Goal: Transaction & Acquisition: Purchase product/service

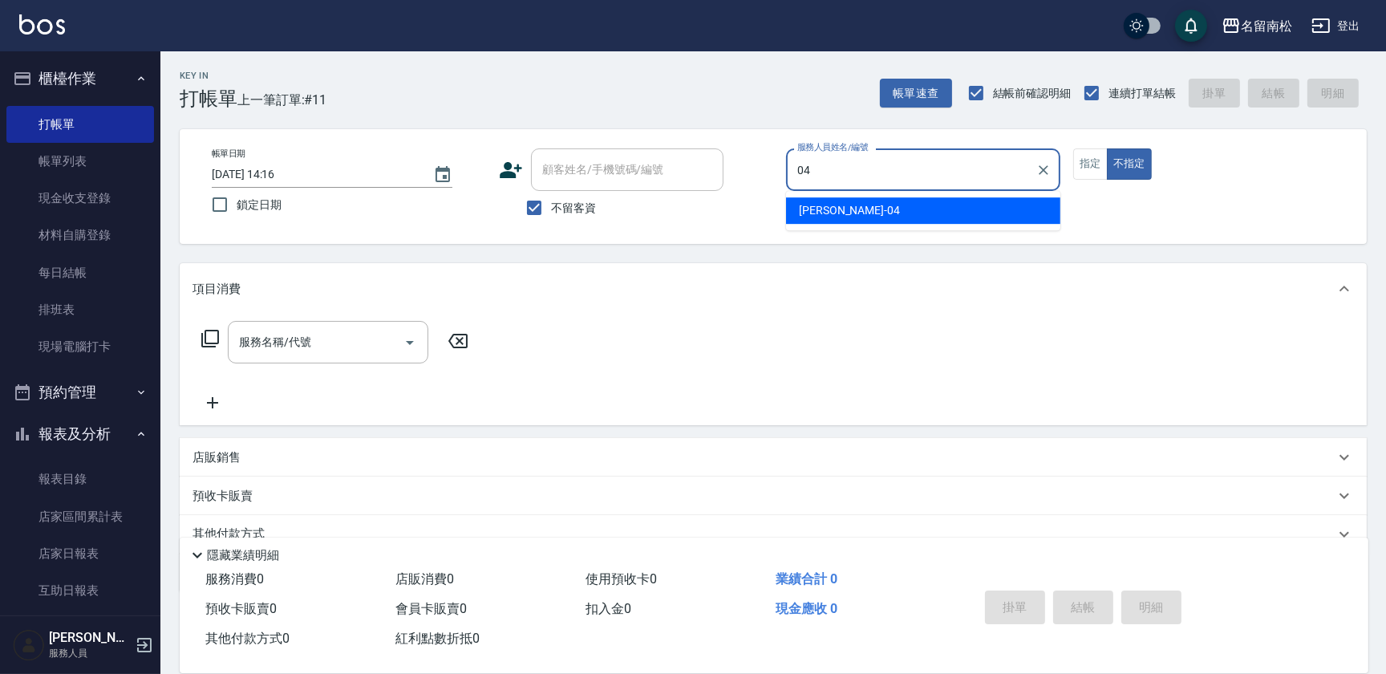
type input "[PERSON_NAME]04"
type button "false"
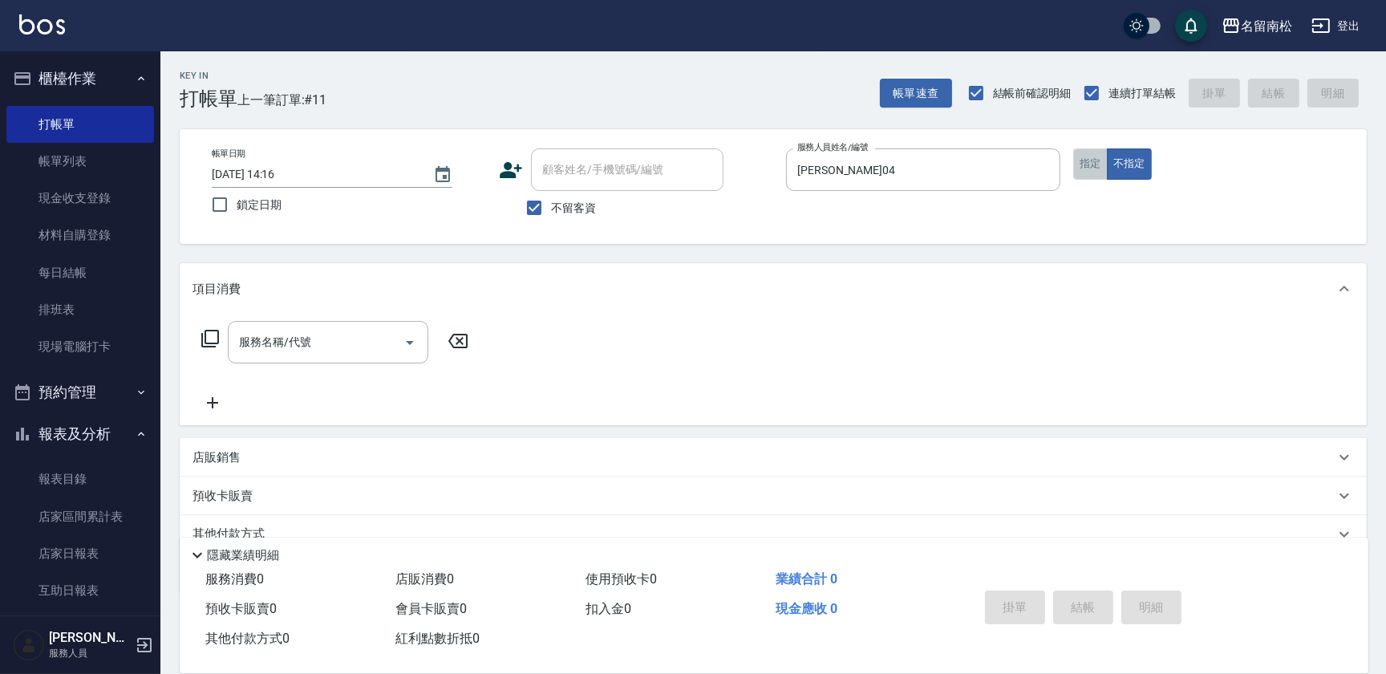
click at [1084, 168] on button "指定" at bounding box center [1090, 163] width 34 height 31
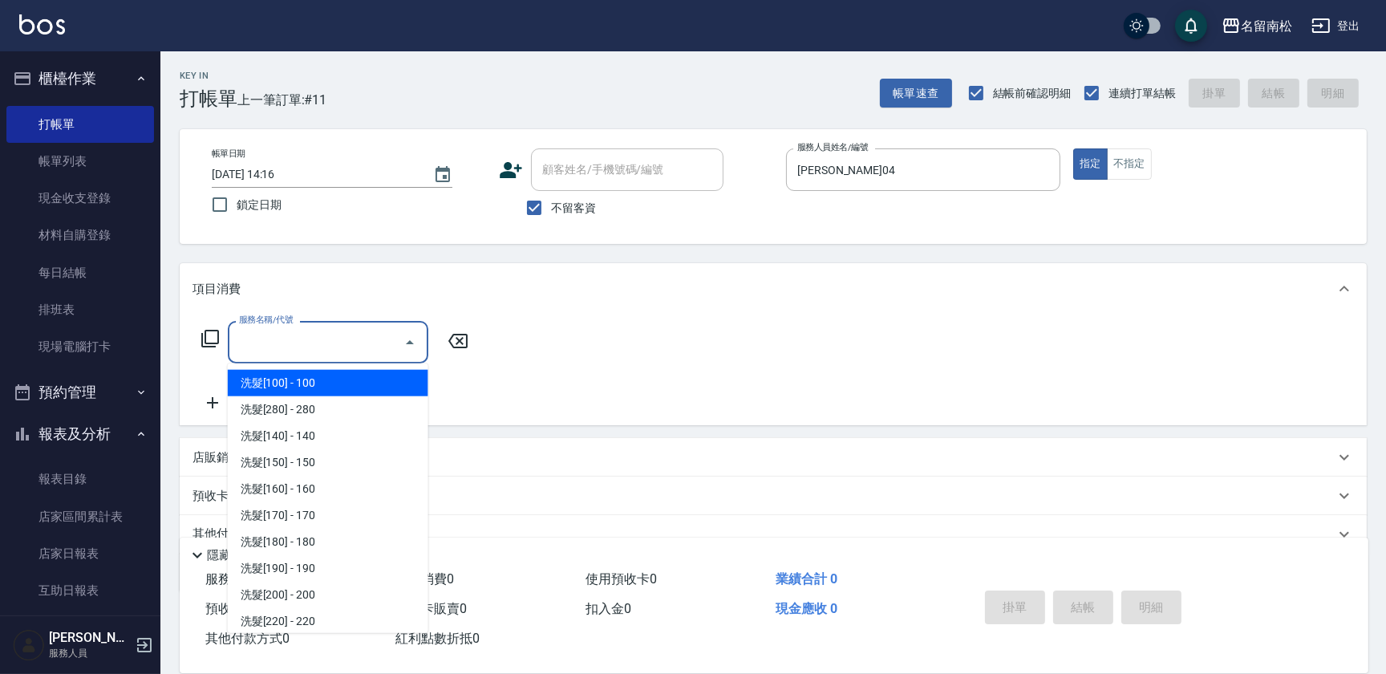
click at [325, 352] on input "服務名稱/代號" at bounding box center [316, 342] width 162 height 28
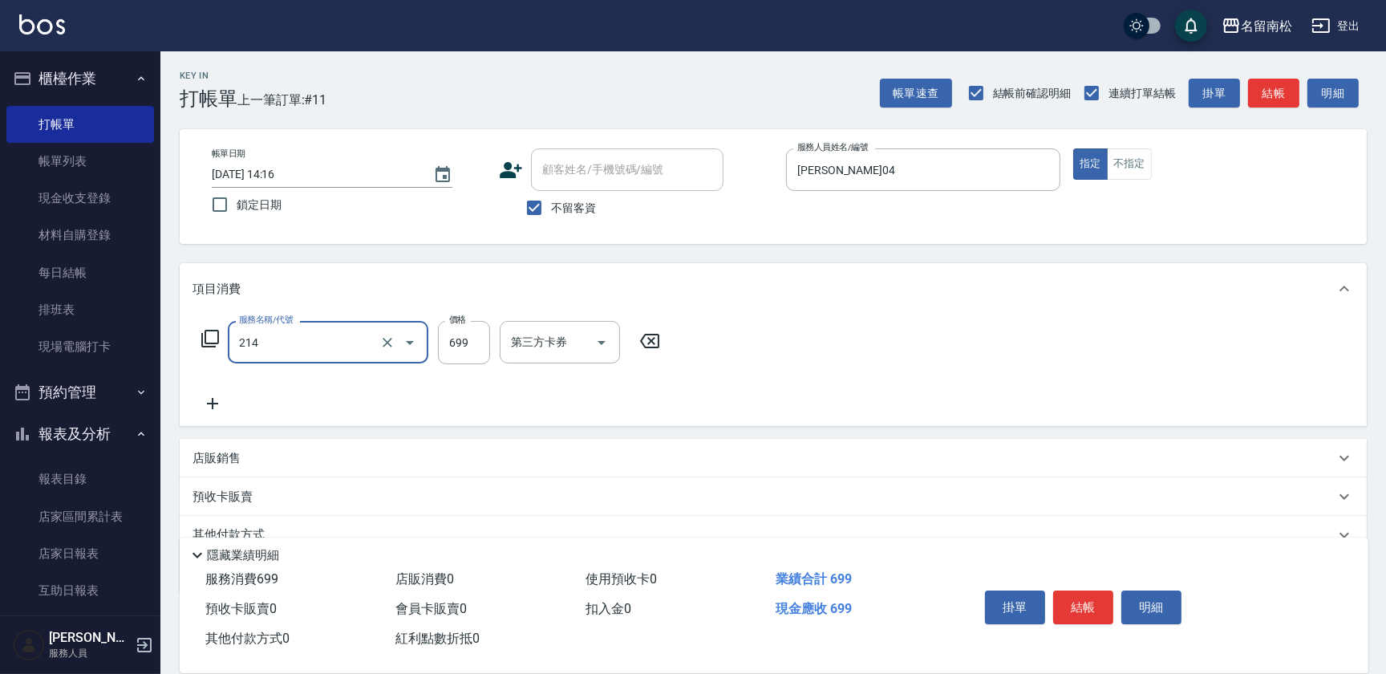
type input "滾珠洗髪699(214)"
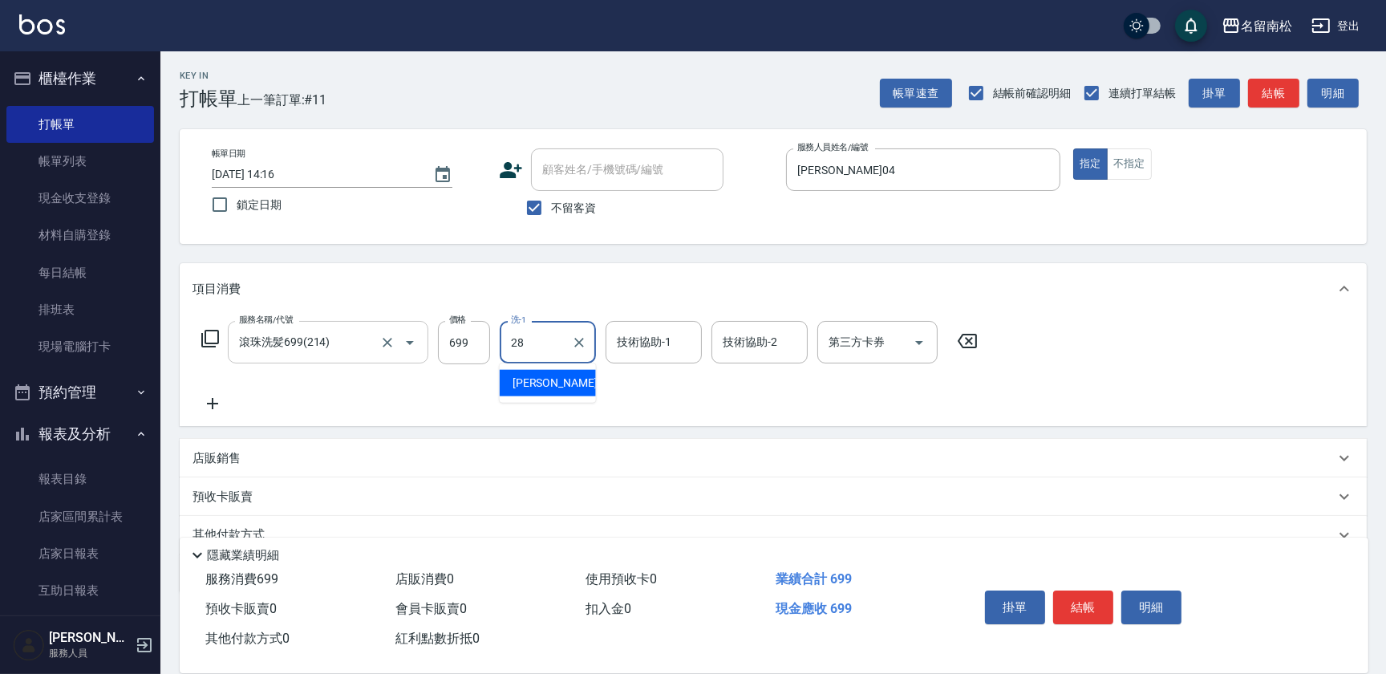
type input "[PERSON_NAME]-28"
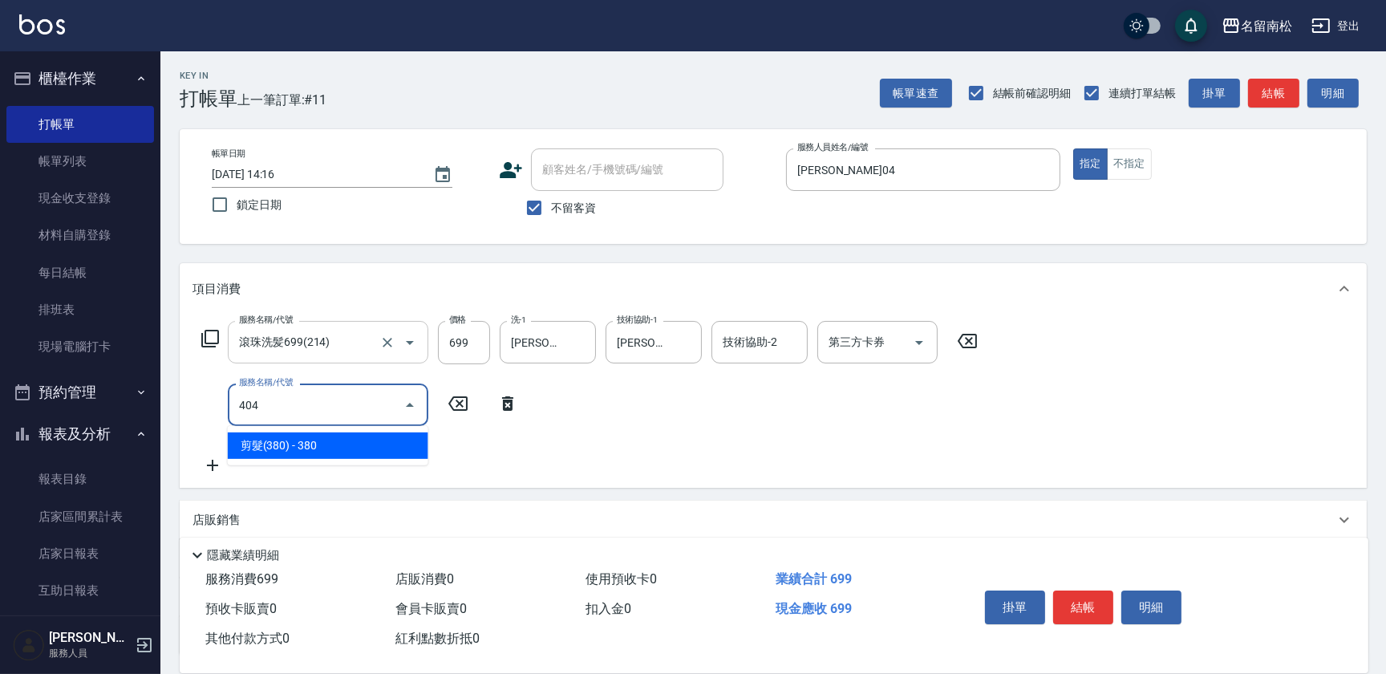
type input "剪髮(380)(404)"
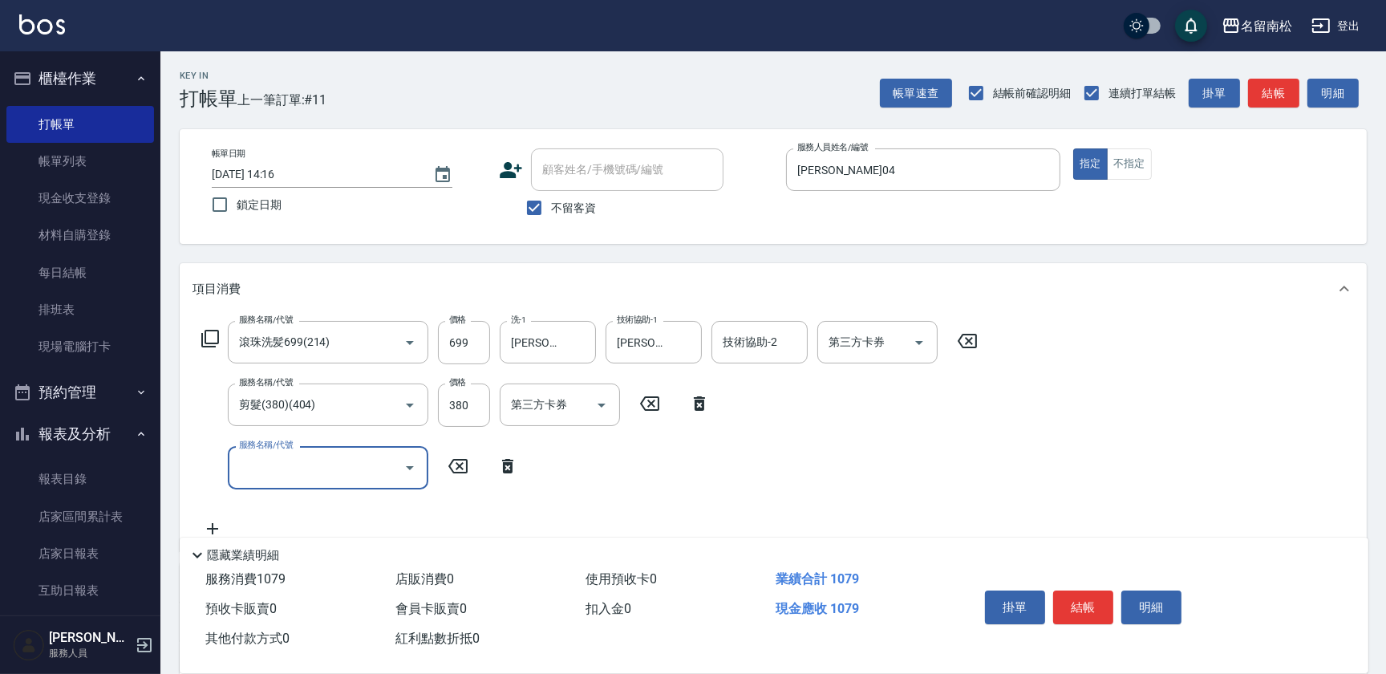
click at [412, 466] on icon "Open" at bounding box center [410, 468] width 8 height 4
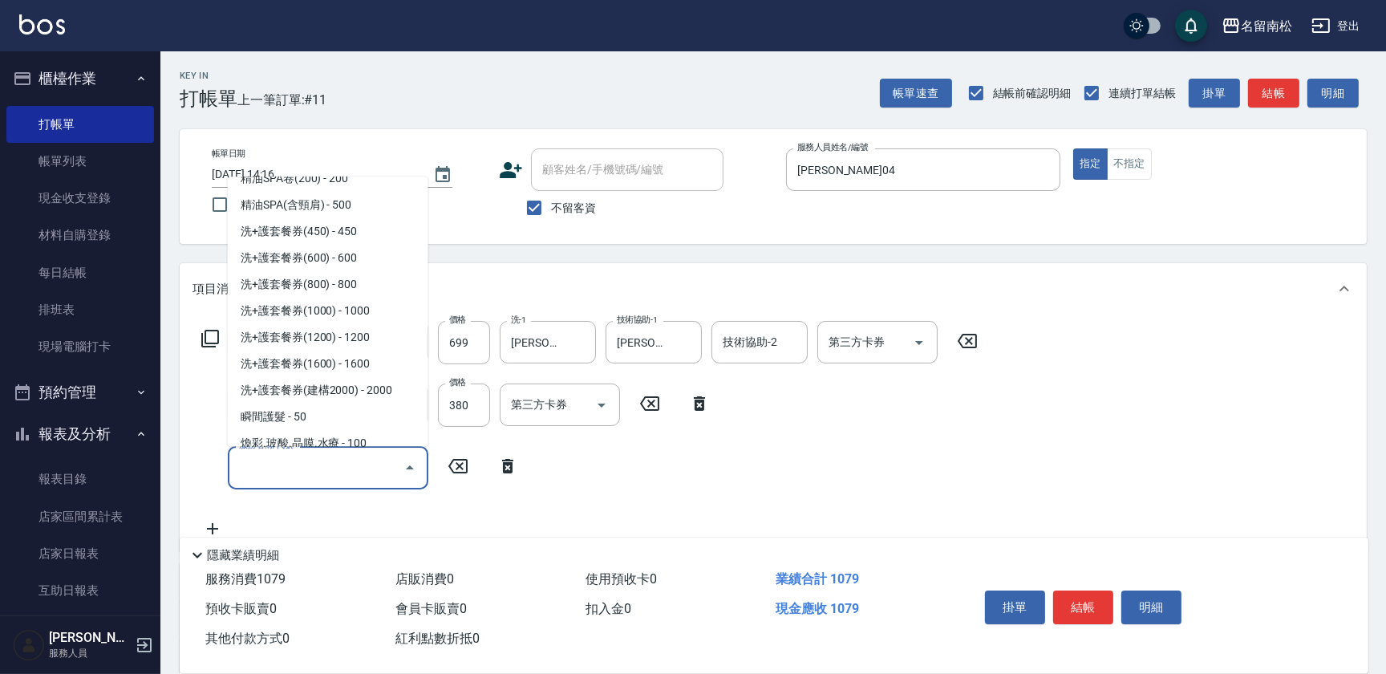
scroll to position [2114, 0]
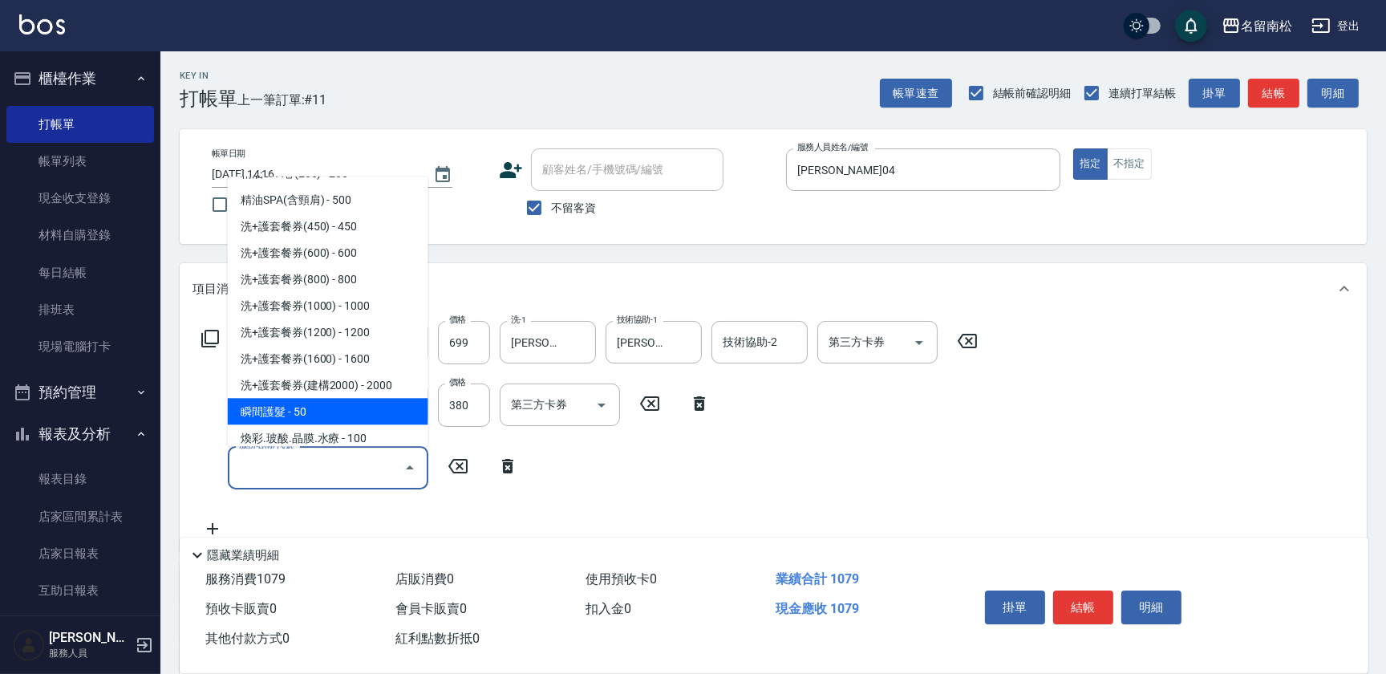
click at [342, 415] on span "瞬間護髮 - 50" at bounding box center [328, 411] width 201 height 26
type input "瞬間護髮(618)"
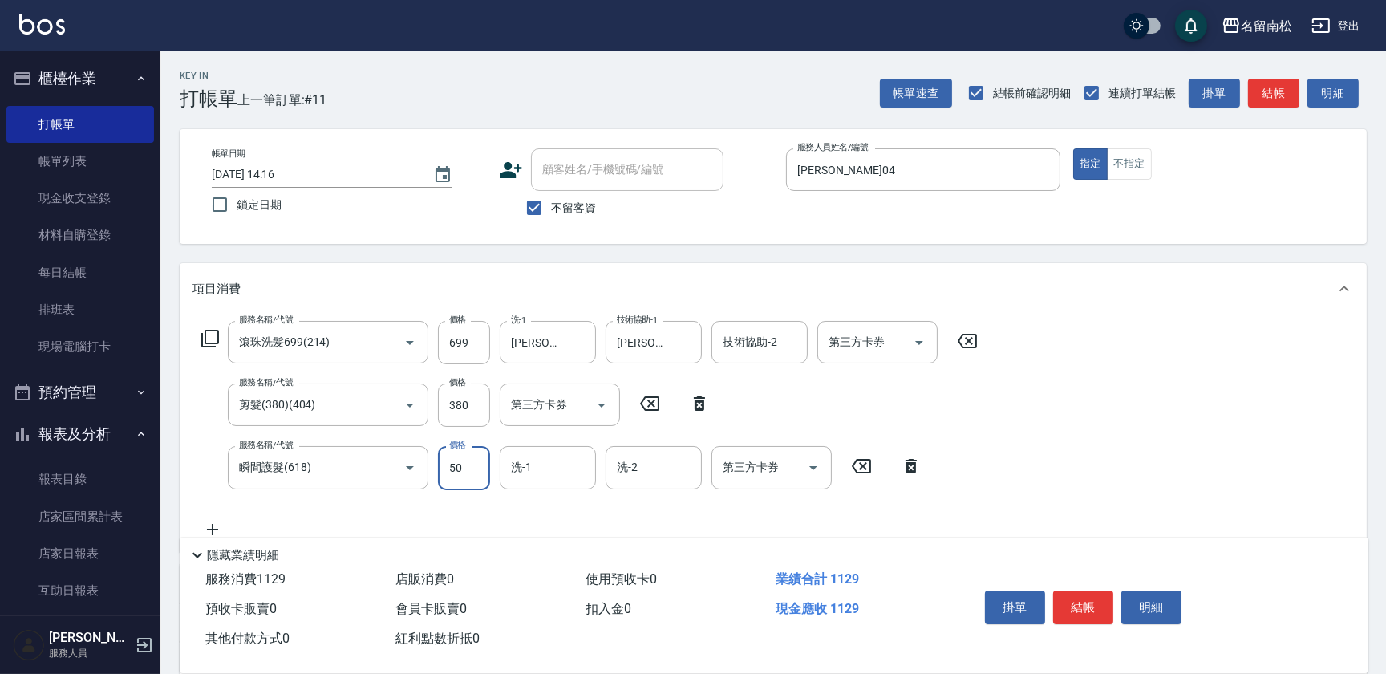
click at [466, 475] on input "50" at bounding box center [464, 467] width 52 height 43
type input "30"
type input "[PERSON_NAME]-28"
click at [1091, 610] on button "結帳" at bounding box center [1083, 607] width 60 height 34
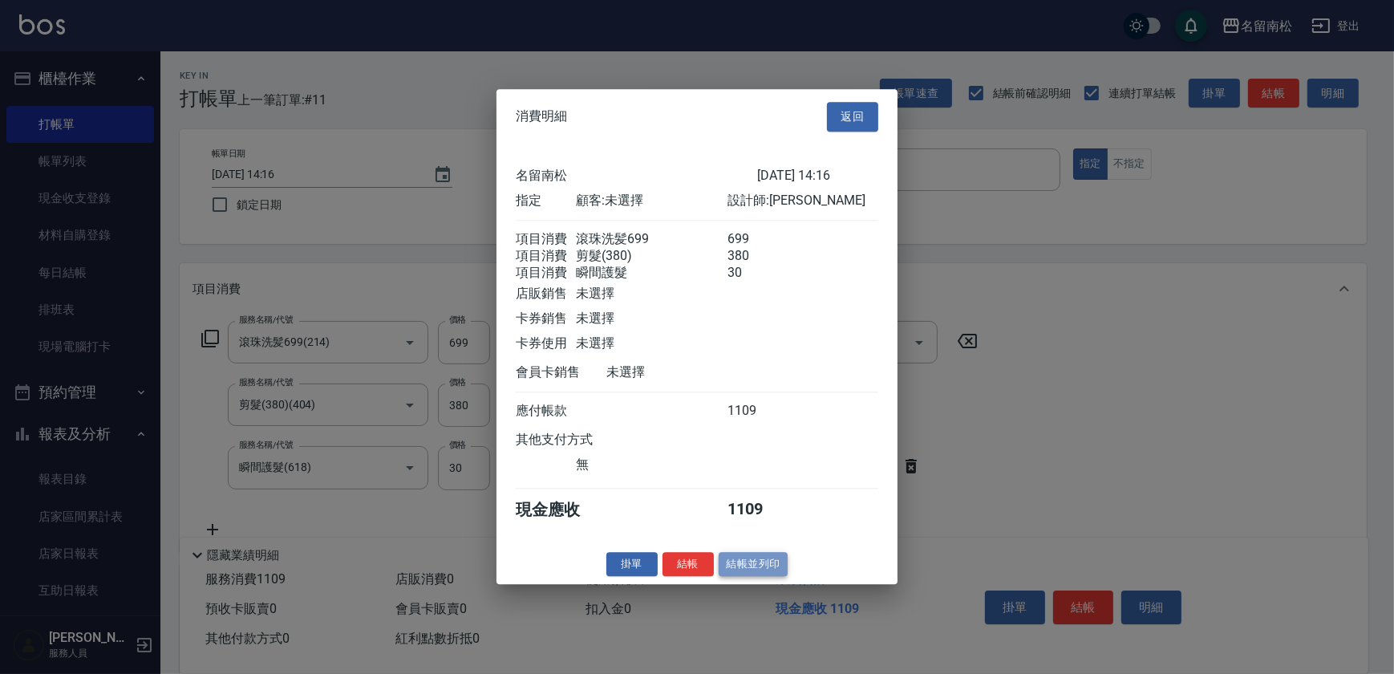
click at [745, 577] on button "結帳並列印" at bounding box center [754, 564] width 70 height 25
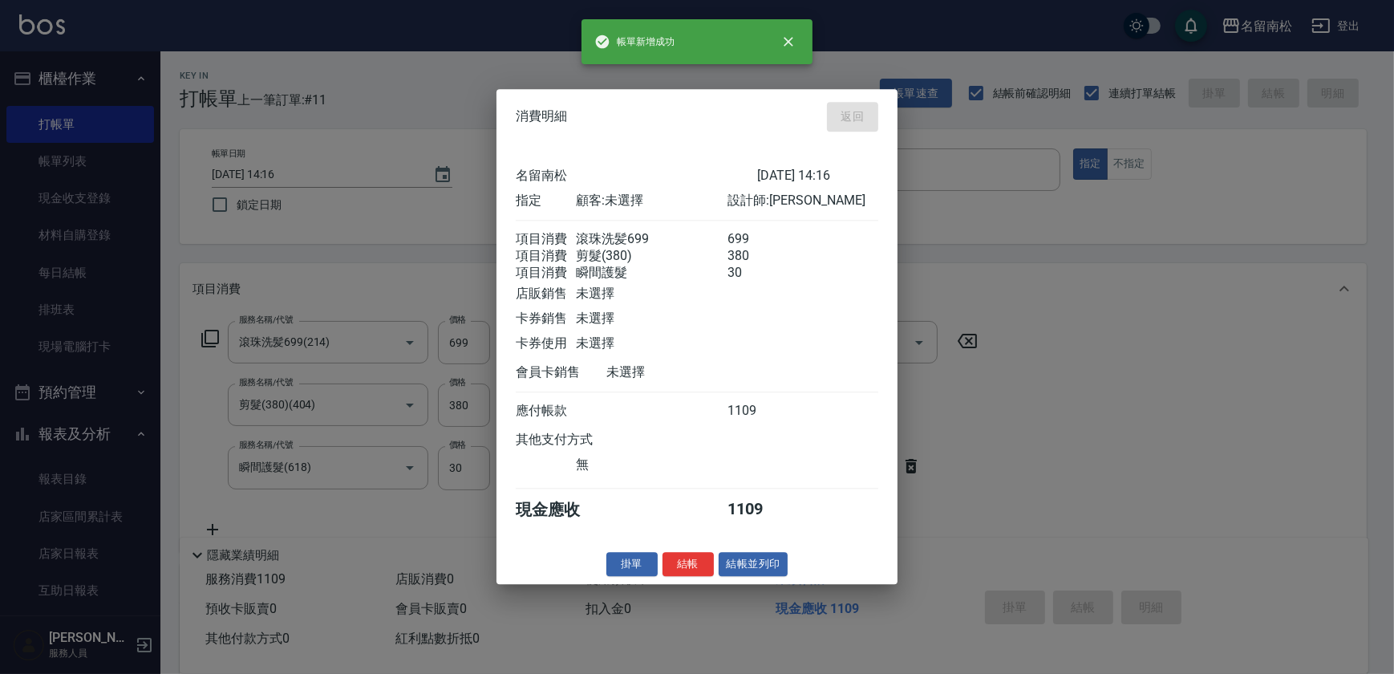
type input "[DATE] 16:01"
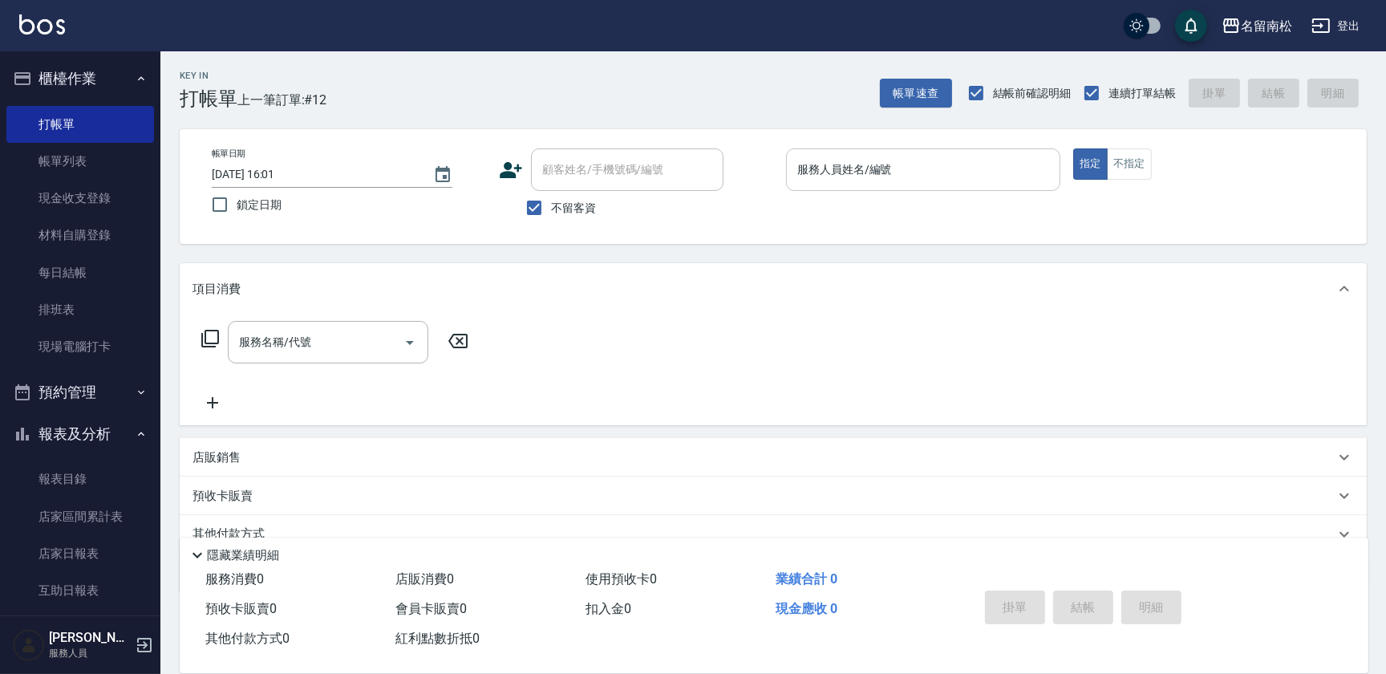
click at [947, 168] on input "服務人員姓名/編號" at bounding box center [923, 170] width 260 height 28
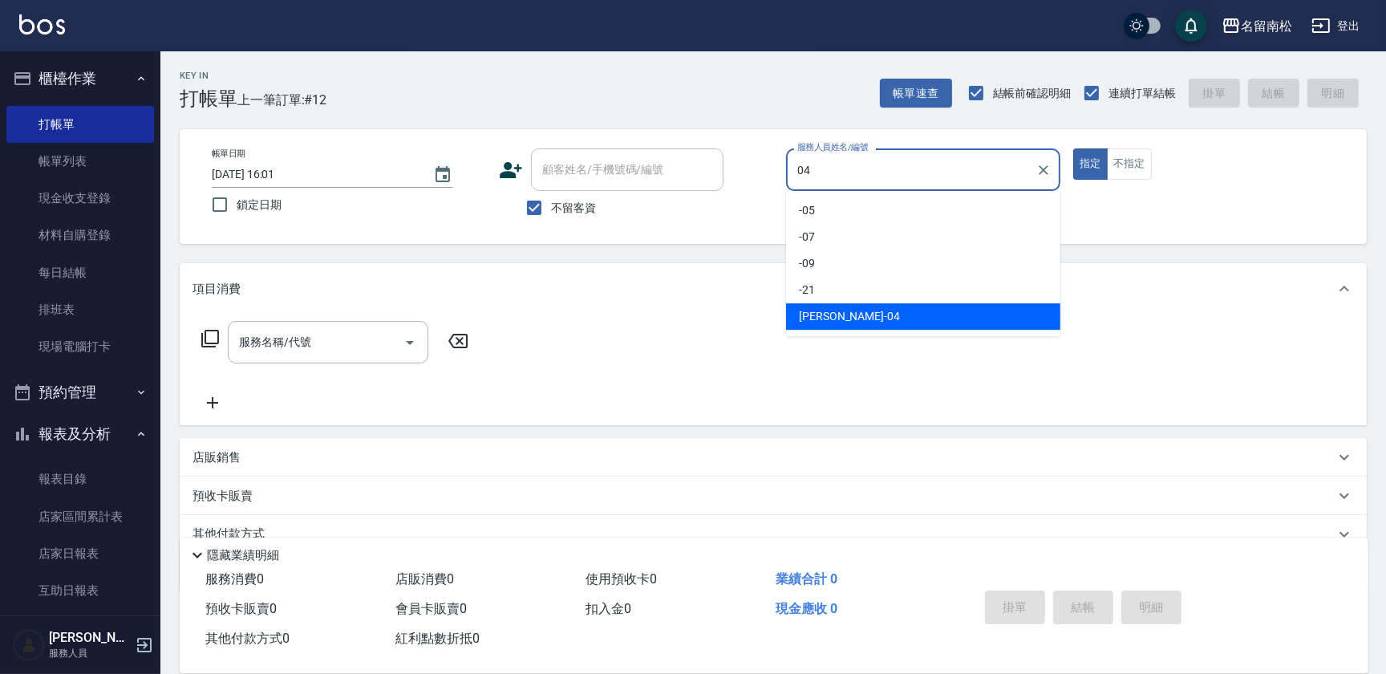
type input "[PERSON_NAME]04"
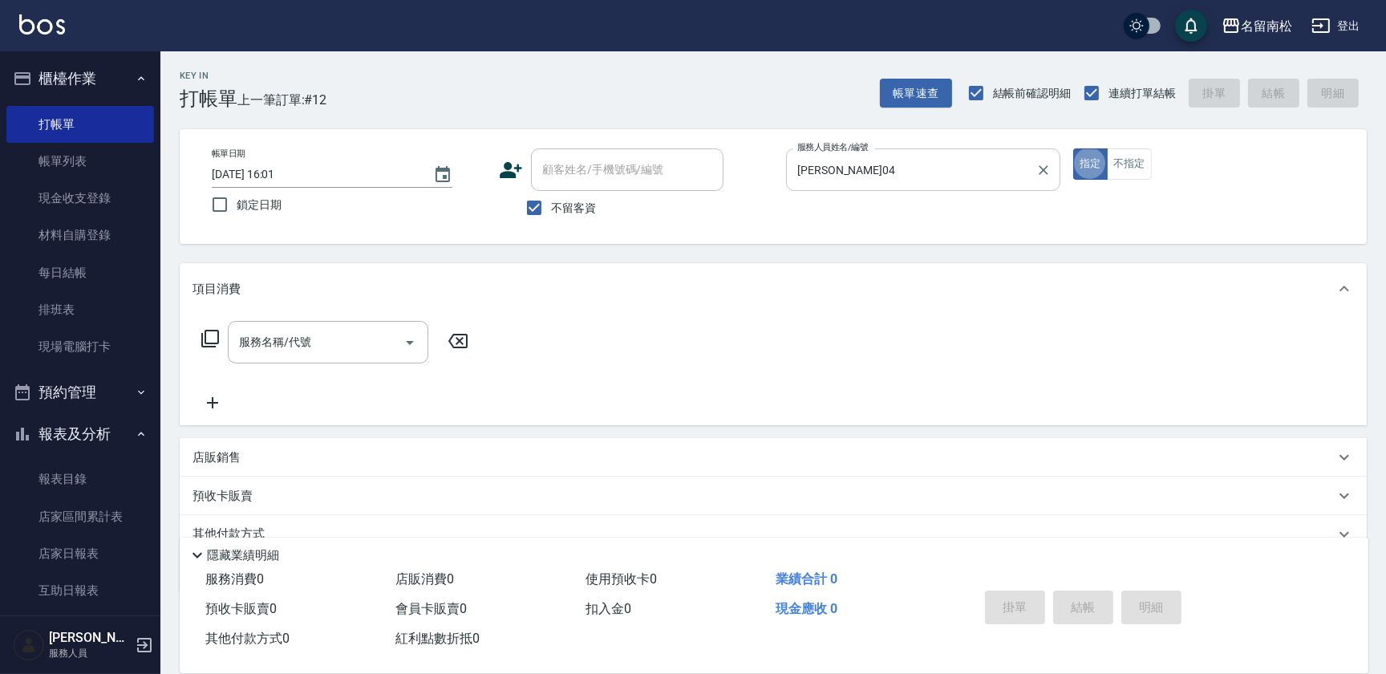
type button "true"
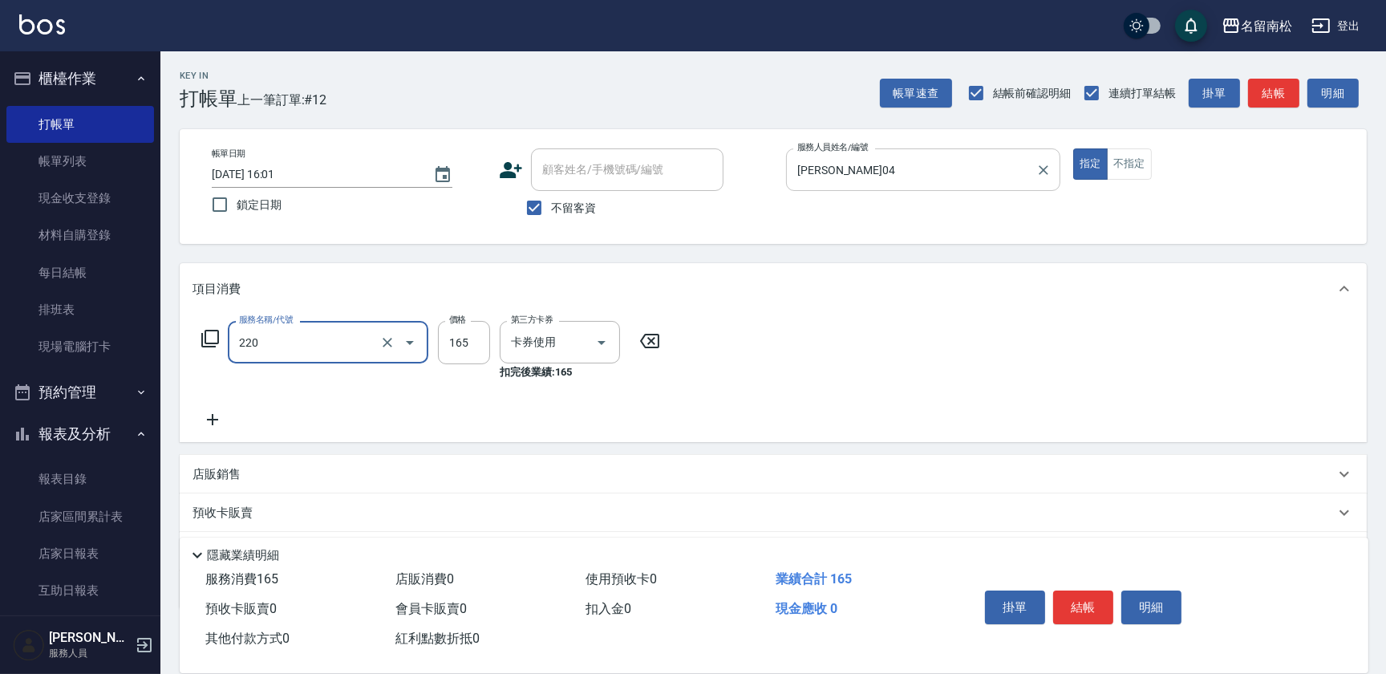
type input "洗髮卡券(165)(220)"
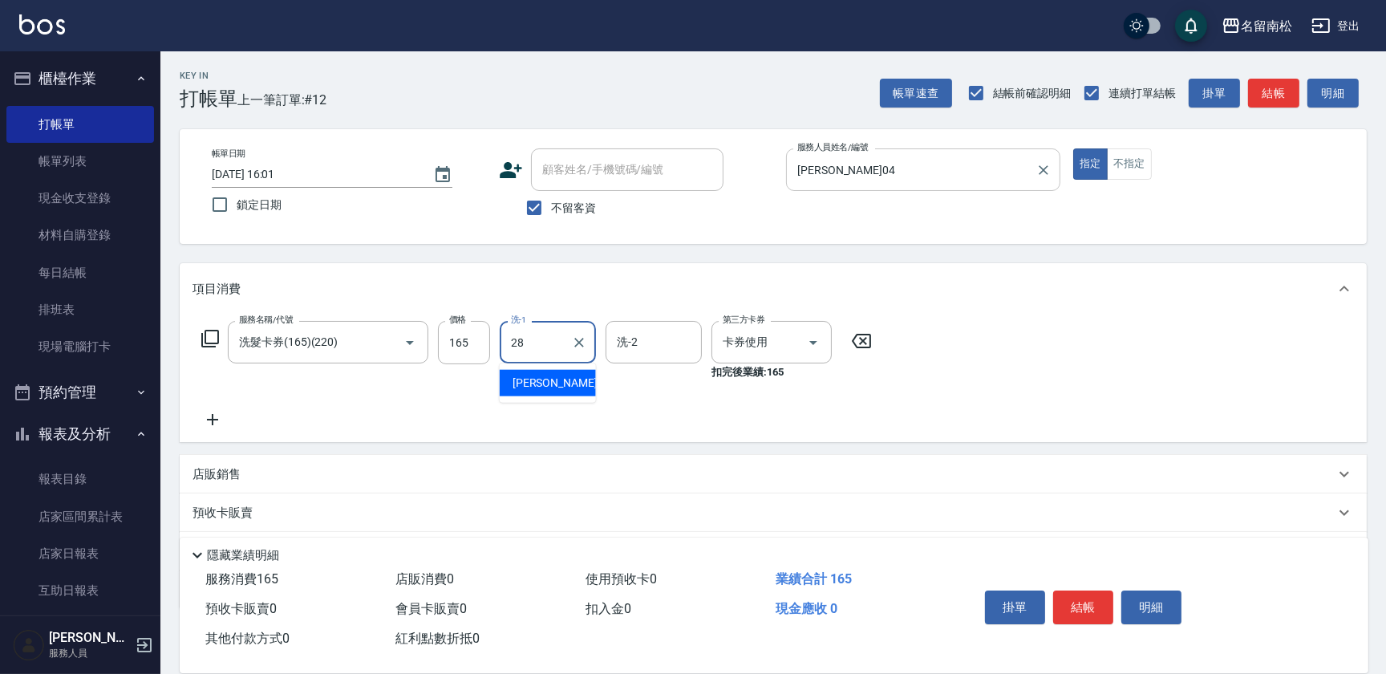
type input "[PERSON_NAME]-28"
click at [1090, 605] on button "結帳" at bounding box center [1083, 607] width 60 height 34
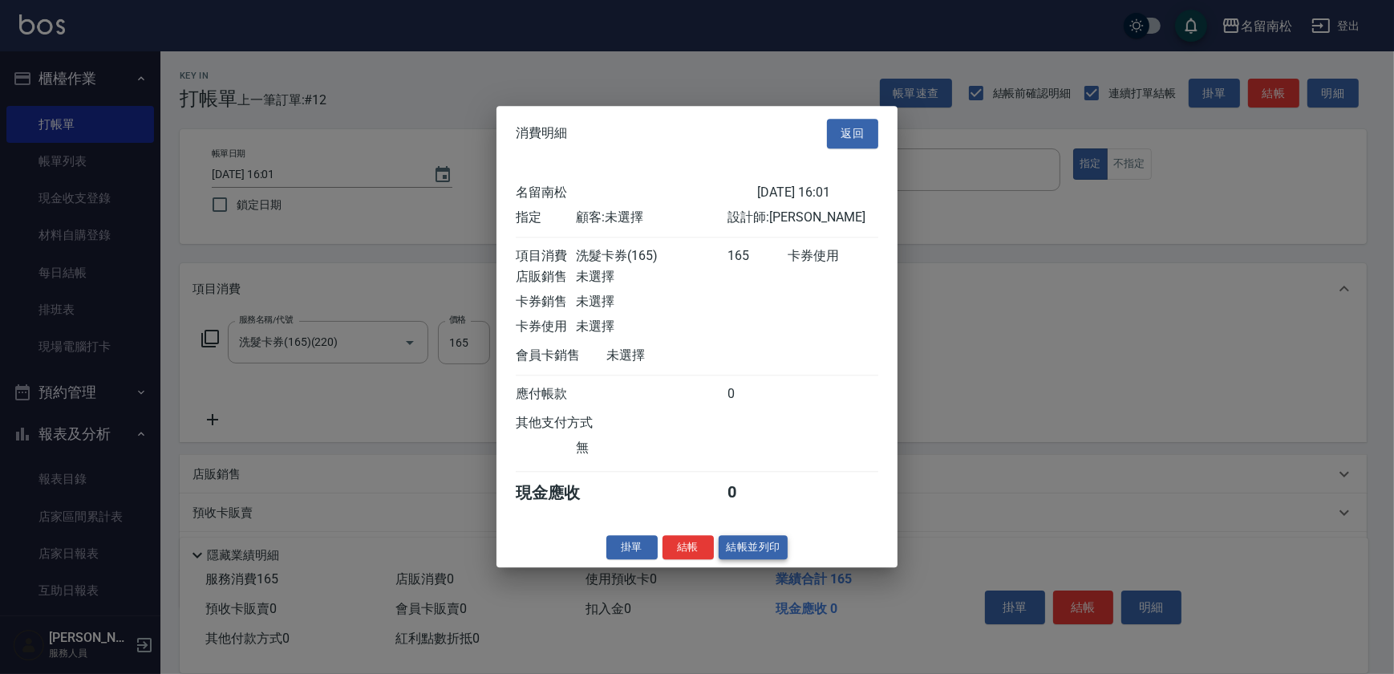
click at [744, 554] on button "結帳並列印" at bounding box center [754, 547] width 70 height 25
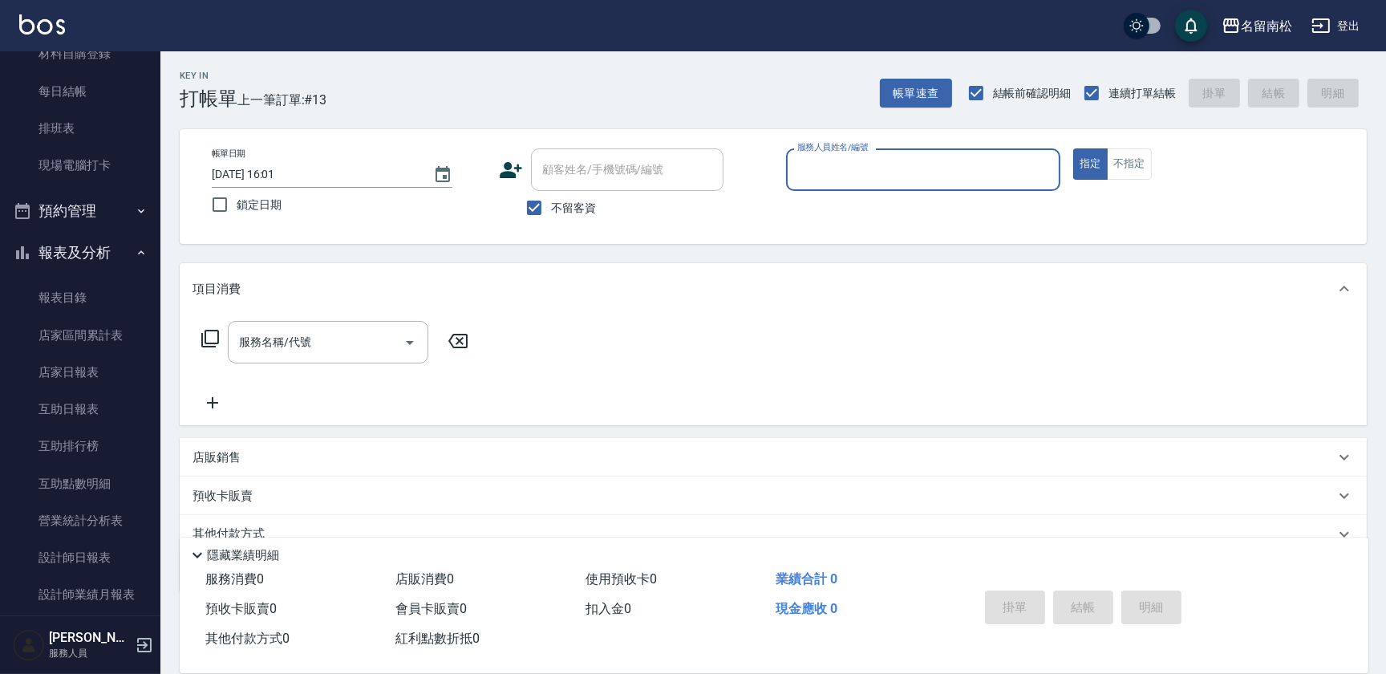
scroll to position [291, 0]
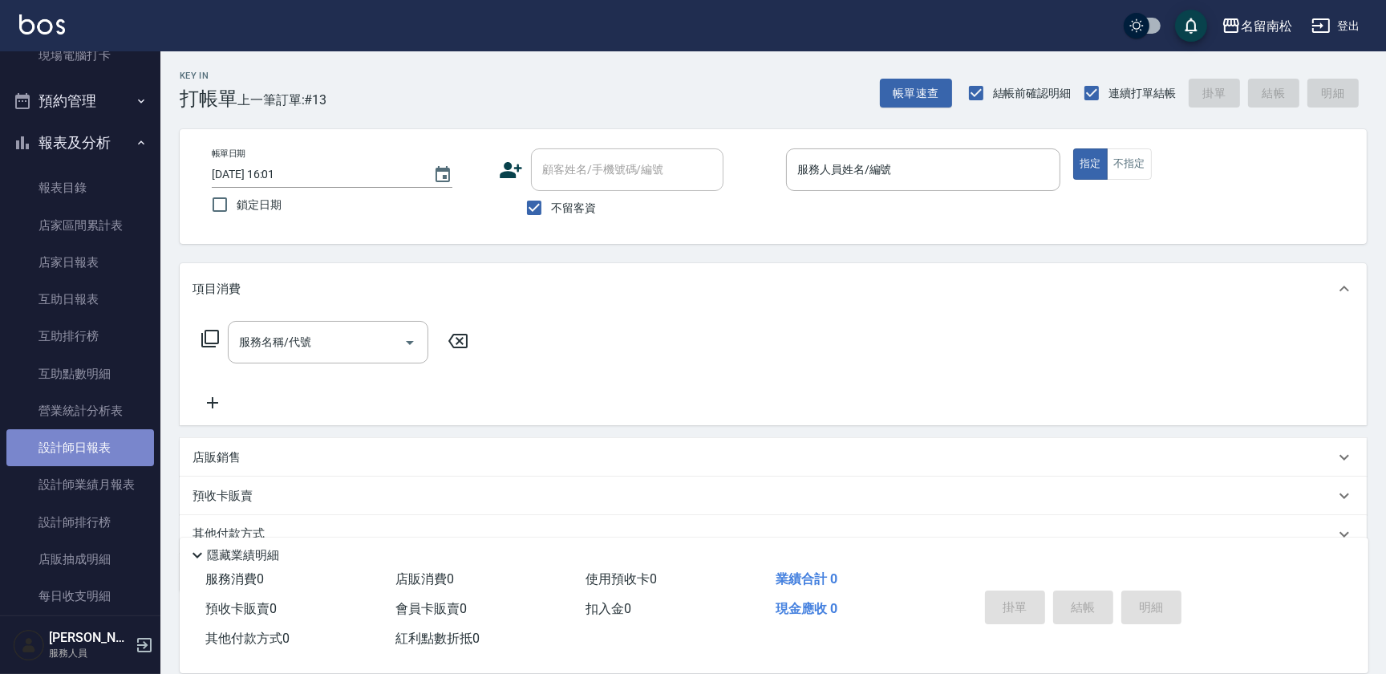
click at [95, 456] on link "設計師日報表" at bounding box center [80, 447] width 148 height 37
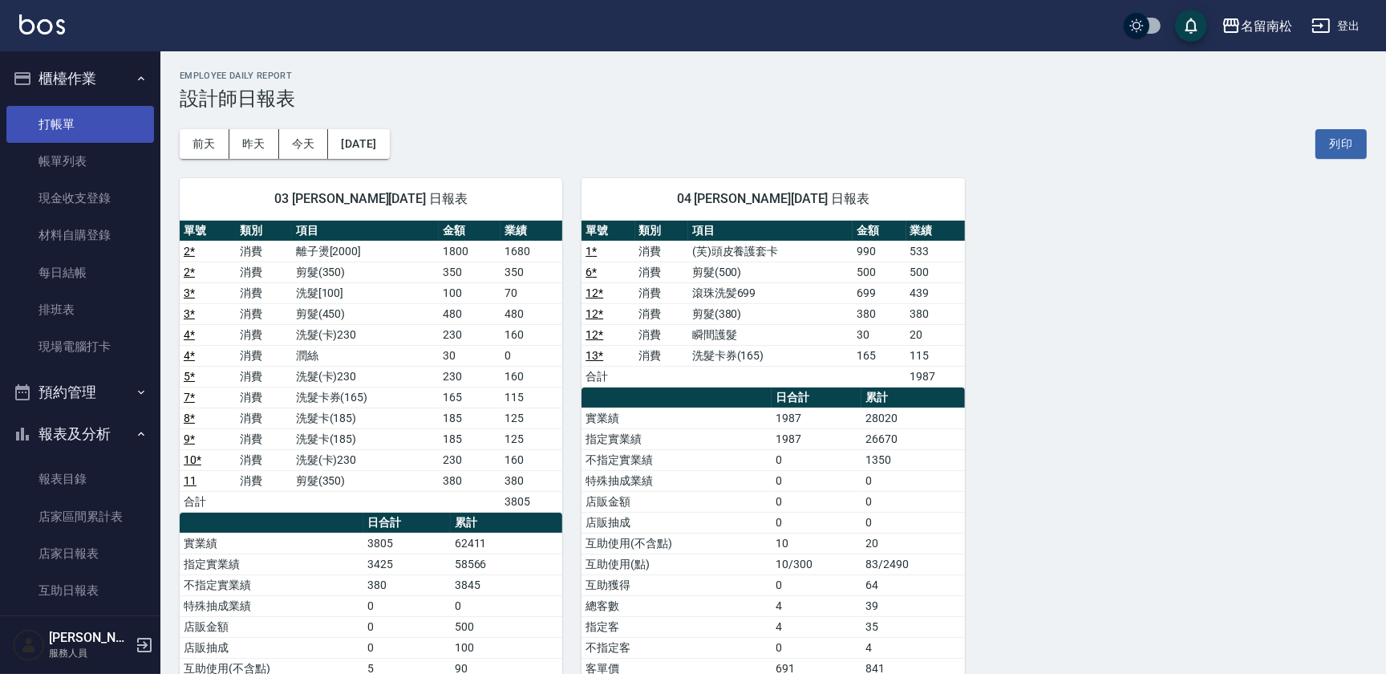
drag, startPoint x: 53, startPoint y: 117, endPoint x: 61, endPoint y: 114, distance: 8.6
click at [52, 119] on link "打帳單" at bounding box center [80, 124] width 148 height 37
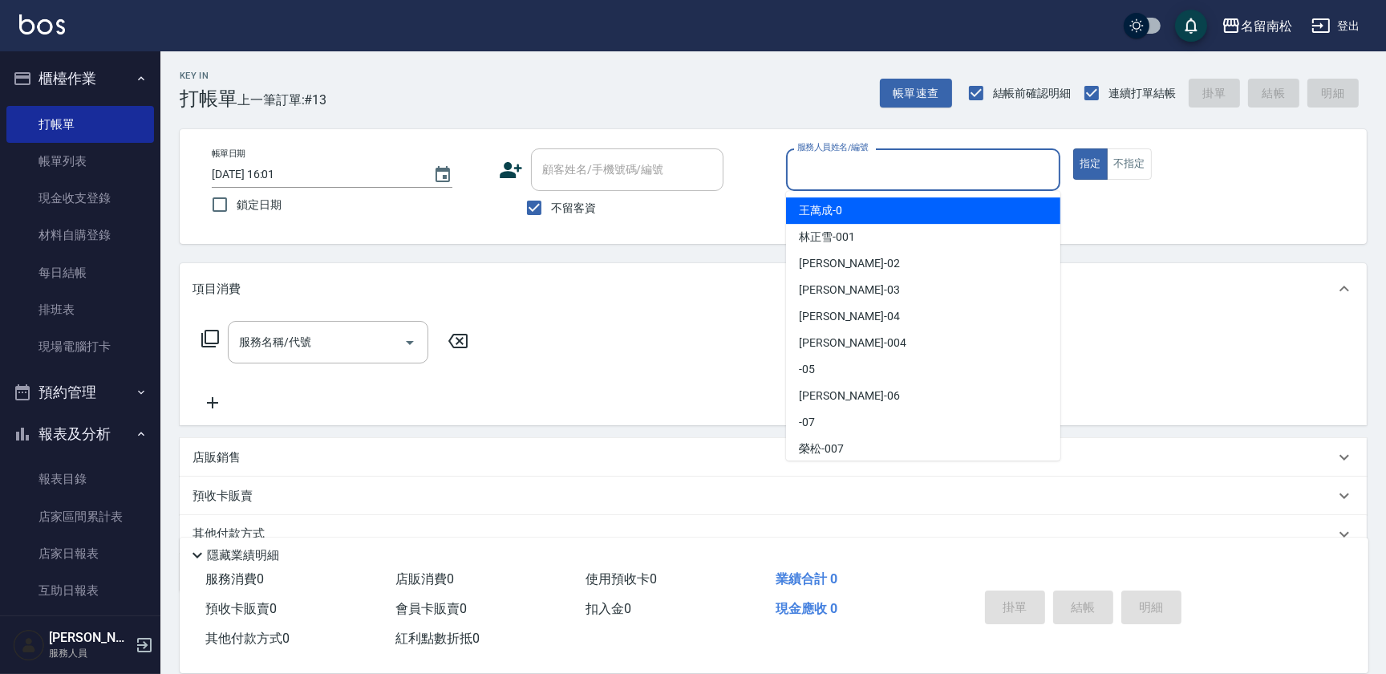
click at [959, 156] on input "服務人員姓名/編號" at bounding box center [923, 170] width 260 height 28
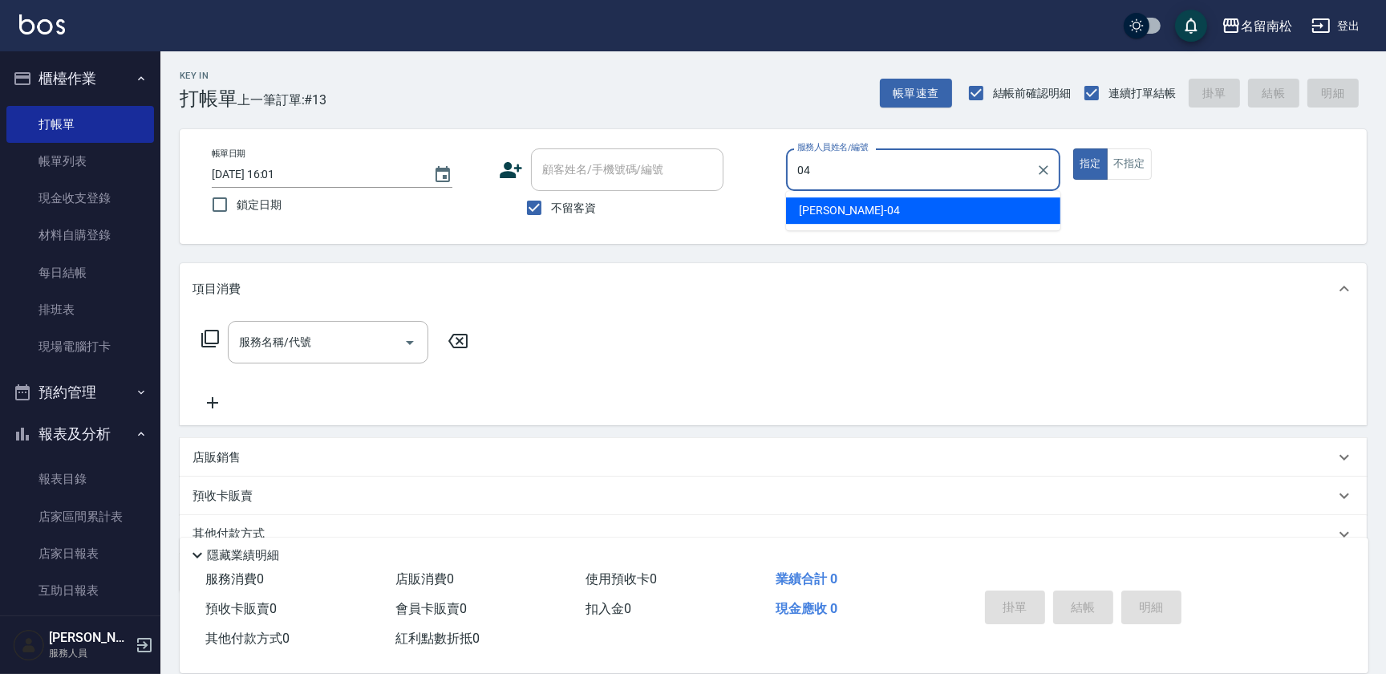
type input "[PERSON_NAME]04"
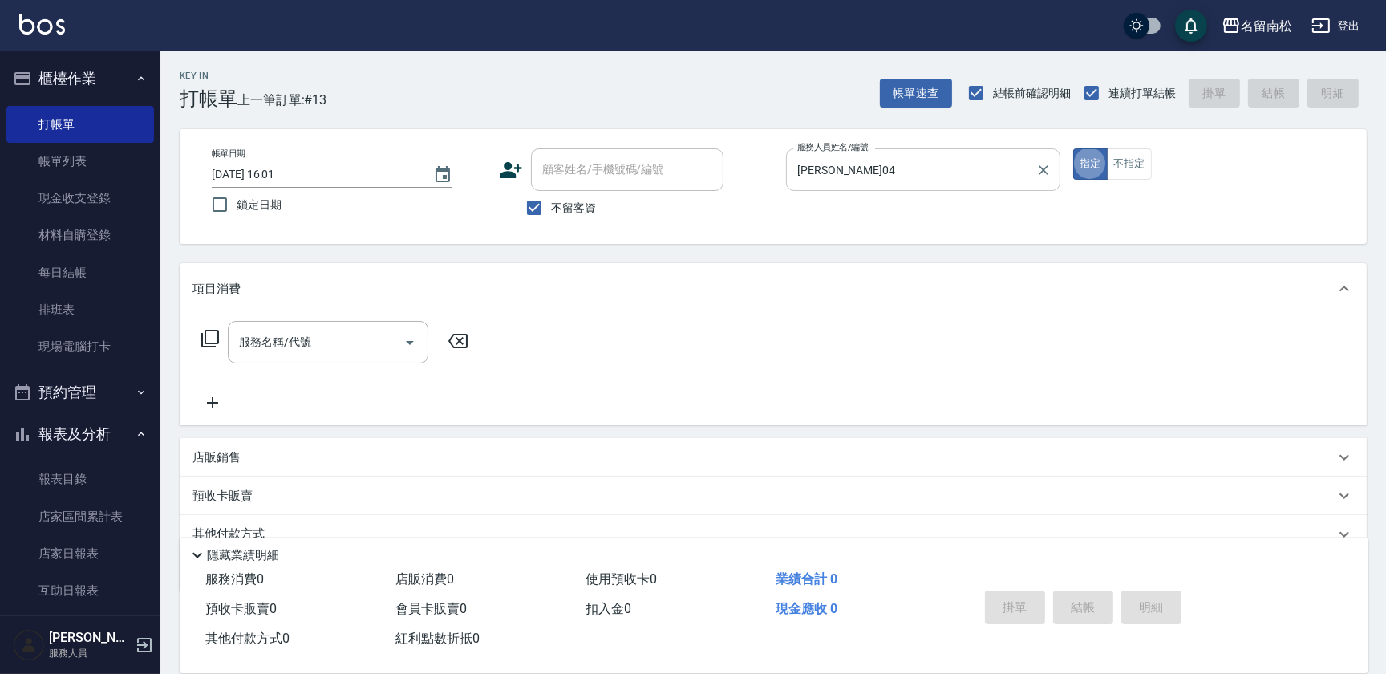
type button "true"
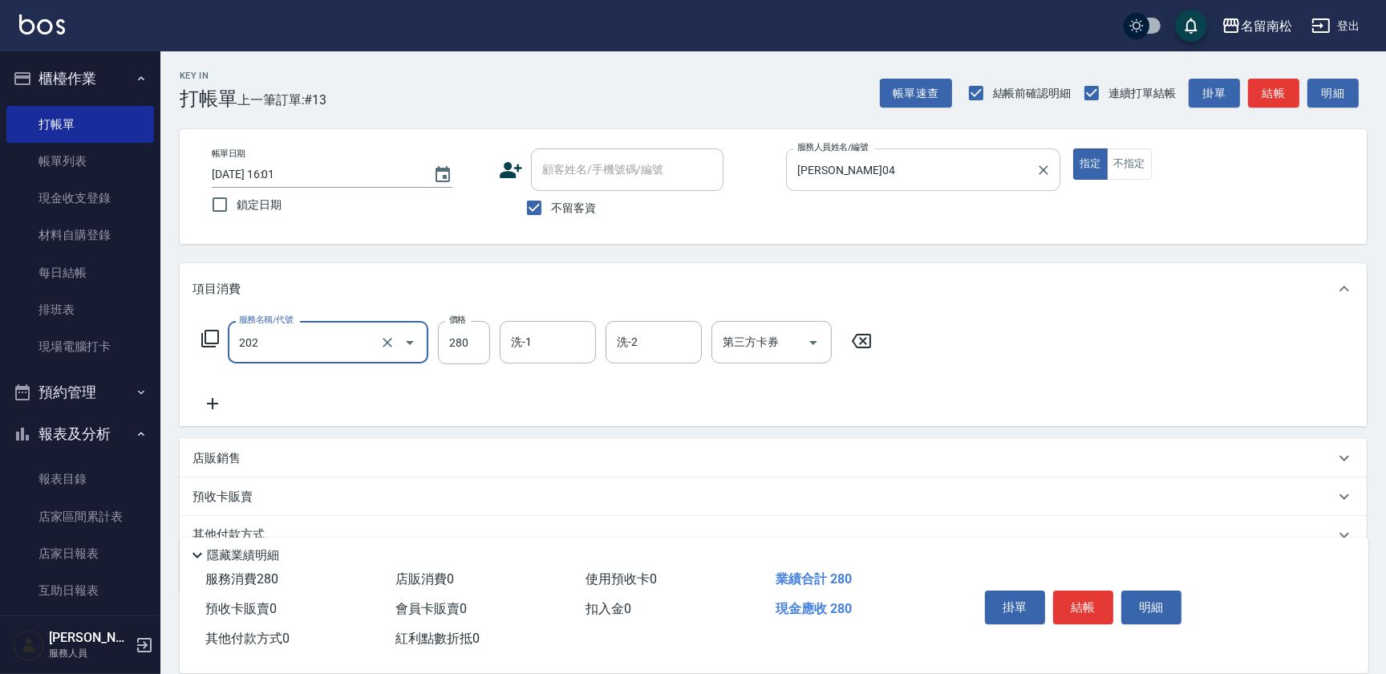
type input "洗髮[280](202)"
type input "[PERSON_NAME]04"
click at [1087, 610] on button "結帳" at bounding box center [1083, 607] width 60 height 34
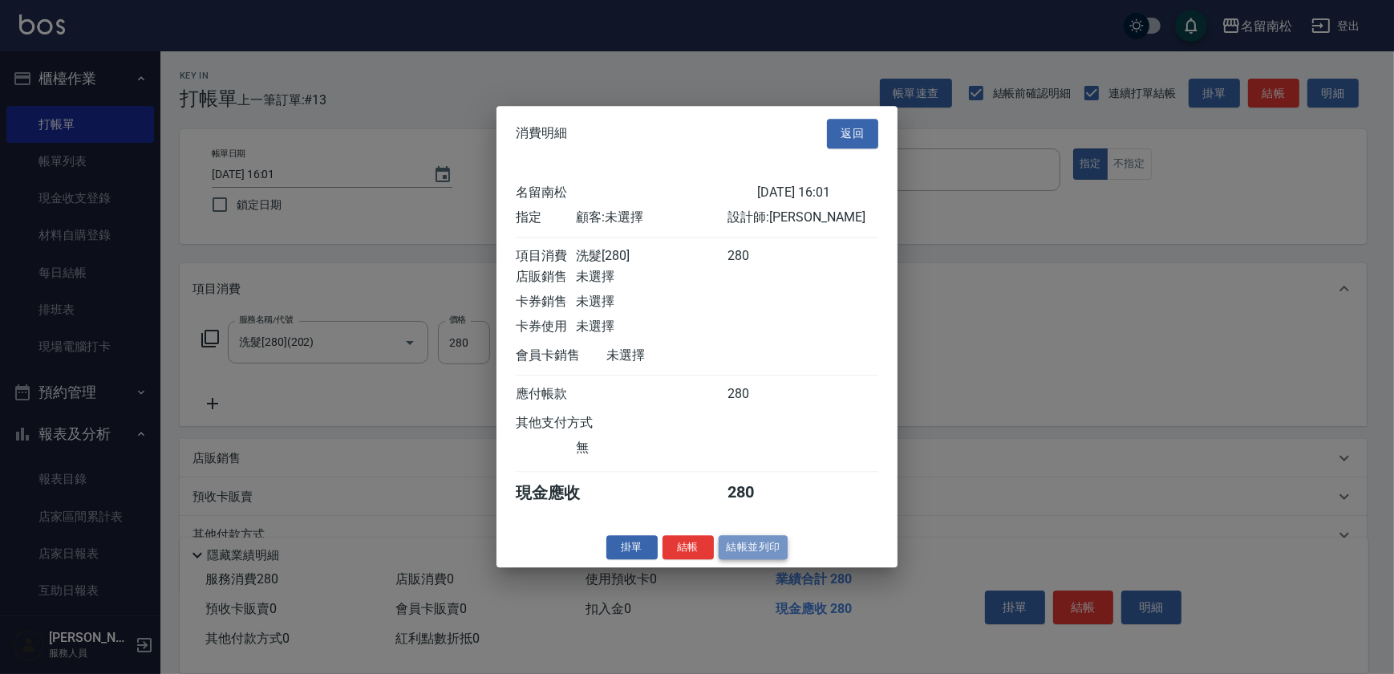
click at [760, 545] on button "結帳並列印" at bounding box center [754, 547] width 70 height 25
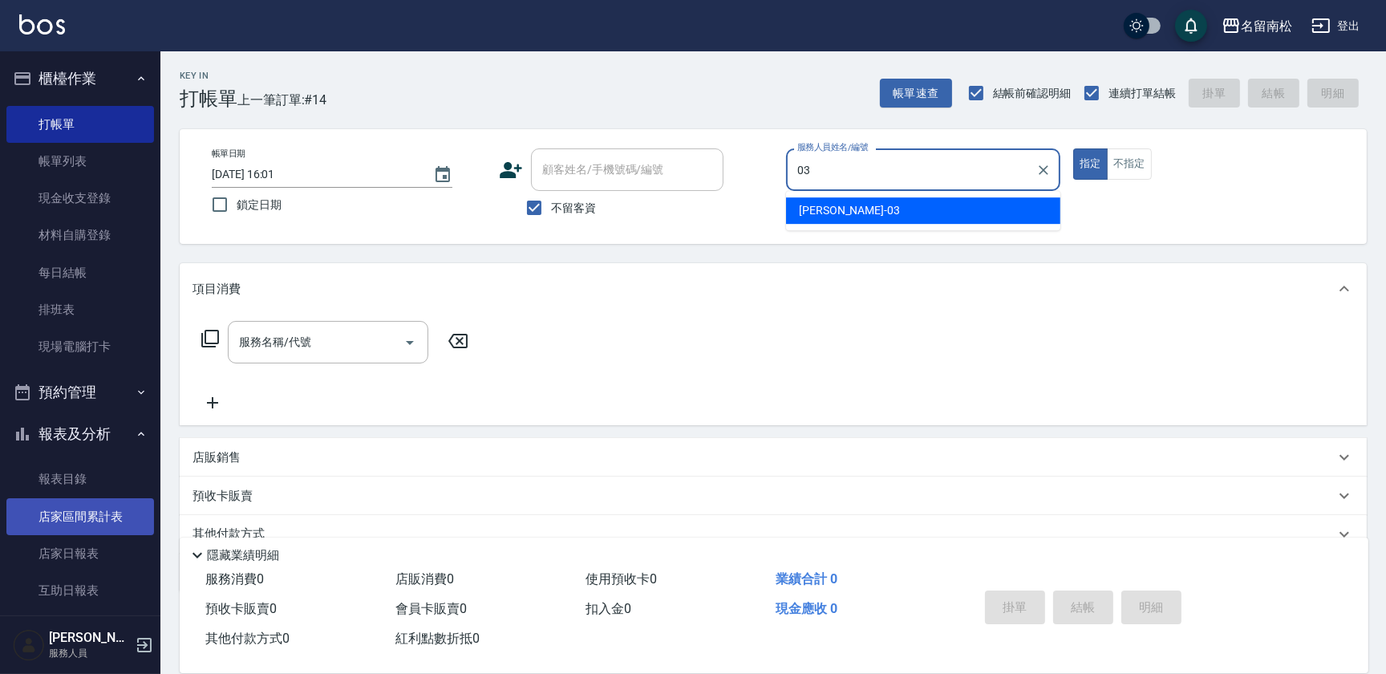
type input "張蕎驛-03"
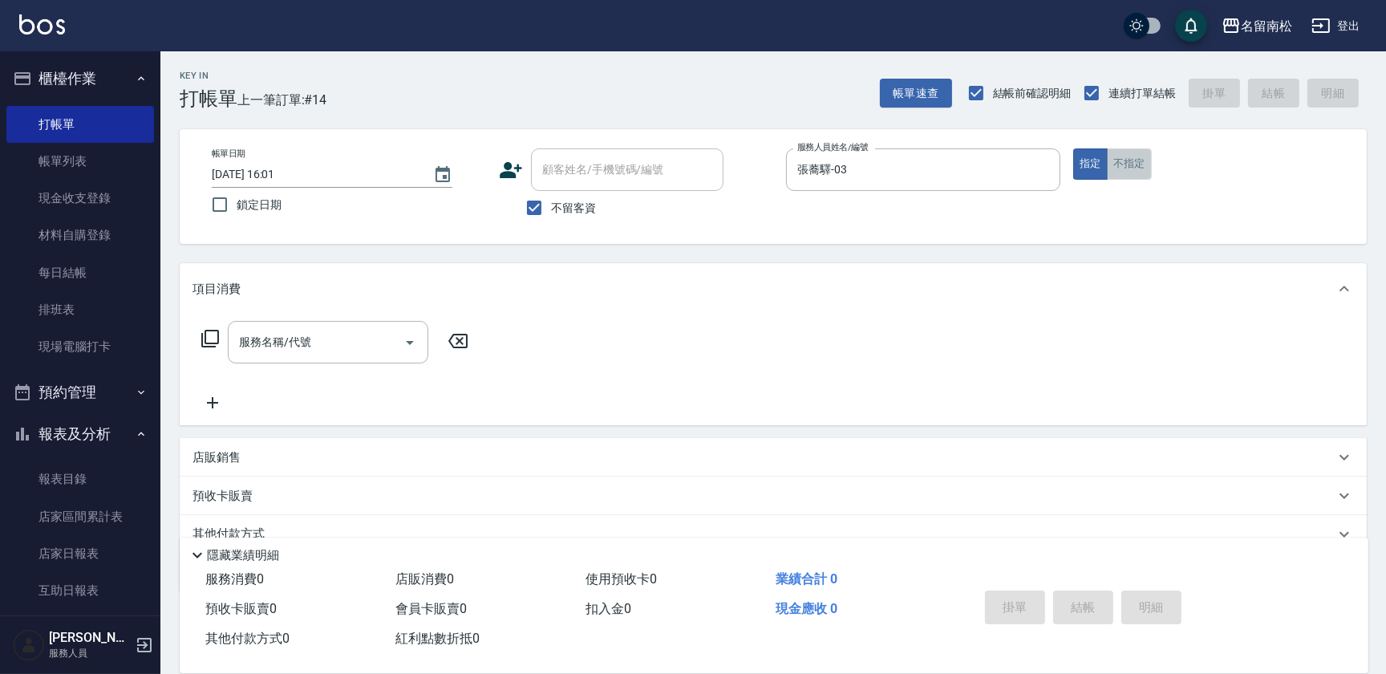
click at [1126, 172] on button "不指定" at bounding box center [1129, 163] width 45 height 31
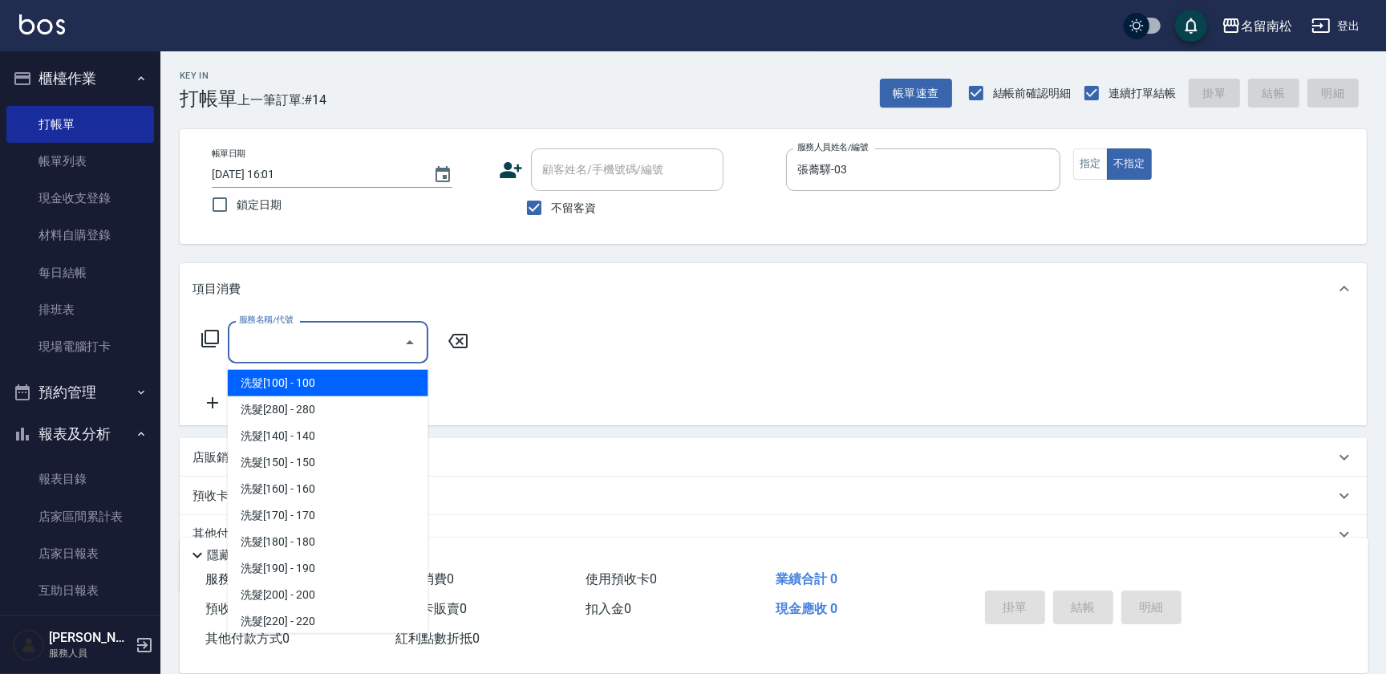
click at [314, 344] on input "服務名稱/代號" at bounding box center [316, 342] width 162 height 28
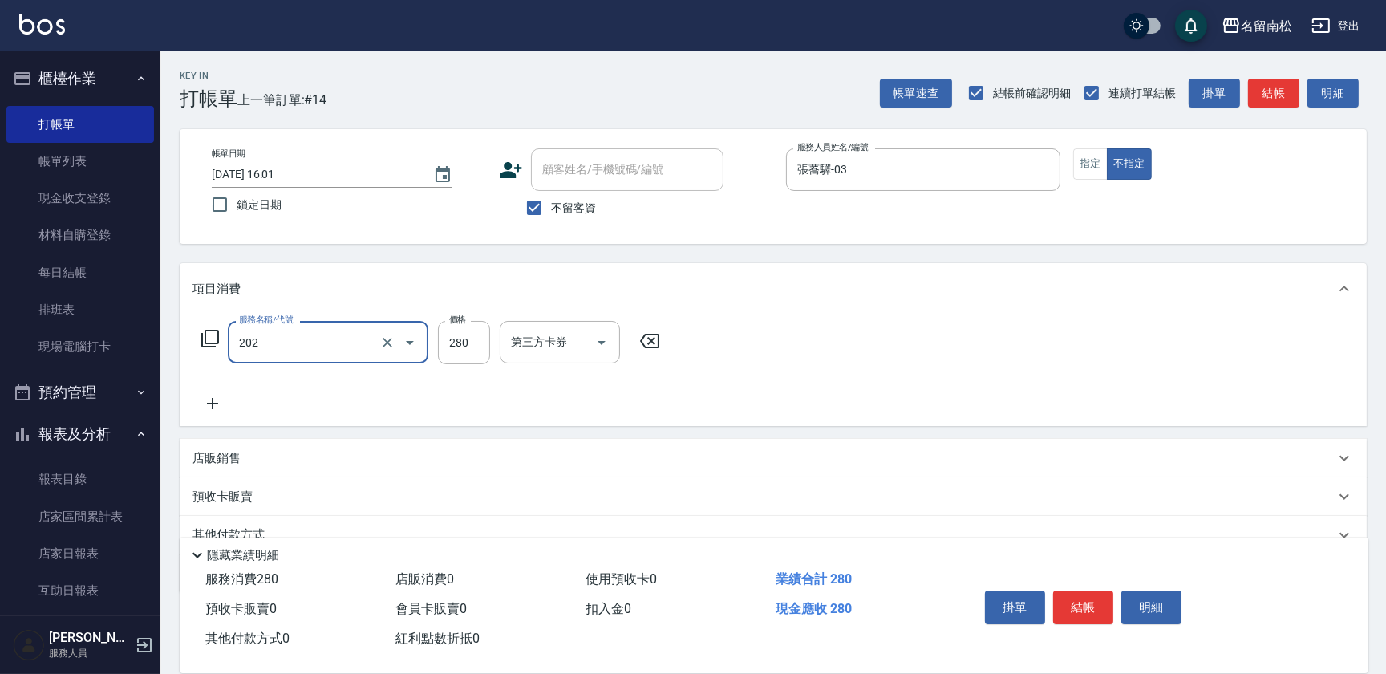
type input "洗髮[280](202)"
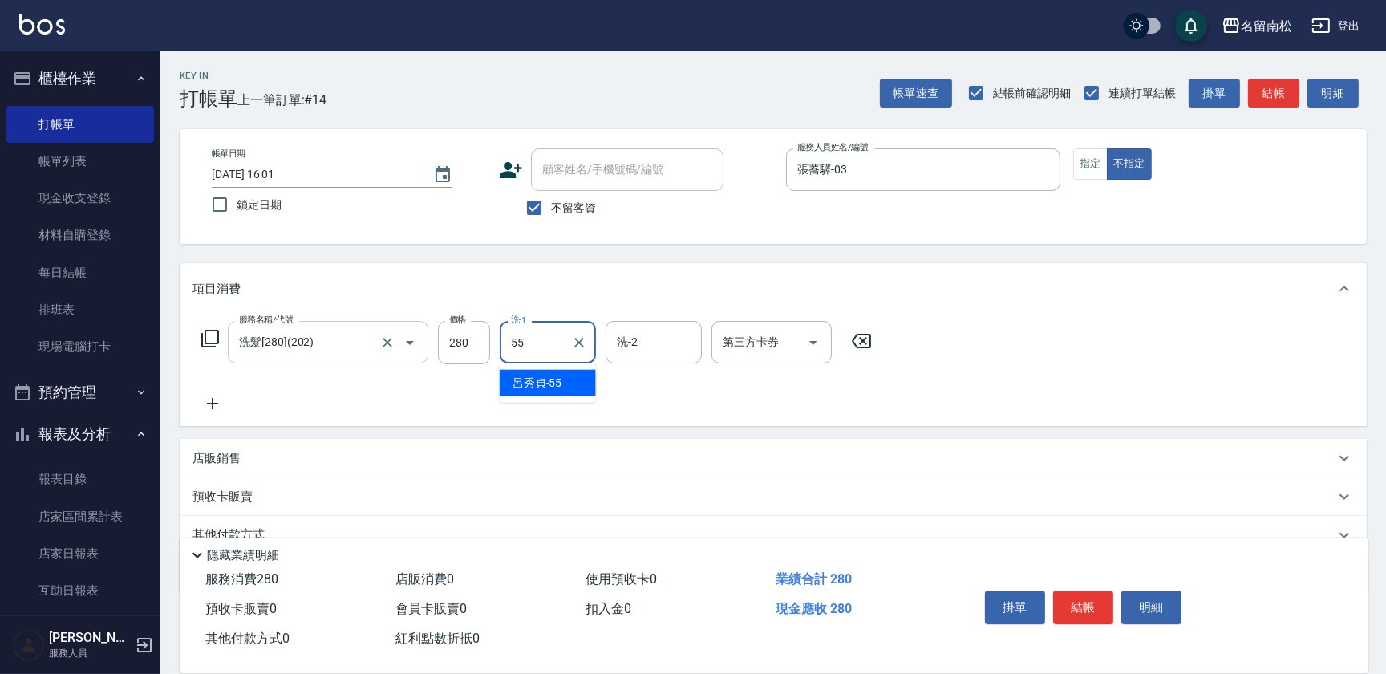
type input "[PERSON_NAME]-55"
click at [1077, 606] on button "結帳" at bounding box center [1083, 607] width 60 height 34
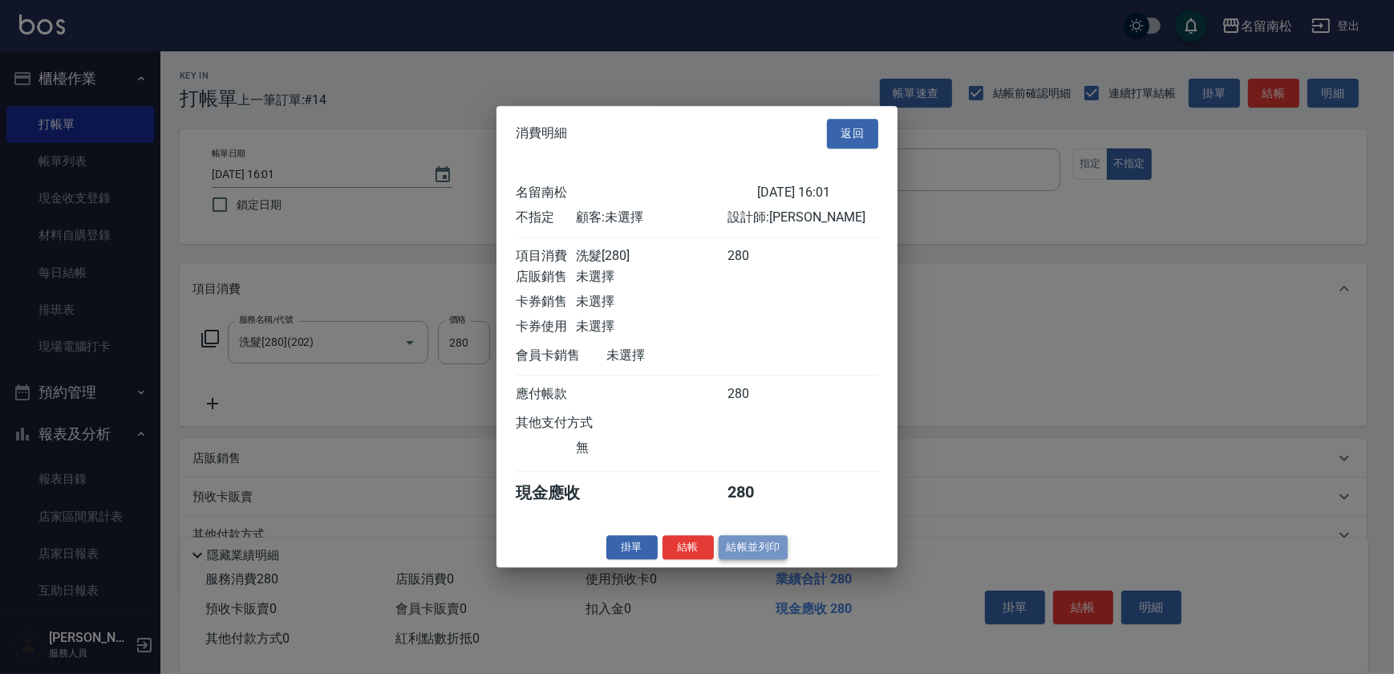
click at [757, 546] on button "結帳並列印" at bounding box center [754, 547] width 70 height 25
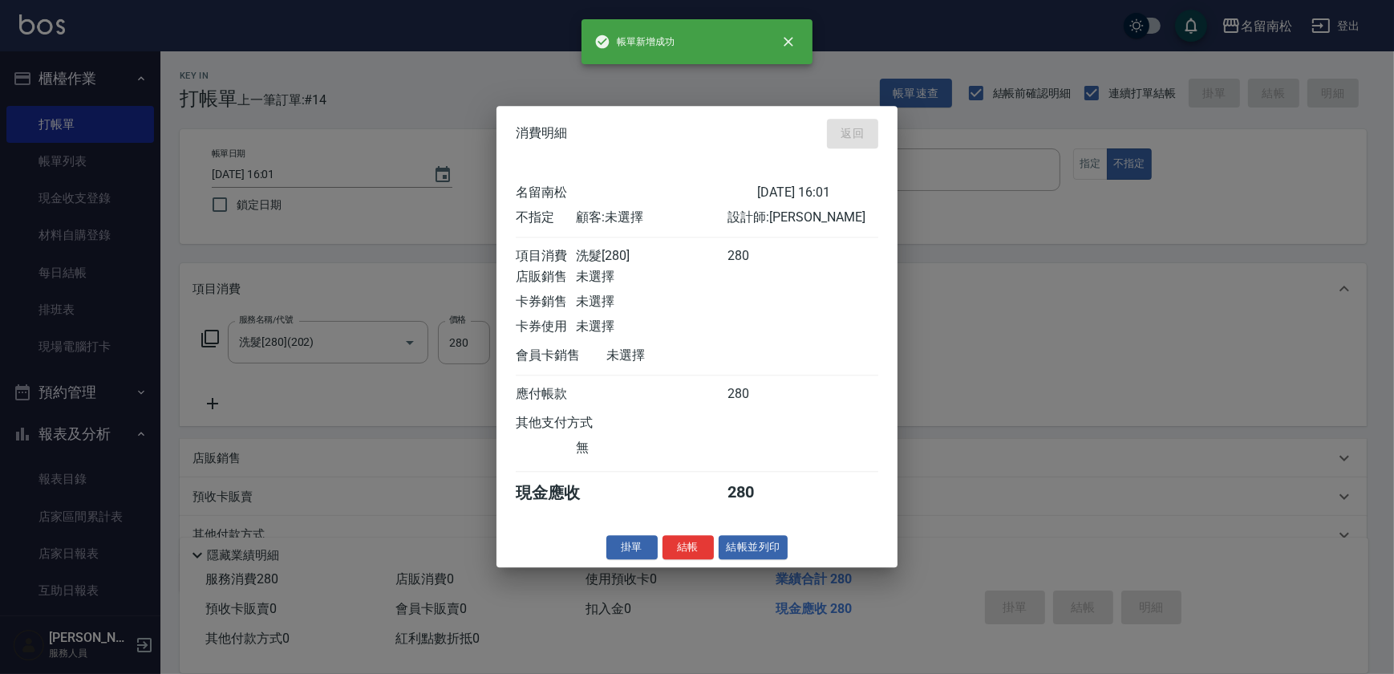
type input "[DATE] 16:07"
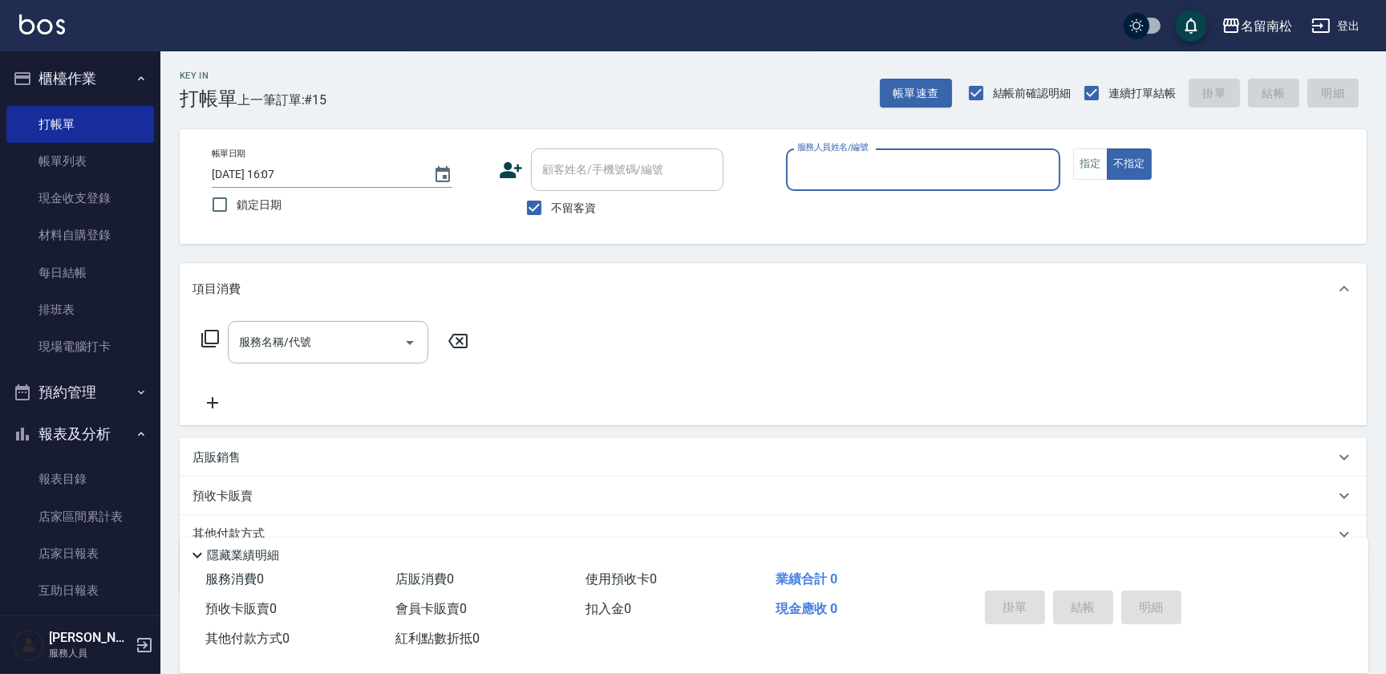
click at [886, 184] on div "服務人員姓名/編號" at bounding box center [923, 169] width 274 height 43
type input "[PERSON_NAME]-55"
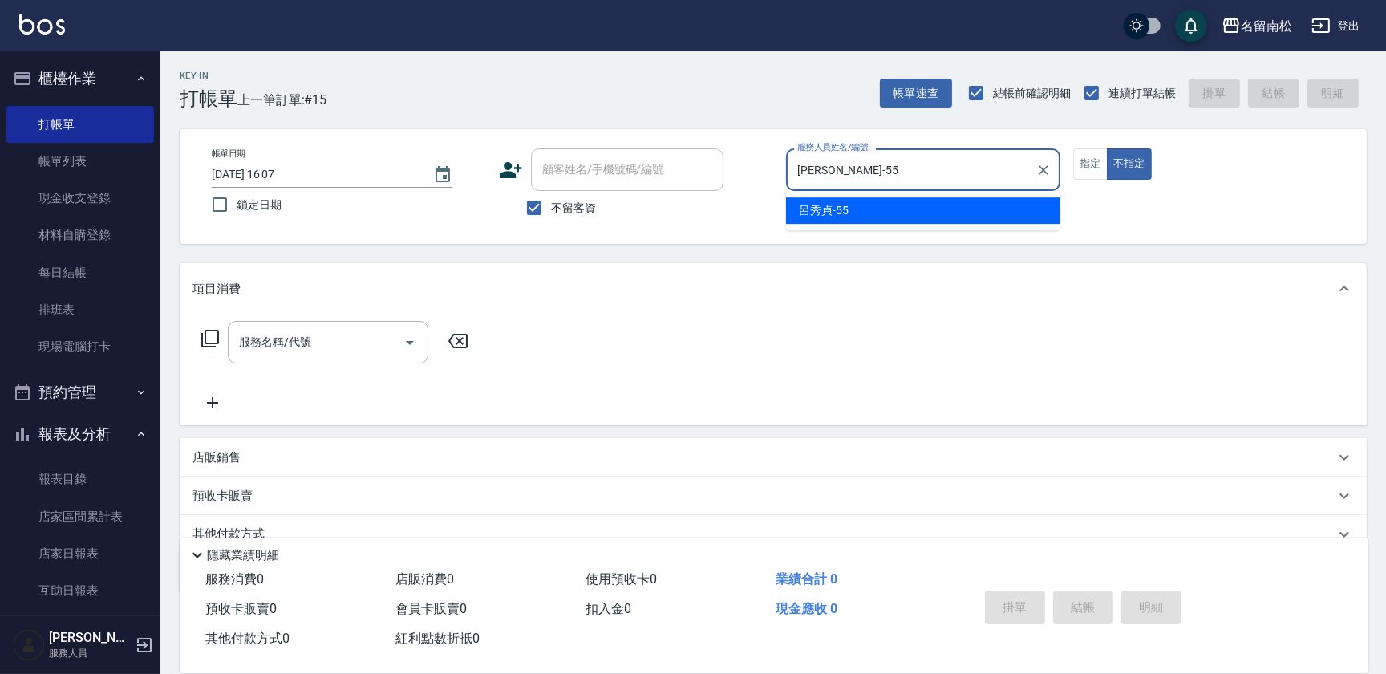
type button "false"
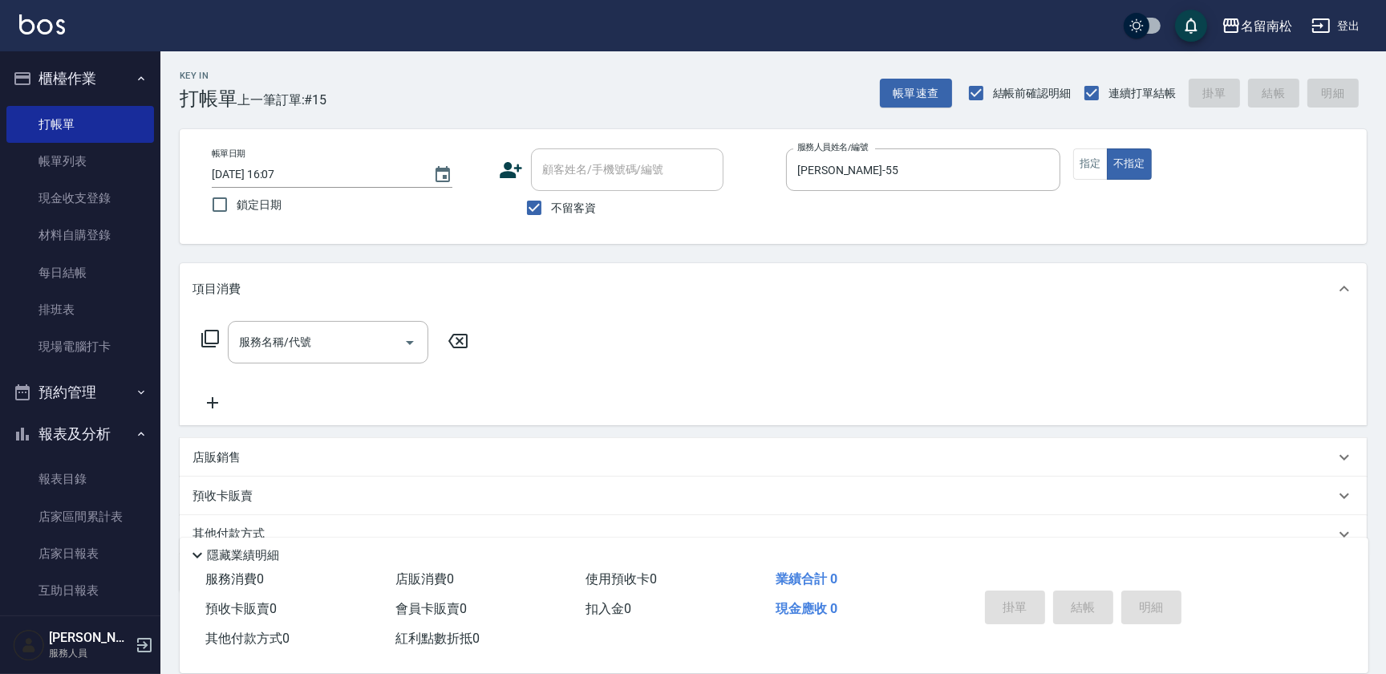
click at [213, 332] on icon at bounding box center [210, 338] width 19 height 19
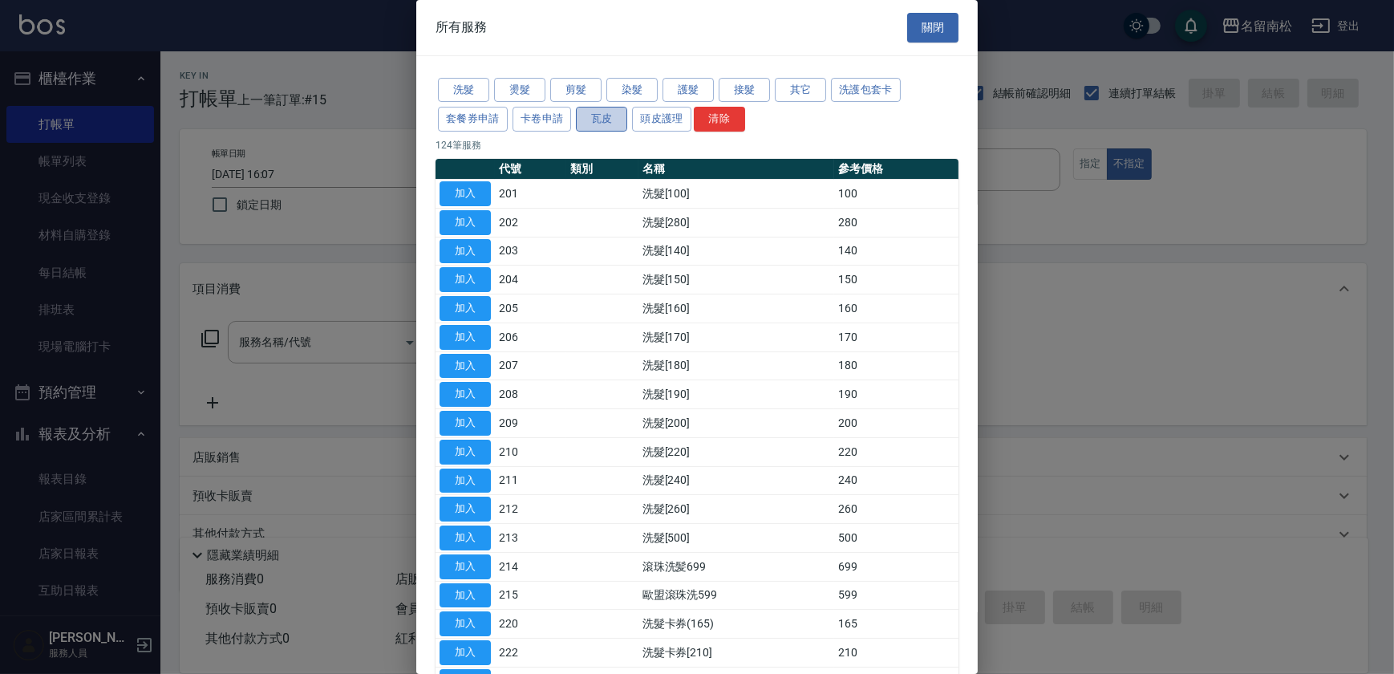
click at [596, 116] on button "瓦皮" at bounding box center [601, 119] width 51 height 25
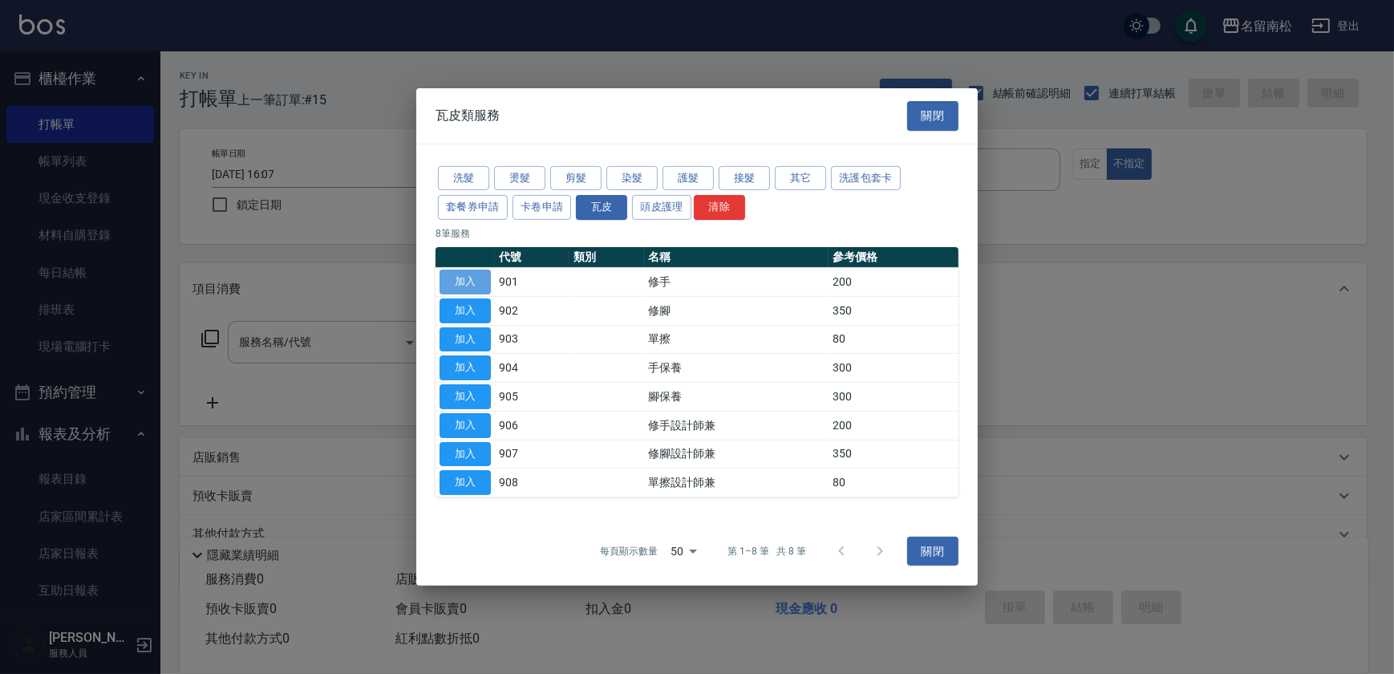
drag, startPoint x: 469, startPoint y: 277, endPoint x: 470, endPoint y: 289, distance: 12.1
click at [469, 278] on button "加入" at bounding box center [465, 282] width 51 height 25
type input "修手(901)"
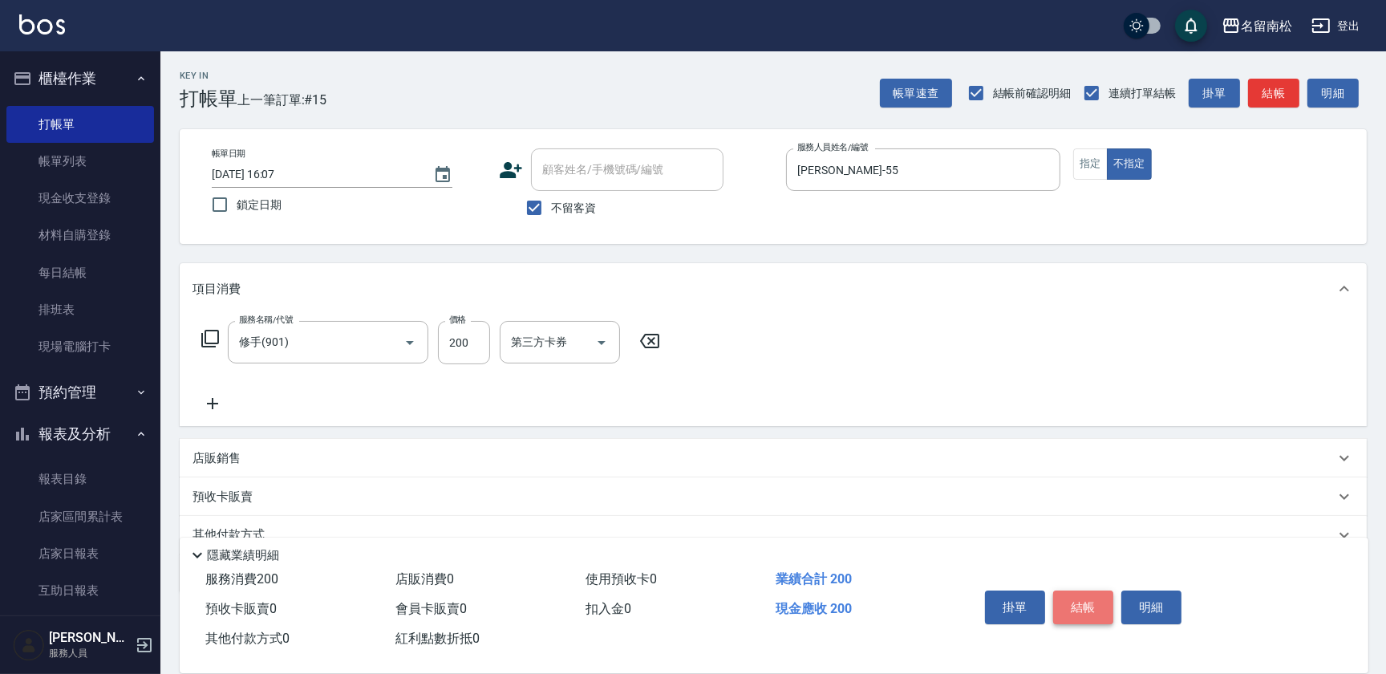
click at [1091, 597] on button "結帳" at bounding box center [1083, 607] width 60 height 34
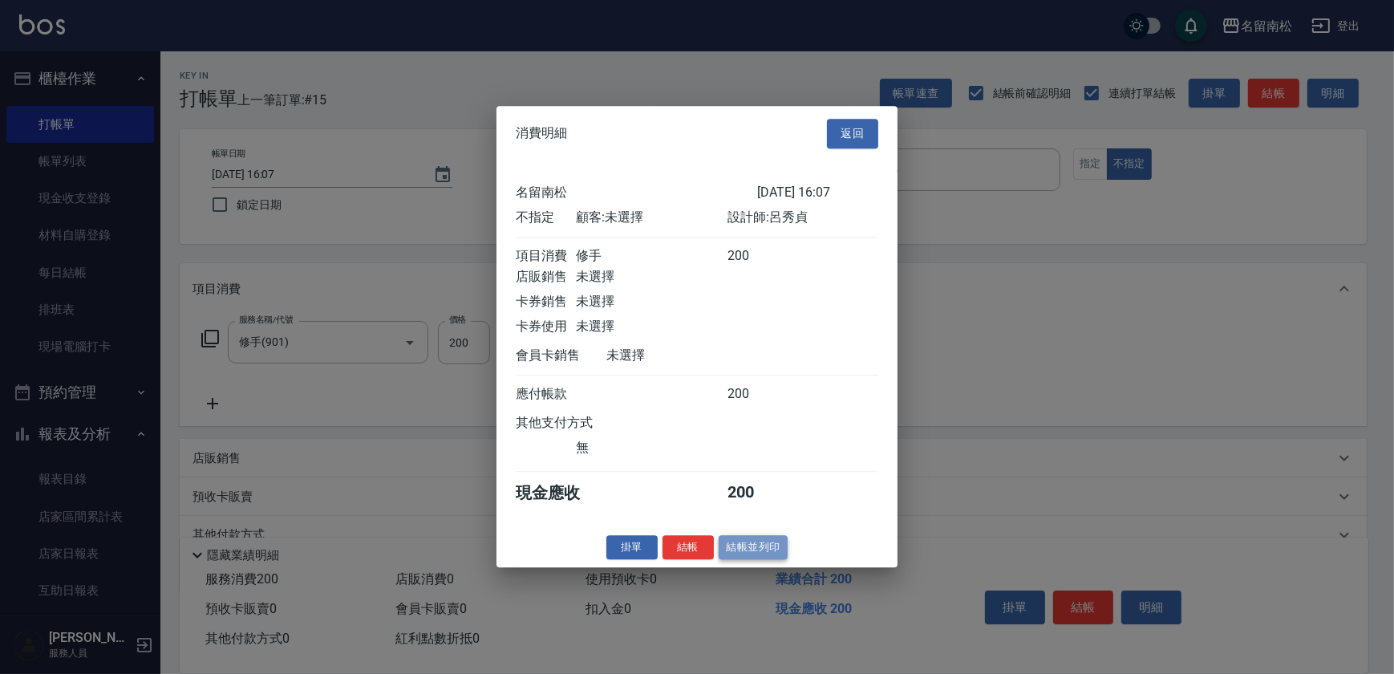
click at [738, 554] on button "結帳並列印" at bounding box center [754, 547] width 70 height 25
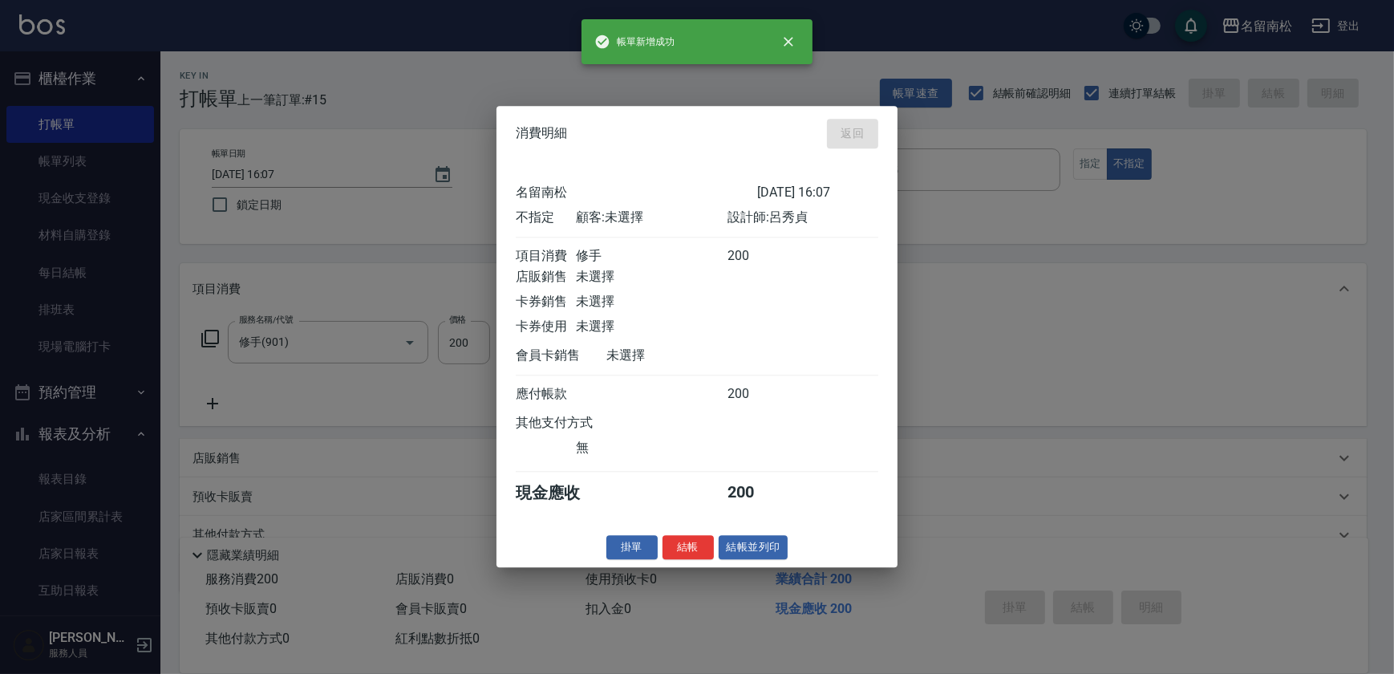
type input "[DATE] 16:25"
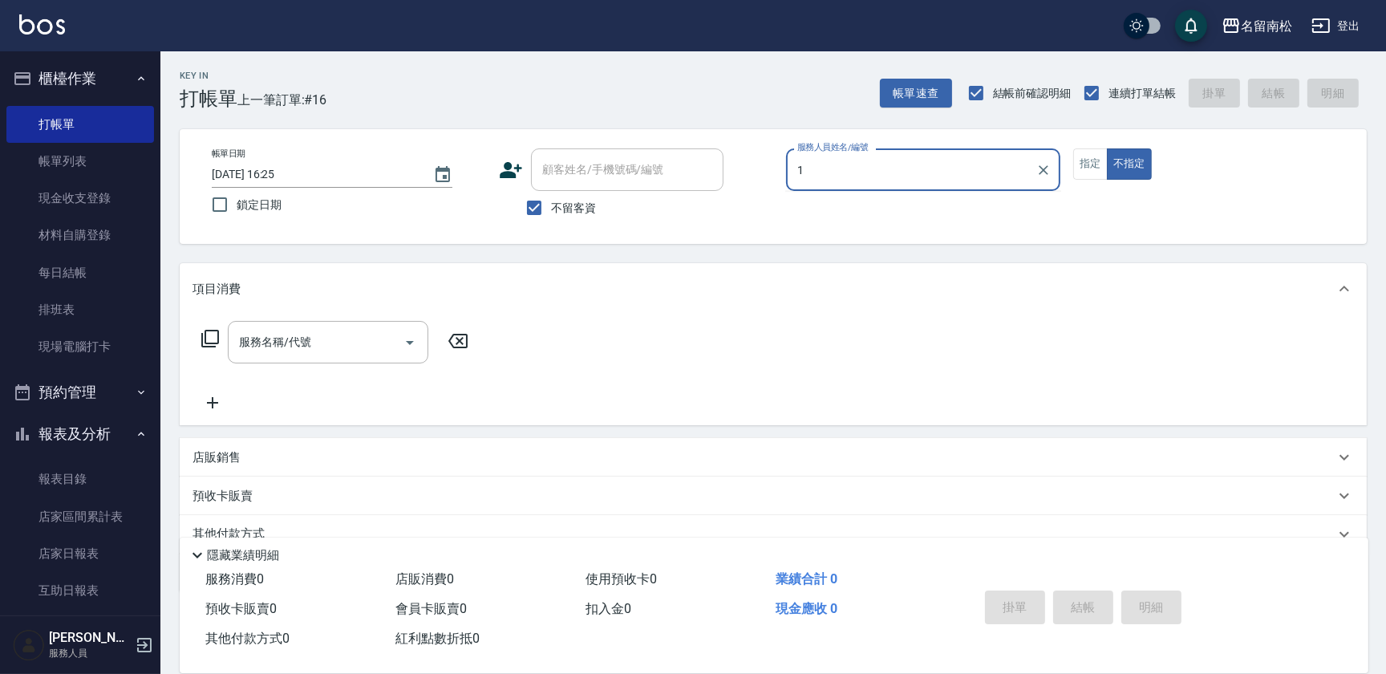
click at [944, 176] on input "1" at bounding box center [911, 170] width 236 height 28
click at [923, 209] on div "[PERSON_NAME]-10" at bounding box center [923, 210] width 274 height 26
type input "[PERSON_NAME]-10"
click at [1088, 159] on button "指定" at bounding box center [1090, 163] width 34 height 31
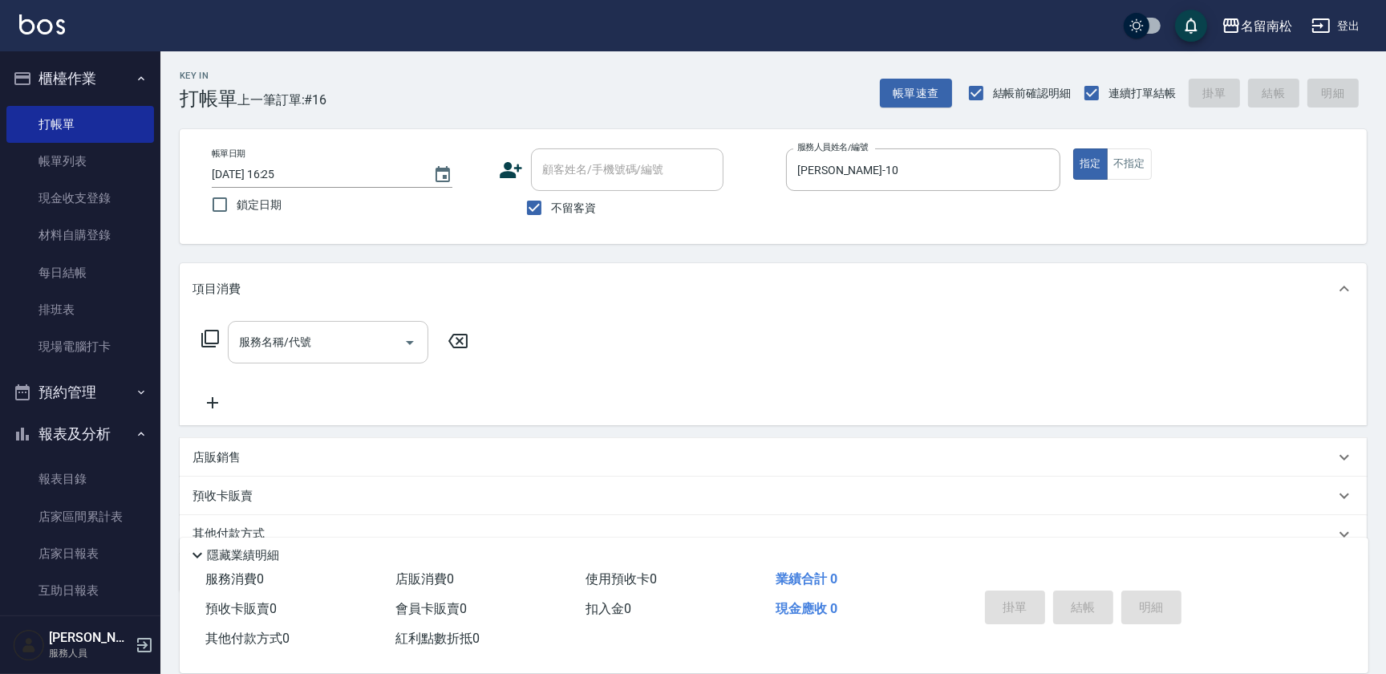
click at [360, 340] on input "服務名稱/代號" at bounding box center [316, 342] width 162 height 28
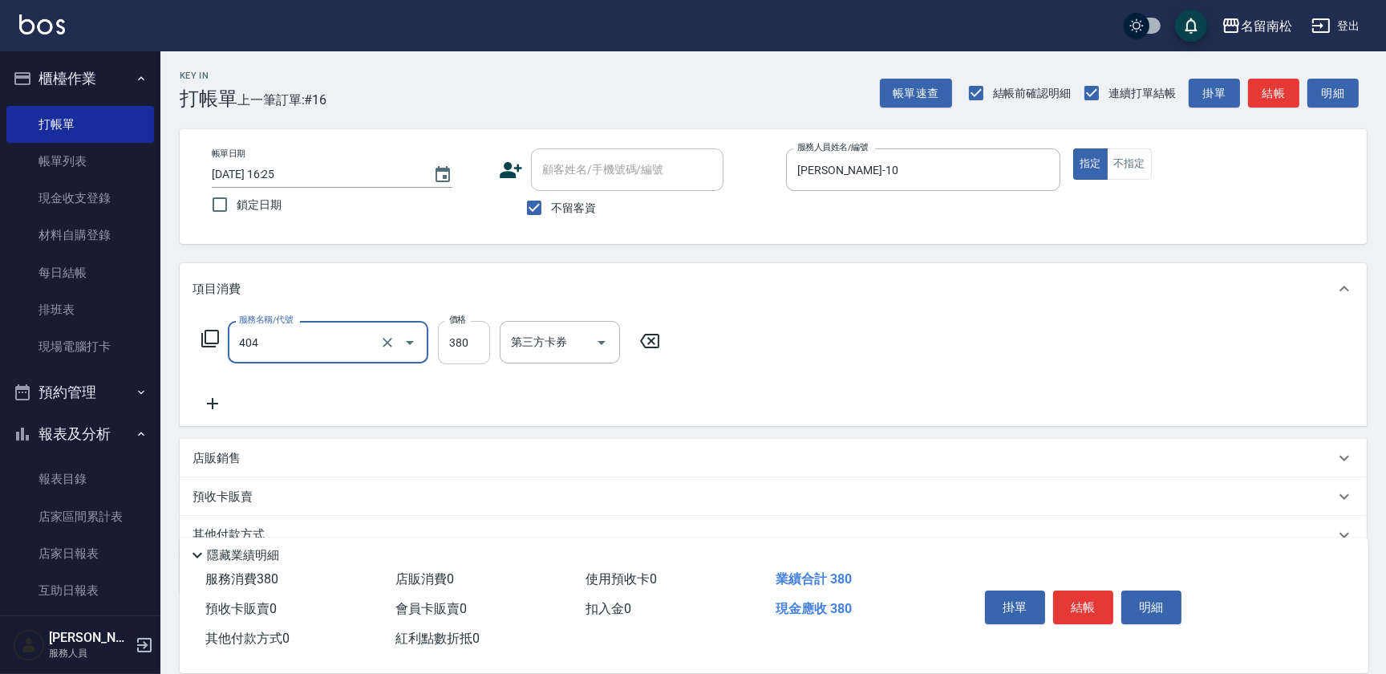
type input "剪髮(380)(404)"
click at [472, 343] on input "380" at bounding box center [464, 342] width 52 height 43
click at [457, 340] on input "4450" at bounding box center [464, 342] width 52 height 43
type input "450"
click at [1080, 601] on button "結帳" at bounding box center [1083, 607] width 60 height 34
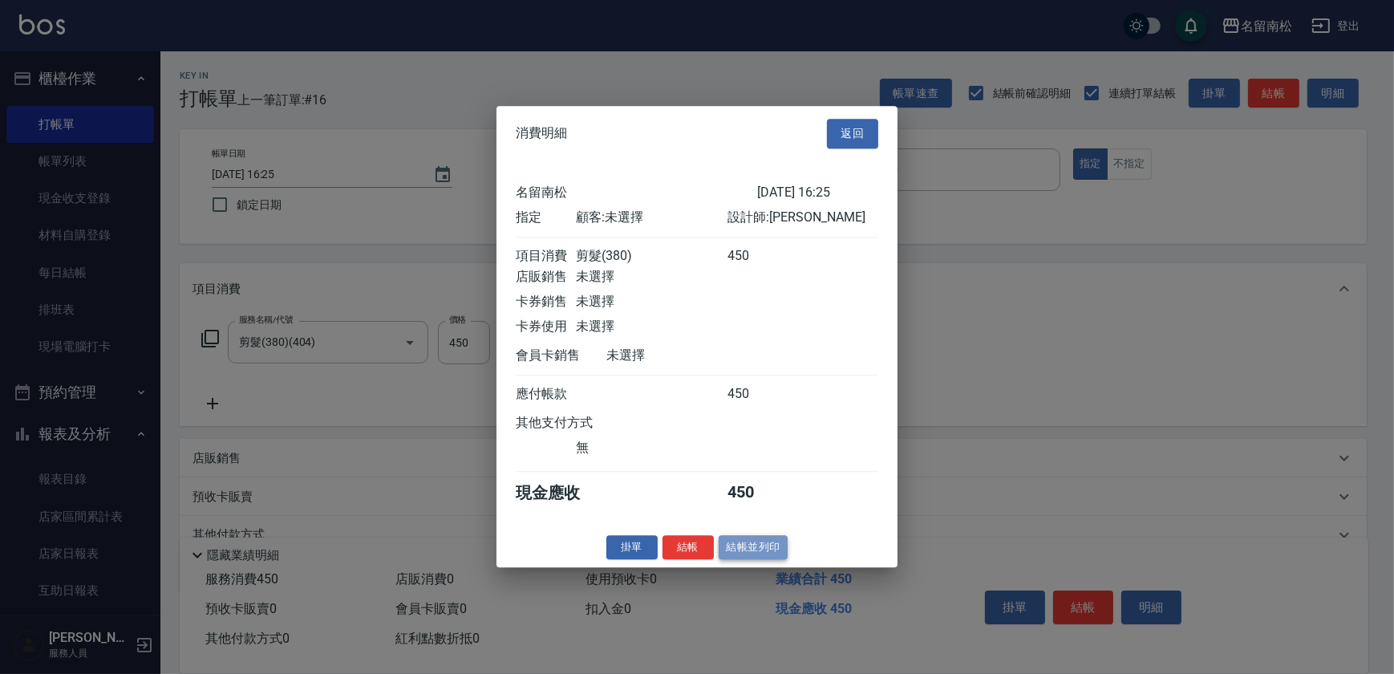
click at [766, 548] on button "結帳並列印" at bounding box center [754, 547] width 70 height 25
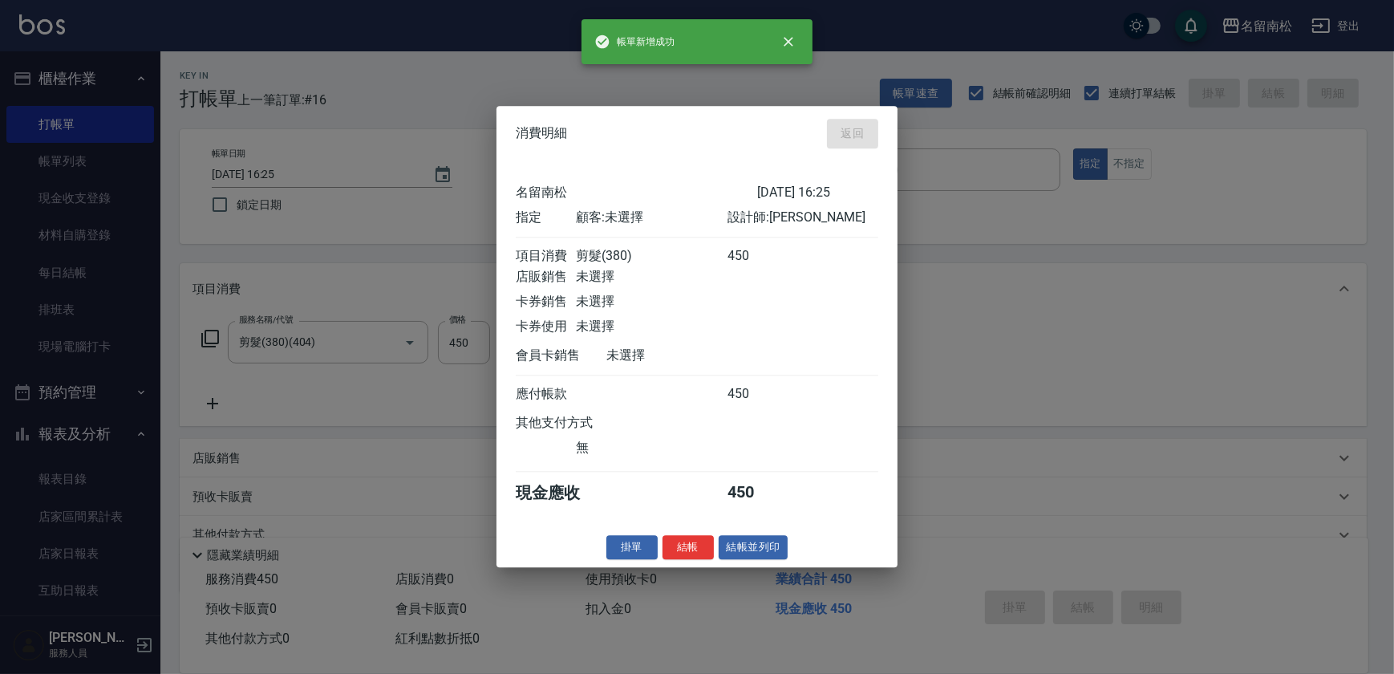
type input "[DATE] 16:27"
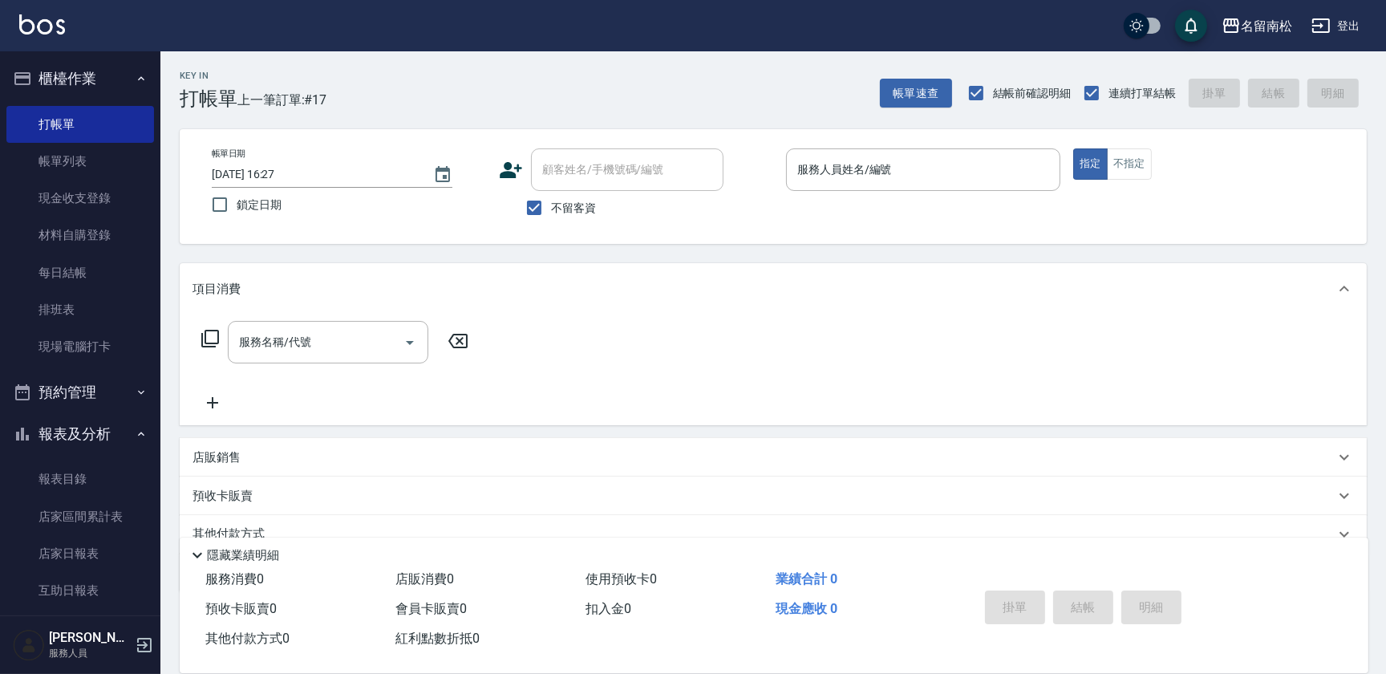
drag, startPoint x: 839, startPoint y: 160, endPoint x: 839, endPoint y: 193, distance: 32.9
click at [839, 161] on div "服務人員姓名/編號 服務人員姓名/編號" at bounding box center [923, 169] width 274 height 43
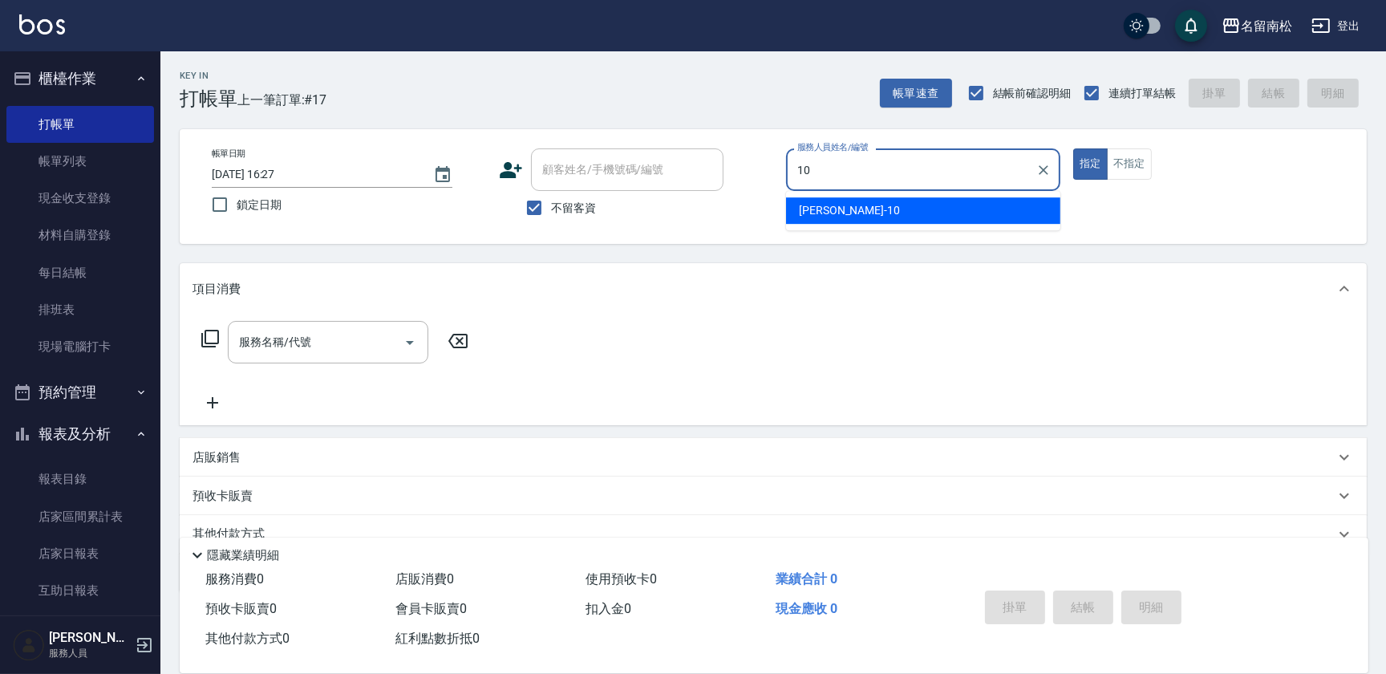
click at [839, 200] on div "[PERSON_NAME]-10" at bounding box center [923, 210] width 274 height 26
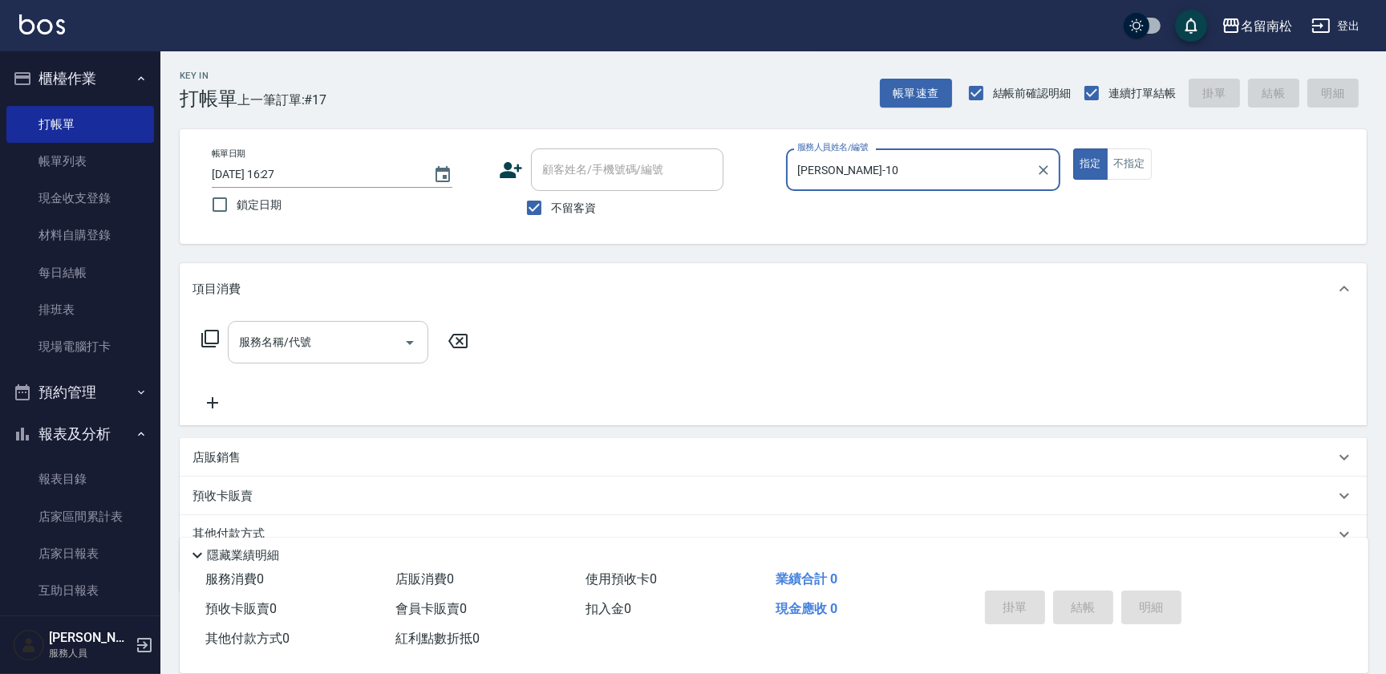
type input "[PERSON_NAME]-10"
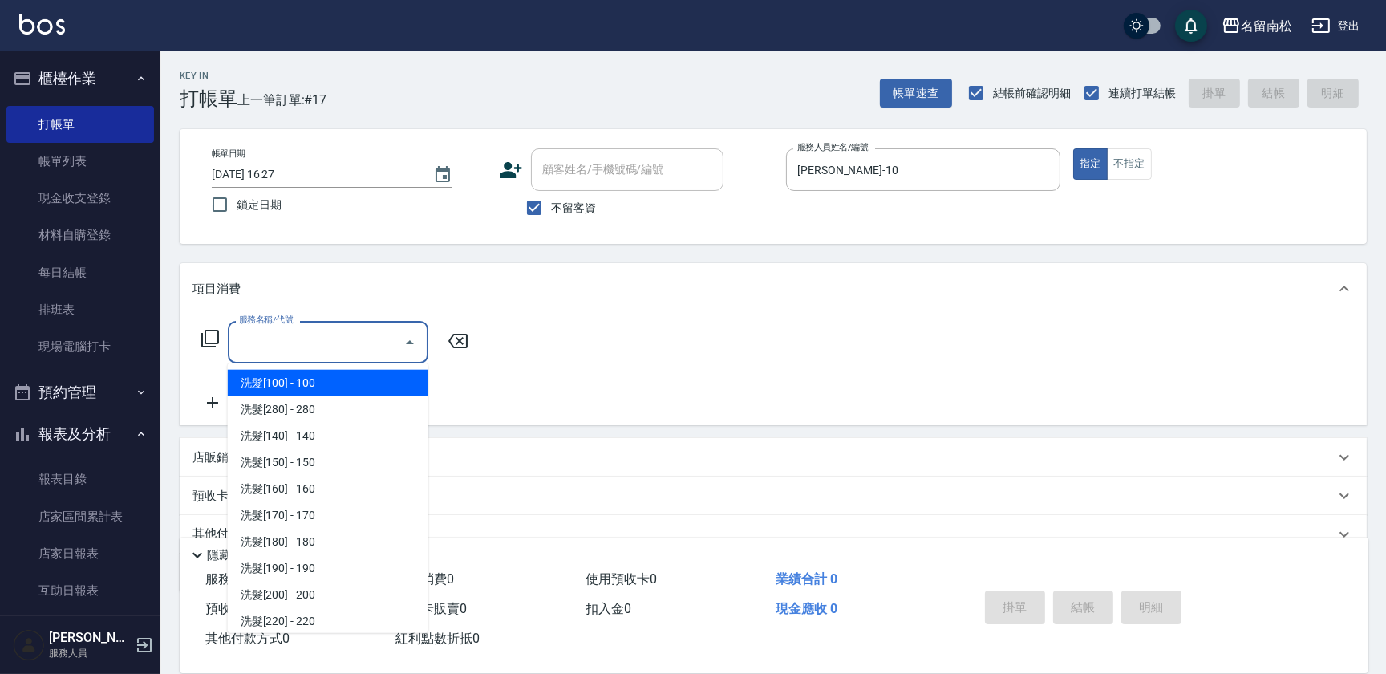
click at [354, 342] on input "服務名稱/代號" at bounding box center [316, 342] width 162 height 28
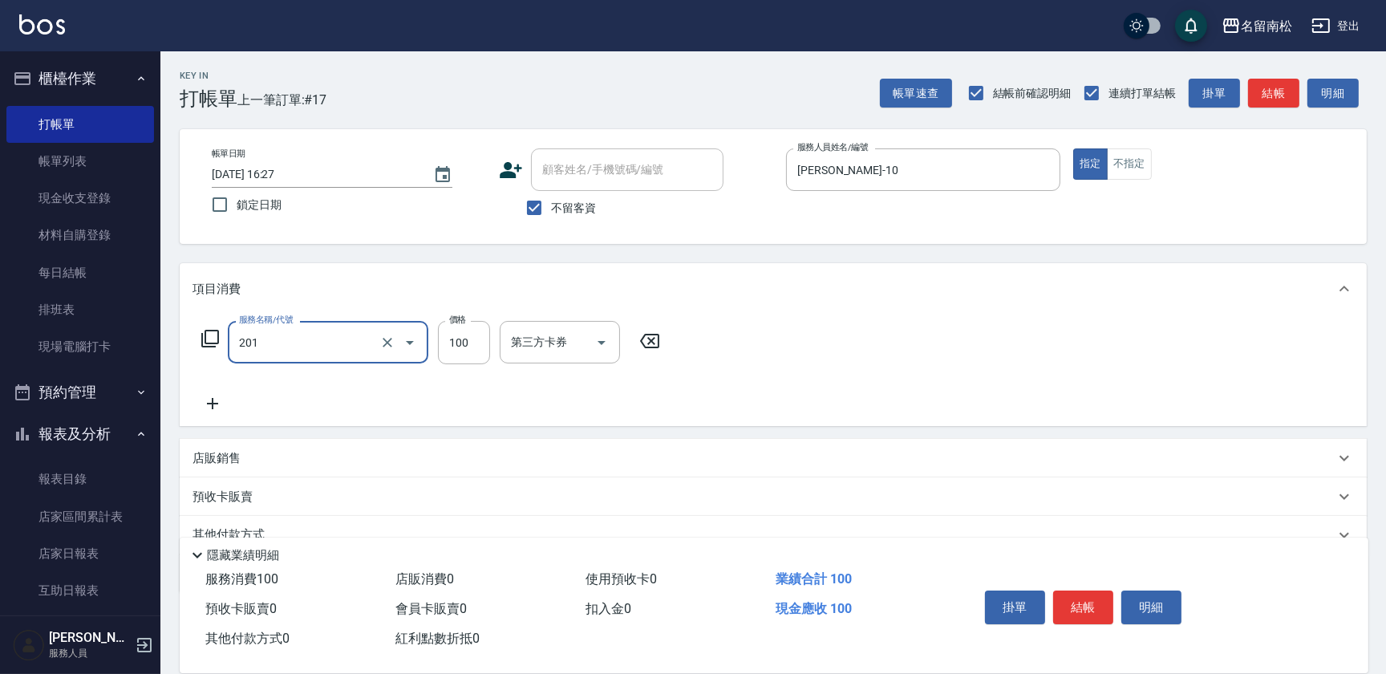
type input "洗髮[100](201)"
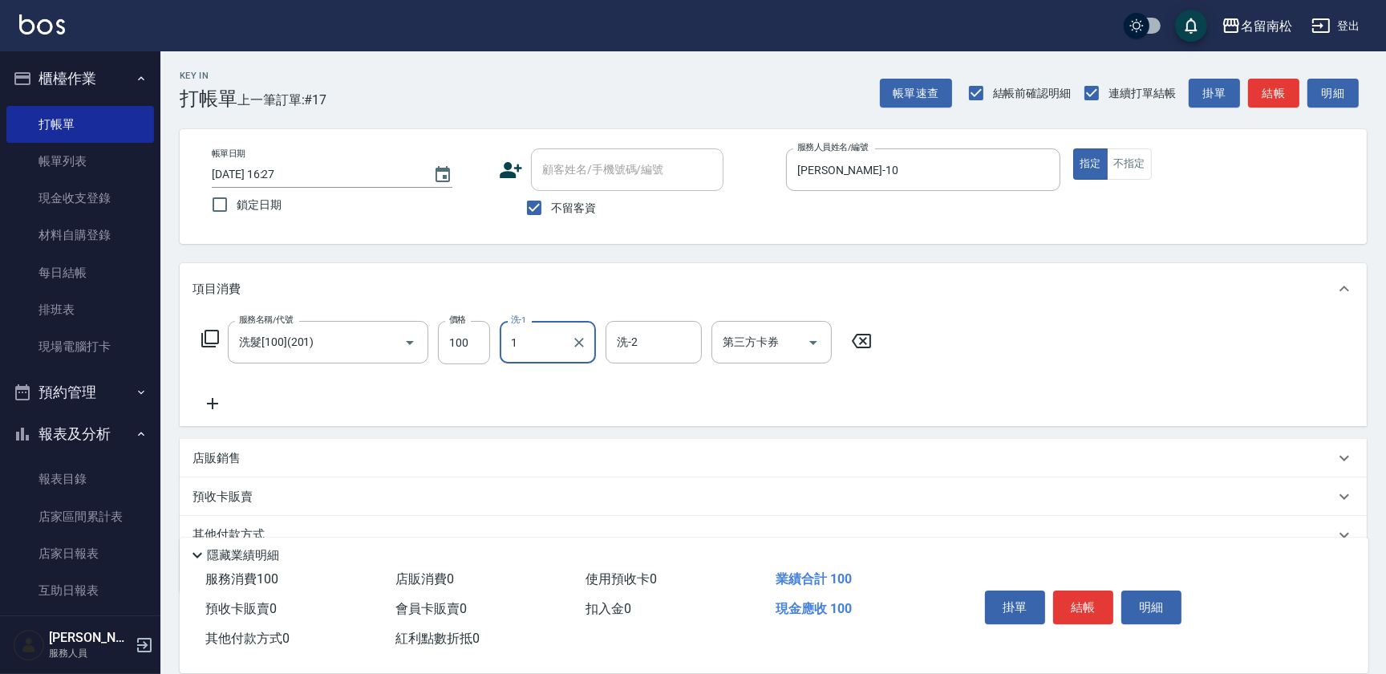
click at [561, 341] on input "1" at bounding box center [536, 342] width 58 height 28
click at [543, 386] on span "[PERSON_NAME]-10" at bounding box center [563, 383] width 101 height 17
type input "[PERSON_NAME]-10"
click at [212, 402] on icon at bounding box center [212, 403] width 11 height 11
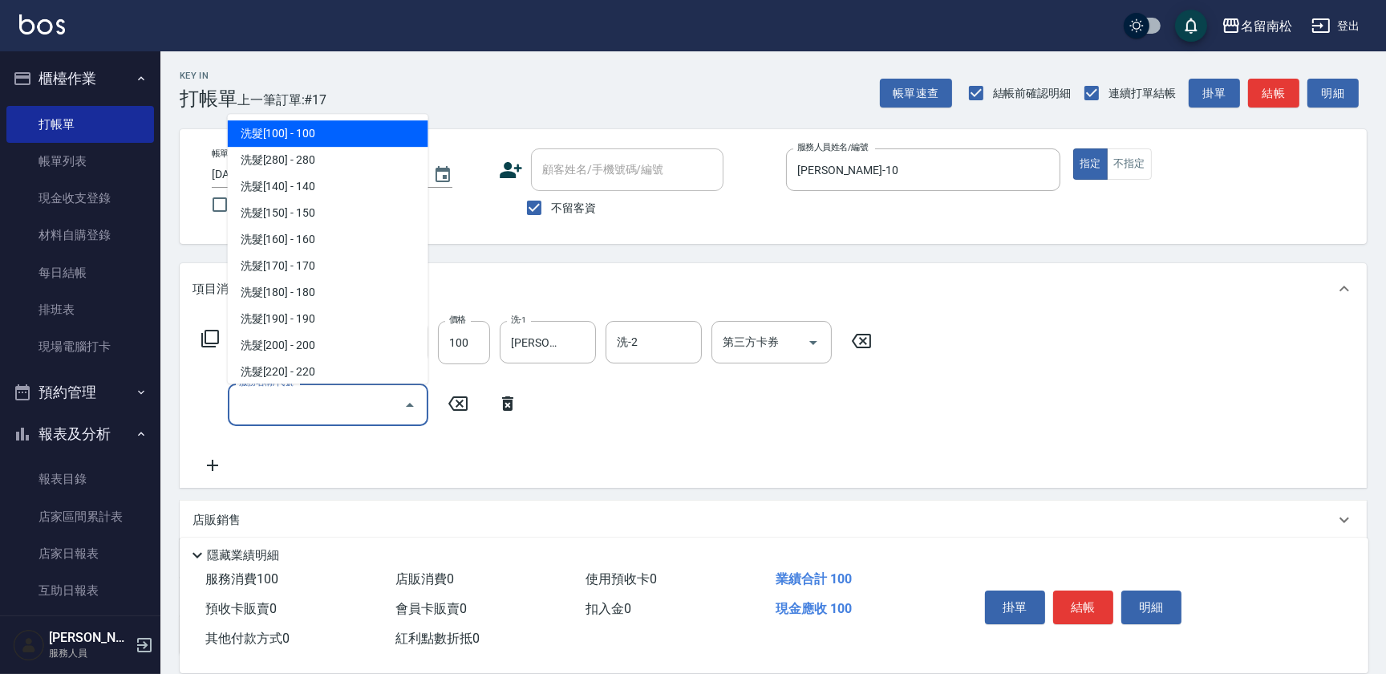
click at [245, 408] on input "服務名稱/代號" at bounding box center [316, 405] width 162 height 28
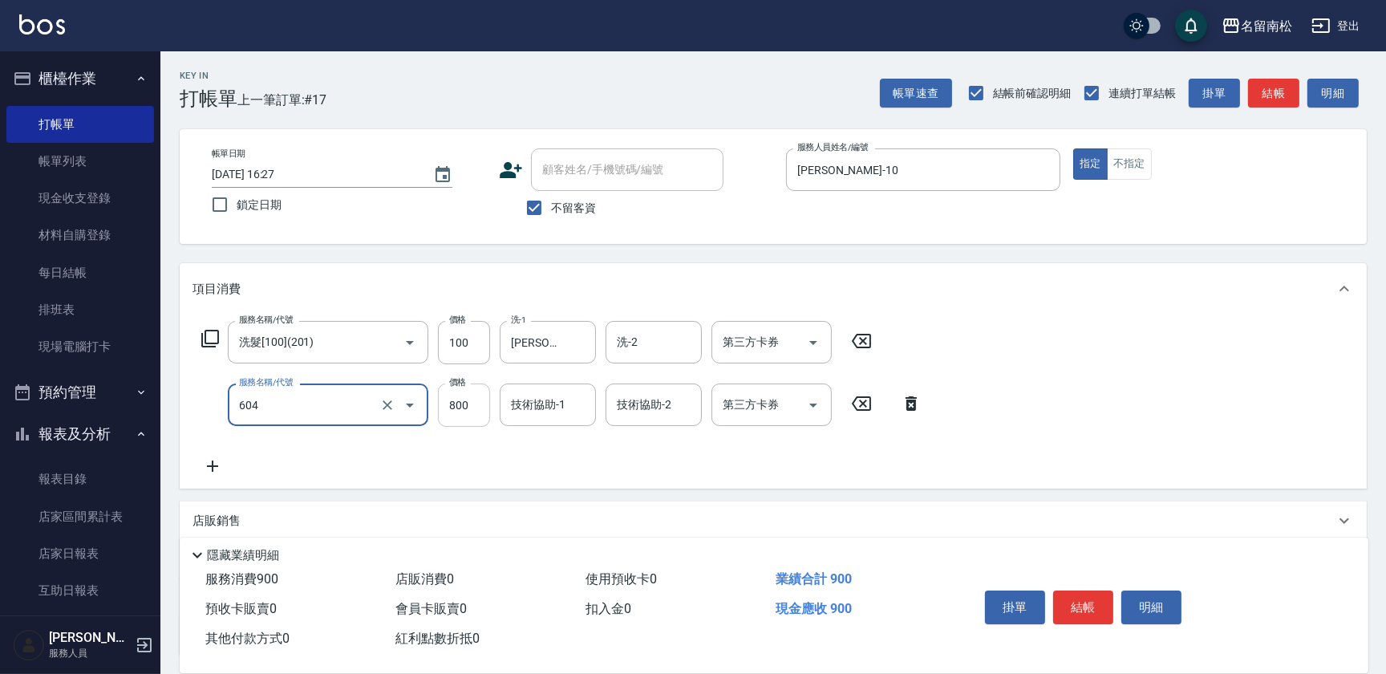
type input "護髮[800](604)"
click at [473, 394] on input "800" at bounding box center [464, 404] width 52 height 43
click at [452, 399] on input "6699" at bounding box center [464, 404] width 52 height 43
click at [453, 399] on input "6699" at bounding box center [464, 404] width 52 height 43
type input "699"
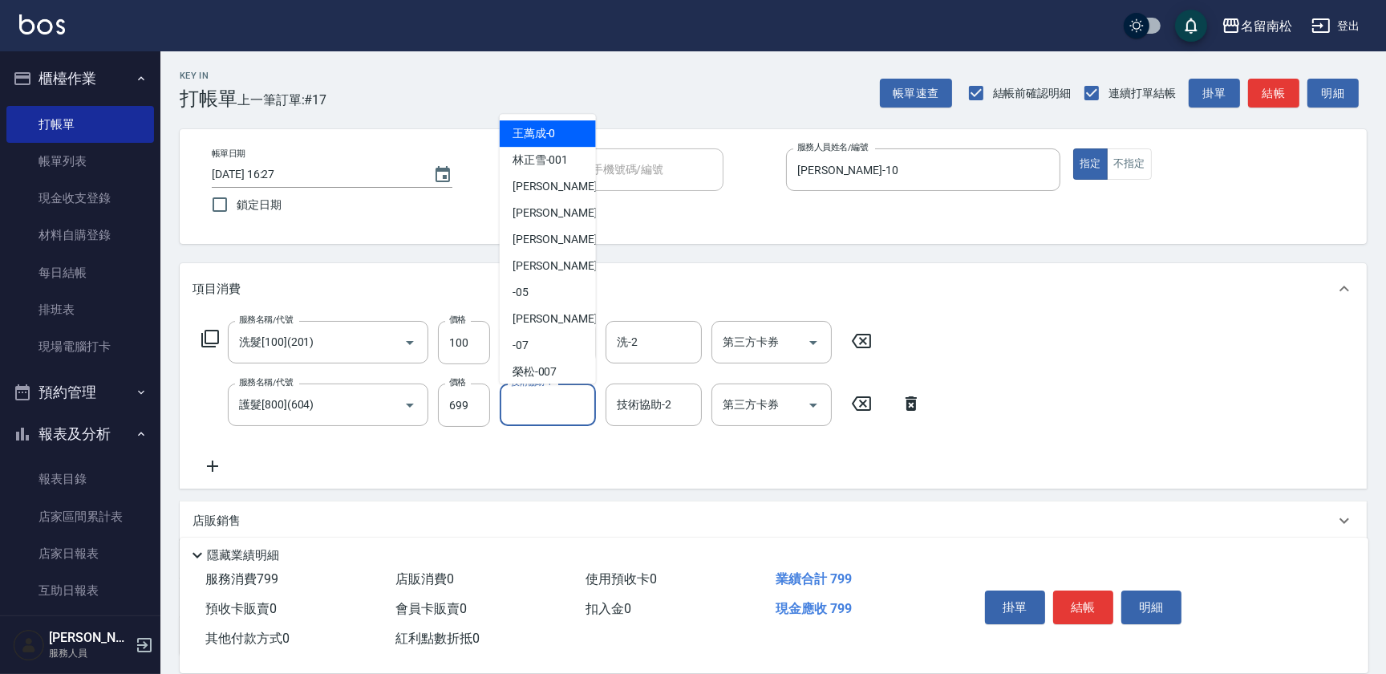
click at [566, 415] on input "技術協助-1" at bounding box center [548, 405] width 82 height 28
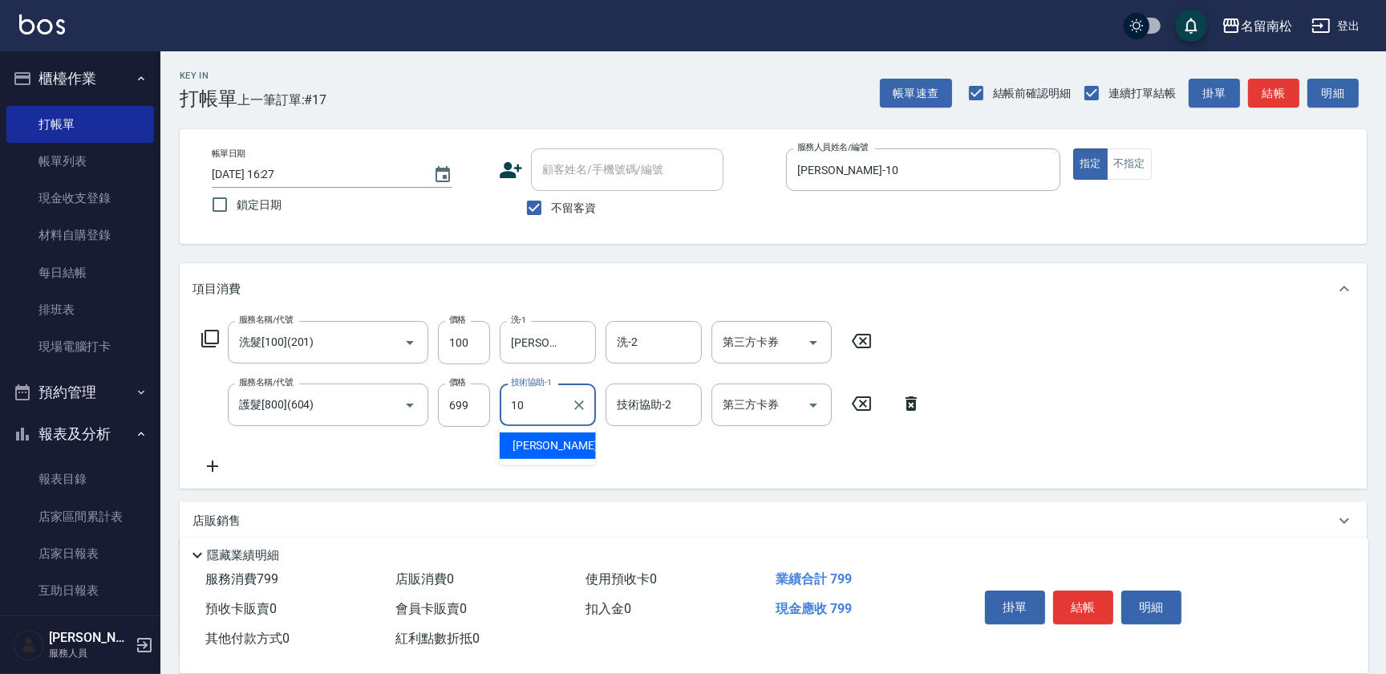
click at [561, 439] on span "[PERSON_NAME]-10" at bounding box center [563, 445] width 101 height 17
type input "[PERSON_NAME]-10"
click at [217, 468] on icon at bounding box center [213, 465] width 40 height 19
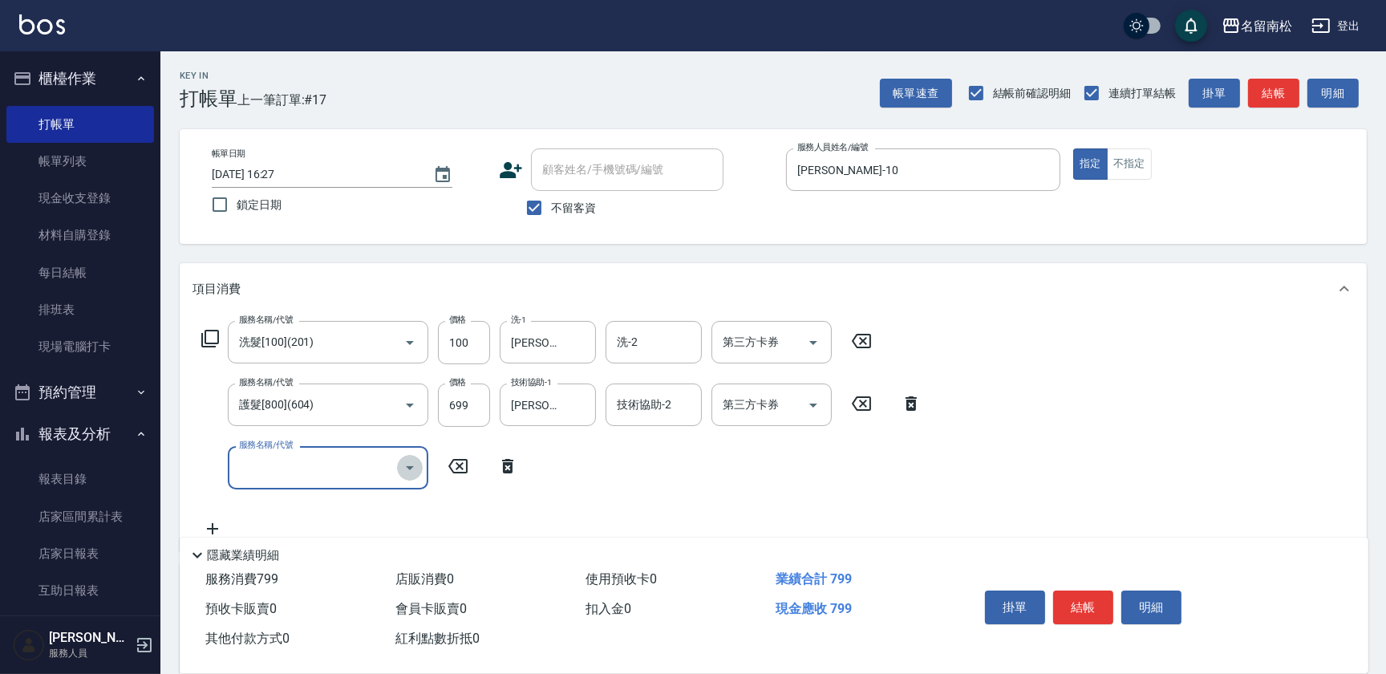
click at [403, 468] on icon "Open" at bounding box center [409, 467] width 19 height 19
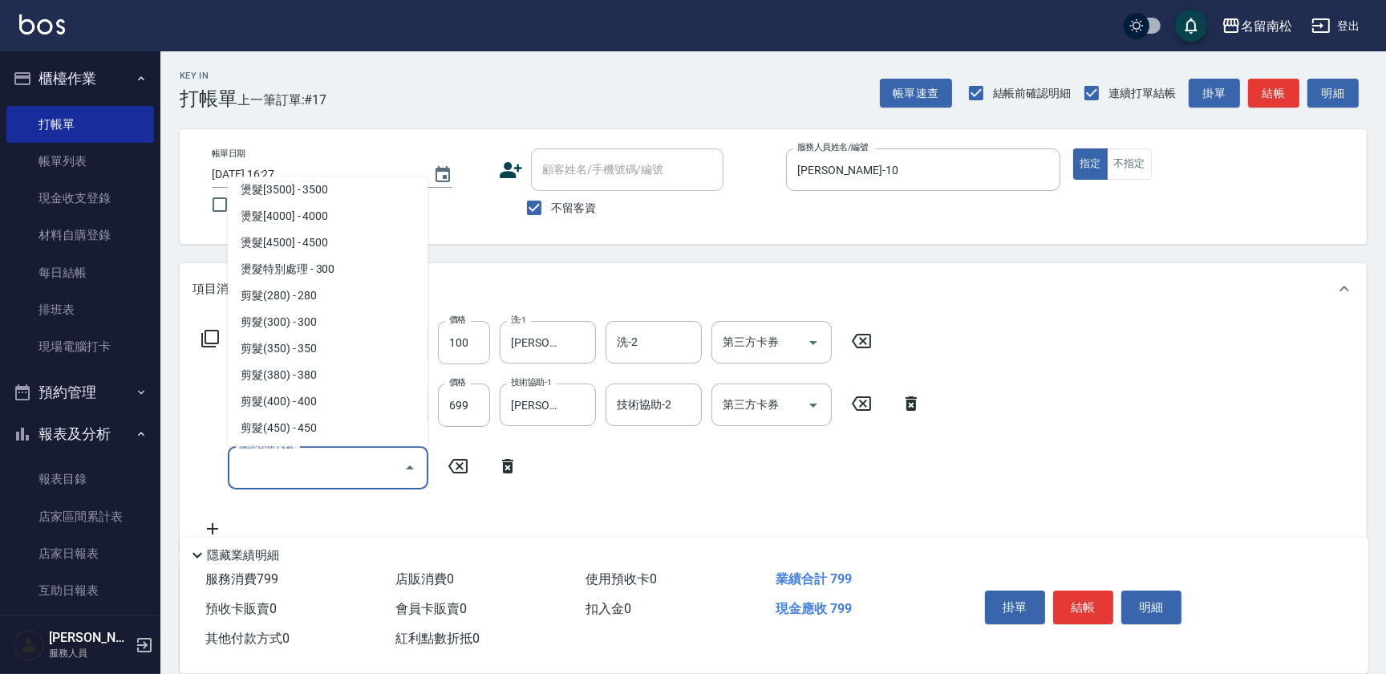
scroll to position [1020, 0]
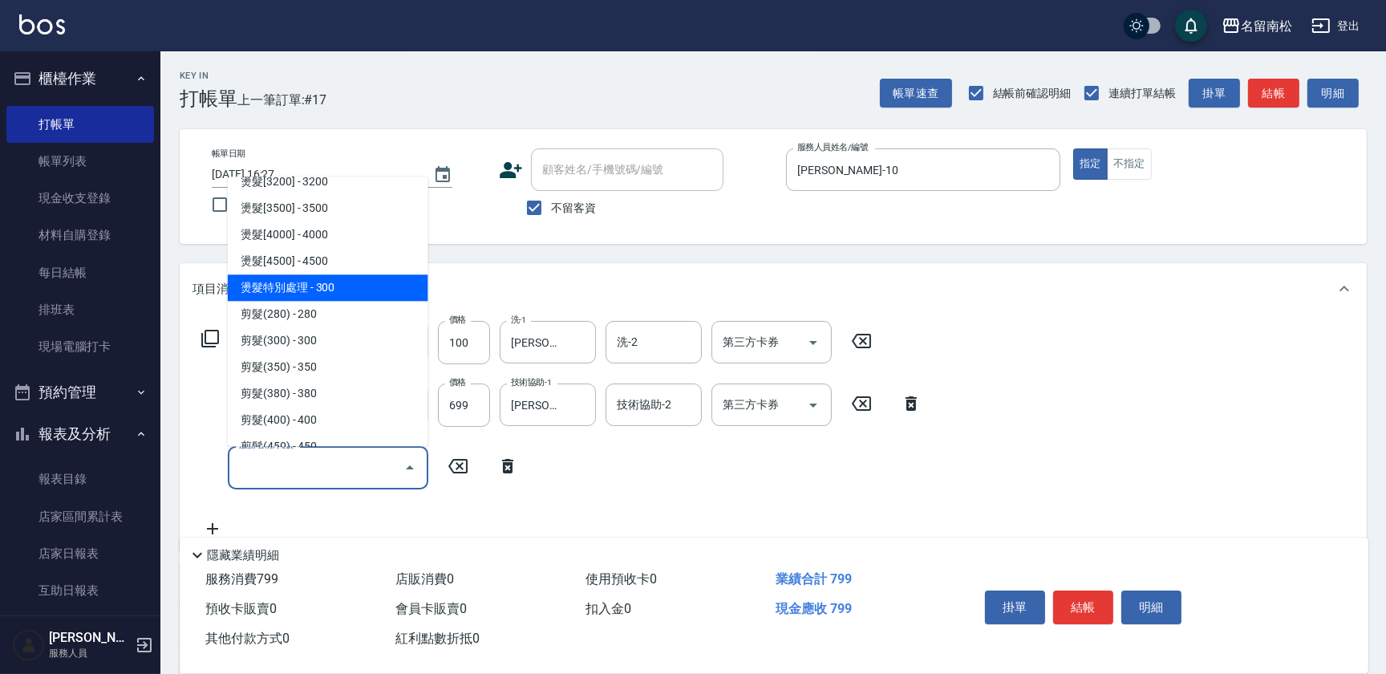
click at [356, 287] on span "燙髮特別處理 - 300" at bounding box center [328, 287] width 201 height 26
type input "燙髮特別處理(324)"
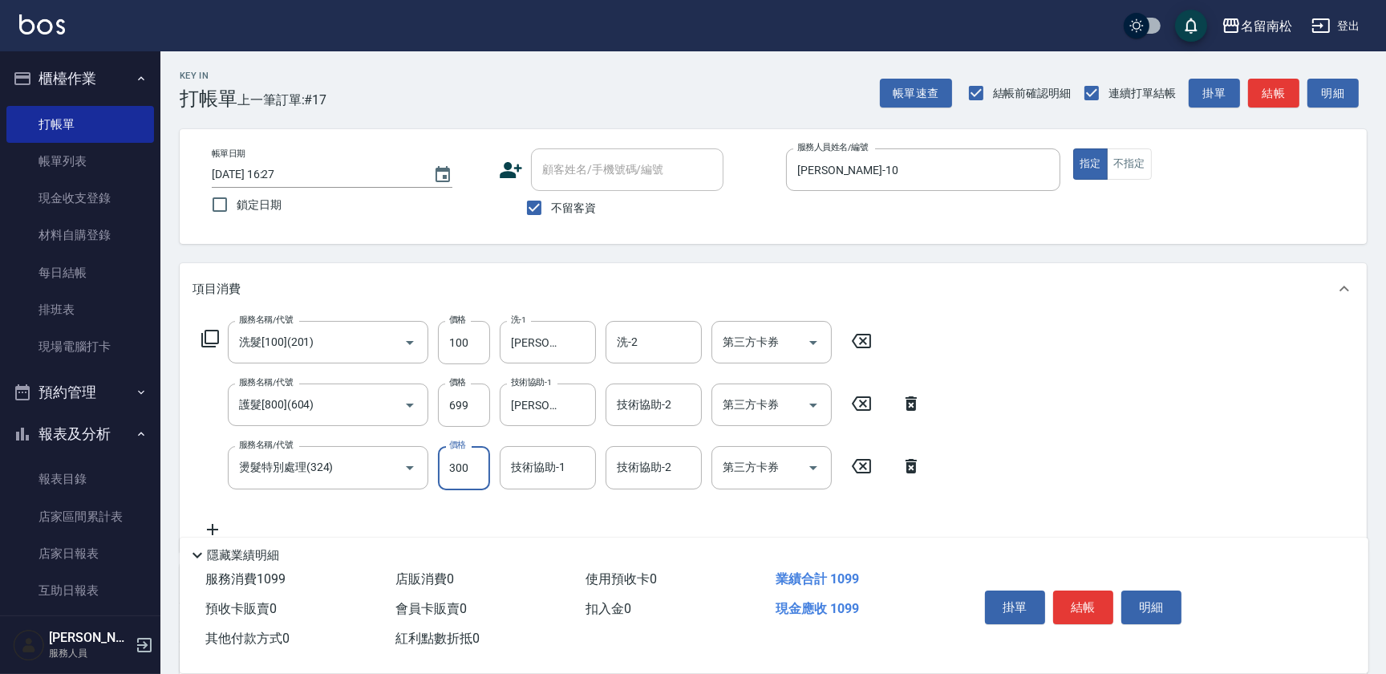
drag, startPoint x: 479, startPoint y: 459, endPoint x: 476, endPoint y: 449, distance: 9.9
click at [479, 459] on input "300" at bounding box center [464, 467] width 52 height 43
click at [455, 461] on input "11500" at bounding box center [464, 467] width 52 height 43
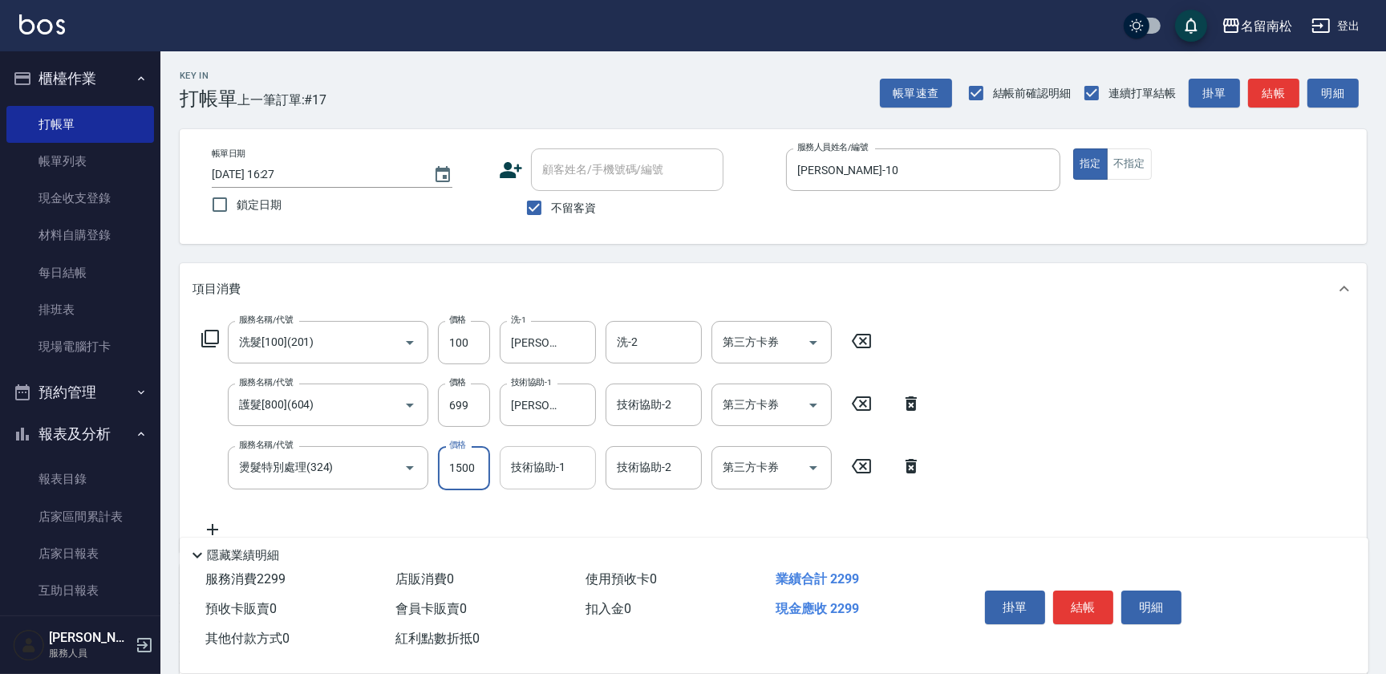
type input "1500"
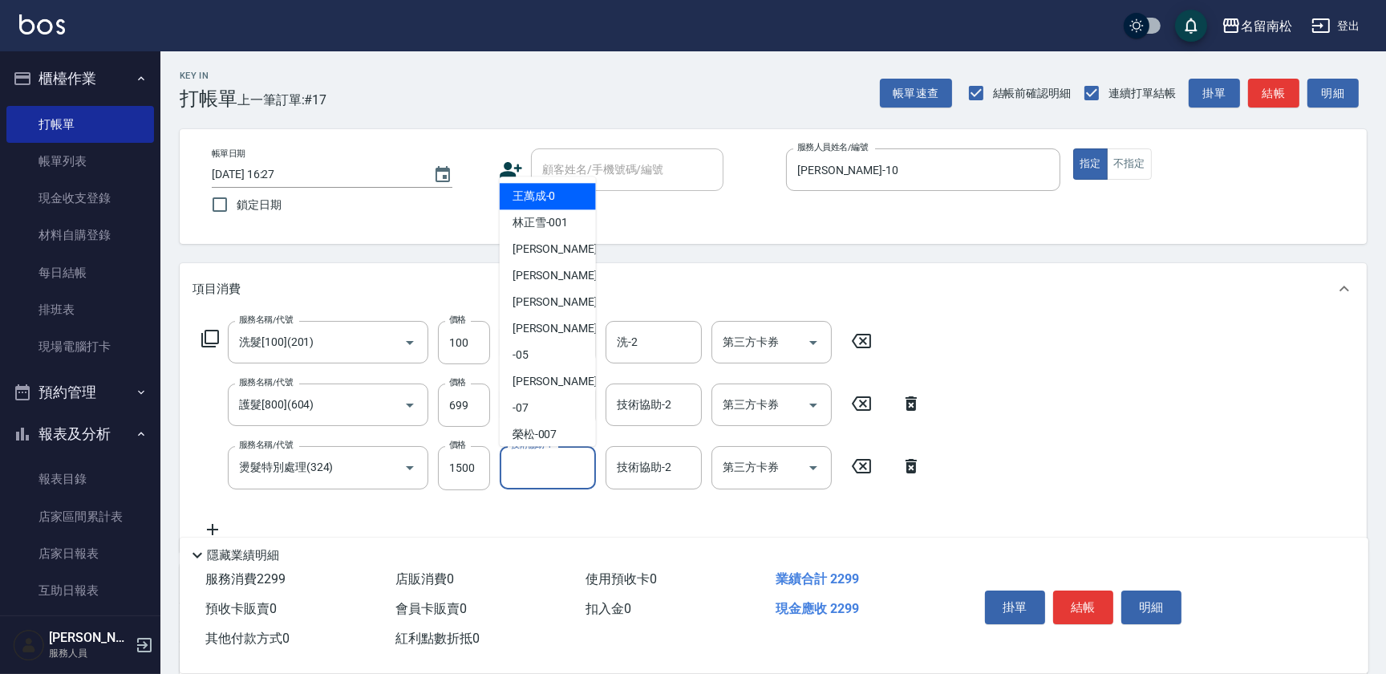
click at [539, 463] on input "技術協助-1" at bounding box center [548, 467] width 82 height 28
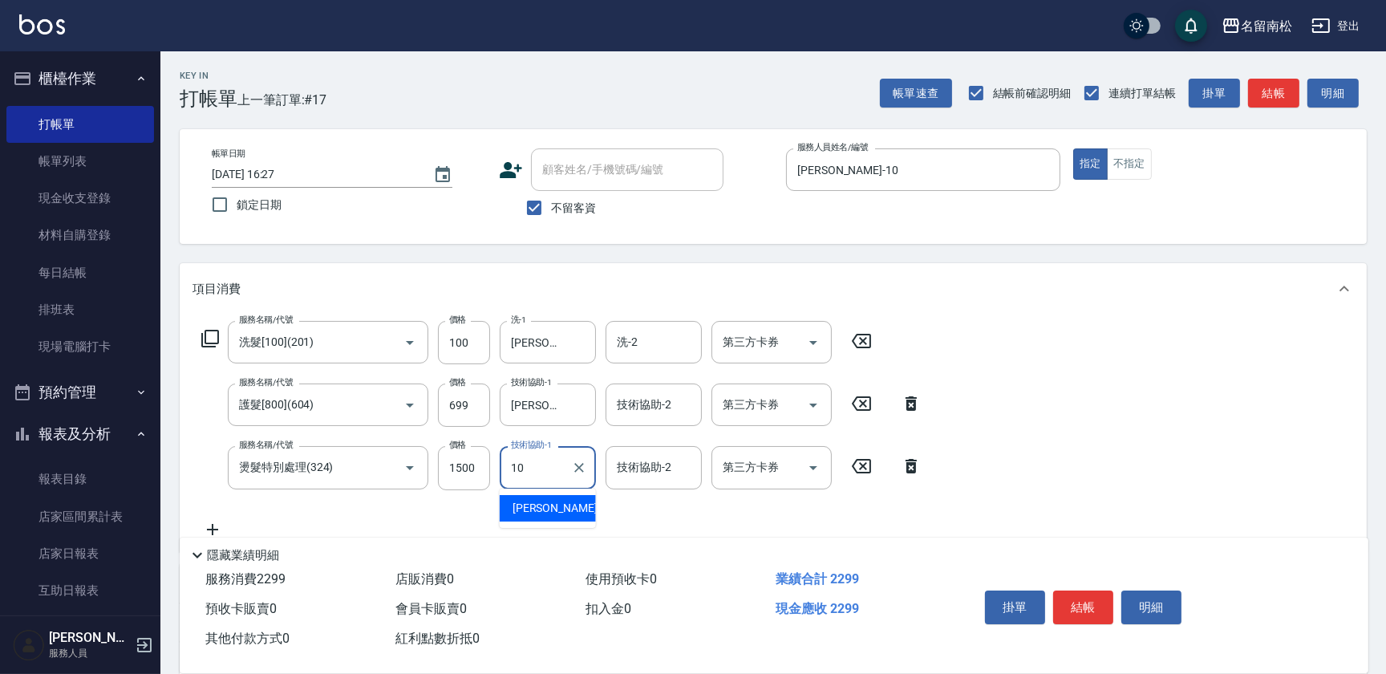
click at [541, 501] on span "[PERSON_NAME]-10" at bounding box center [563, 508] width 101 height 17
type input "[PERSON_NAME]-10"
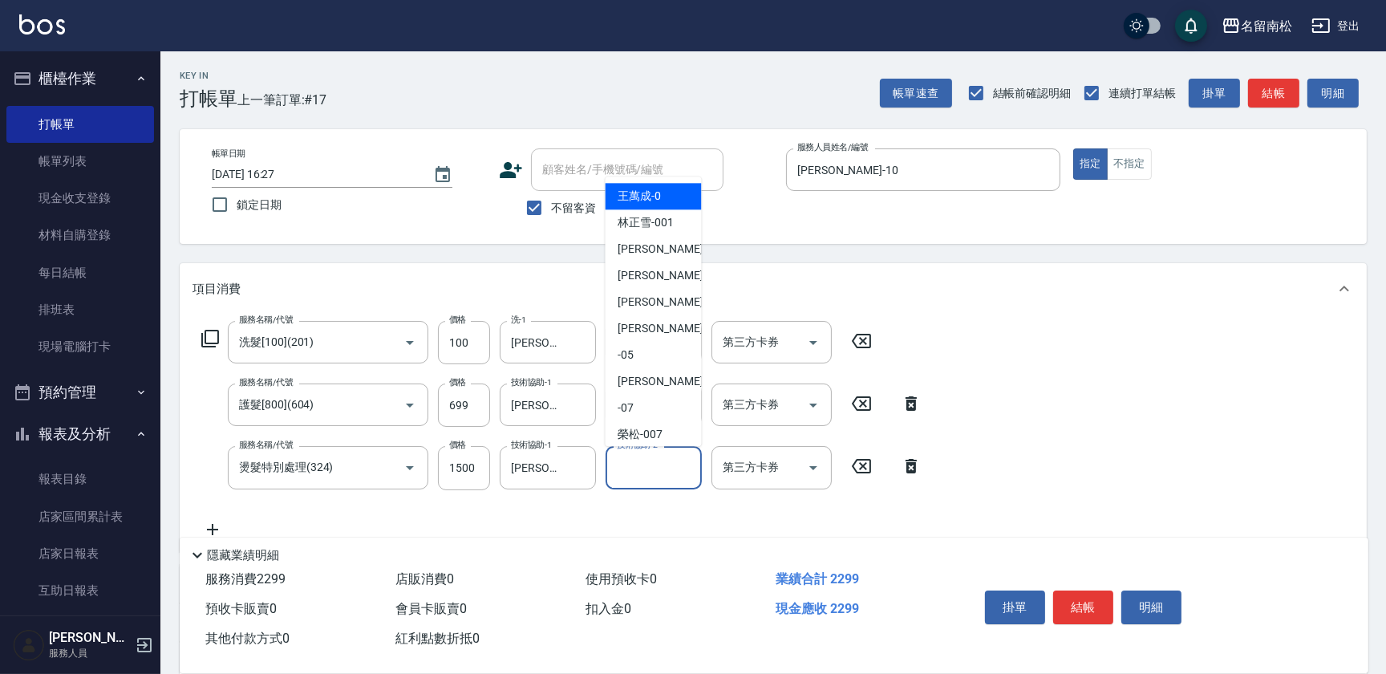
click at [682, 465] on input "技術協助-2" at bounding box center [654, 467] width 82 height 28
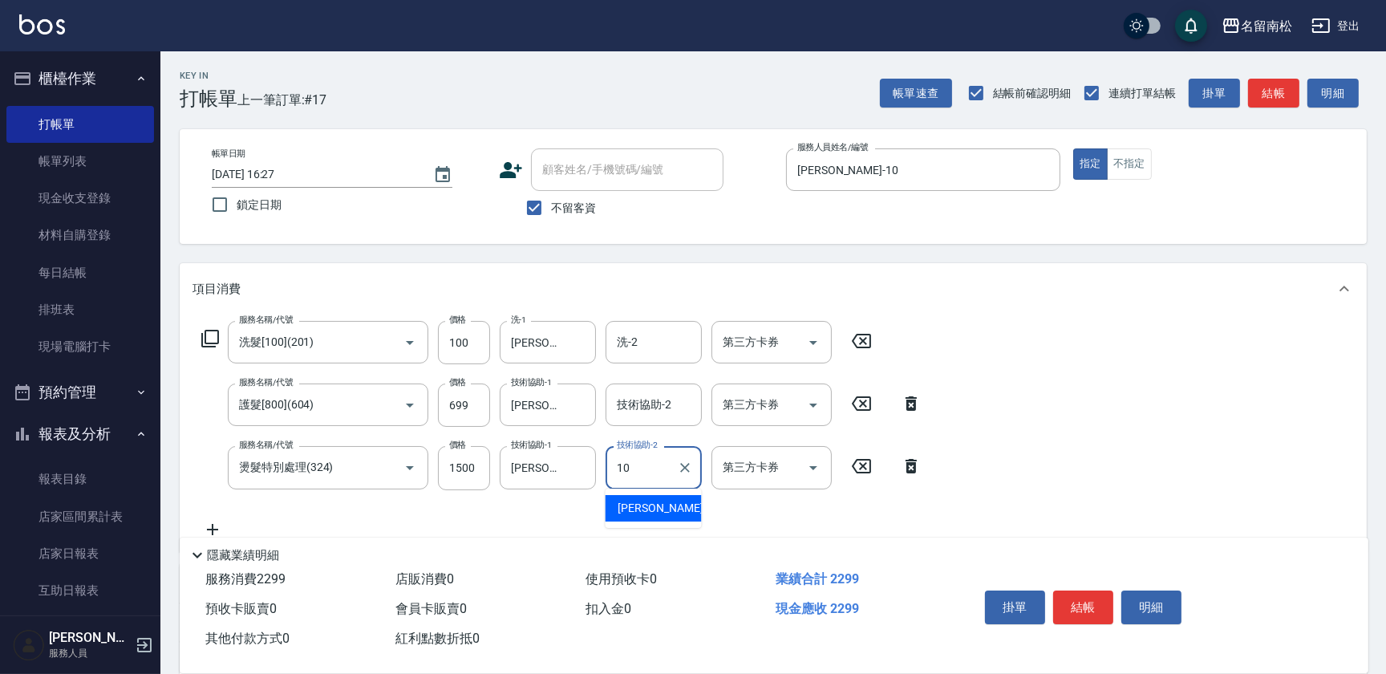
click at [657, 505] on span "[PERSON_NAME]-10" at bounding box center [668, 508] width 101 height 17
type input "[PERSON_NAME]-10"
click at [1067, 604] on button "結帳" at bounding box center [1083, 607] width 60 height 34
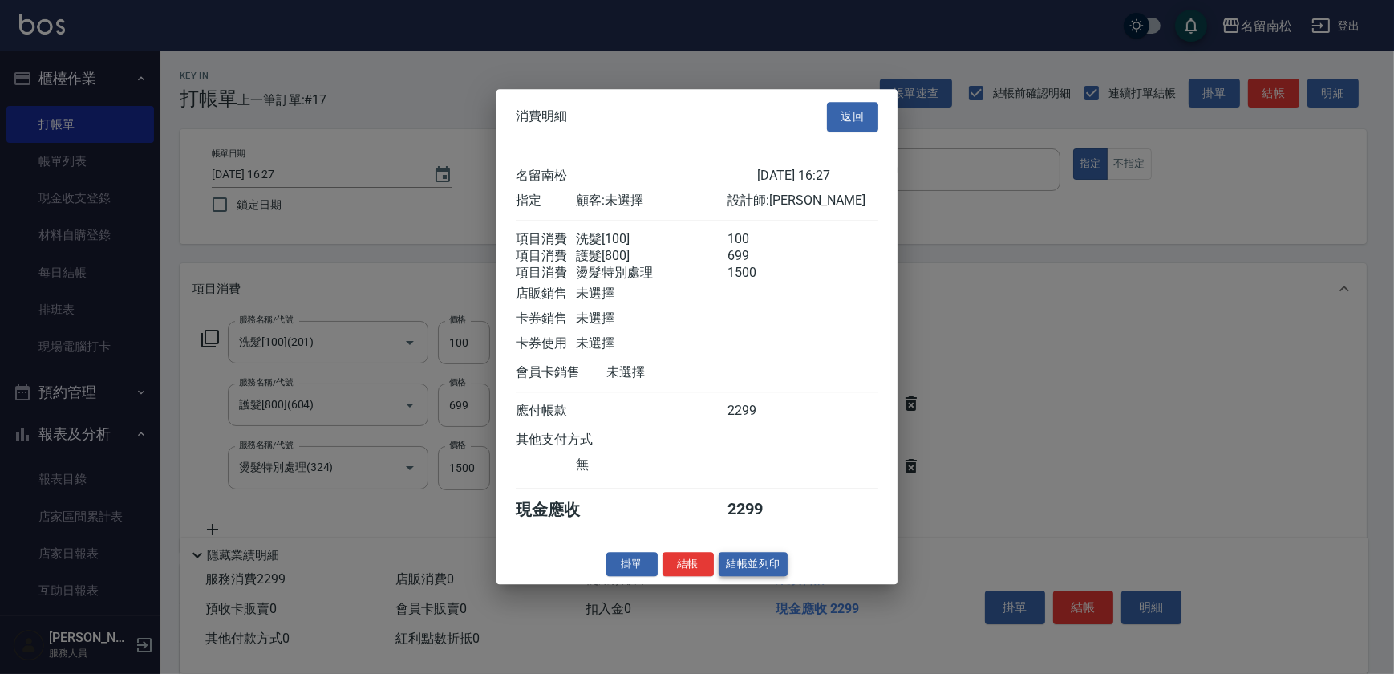
click at [737, 572] on button "結帳並列印" at bounding box center [754, 564] width 70 height 25
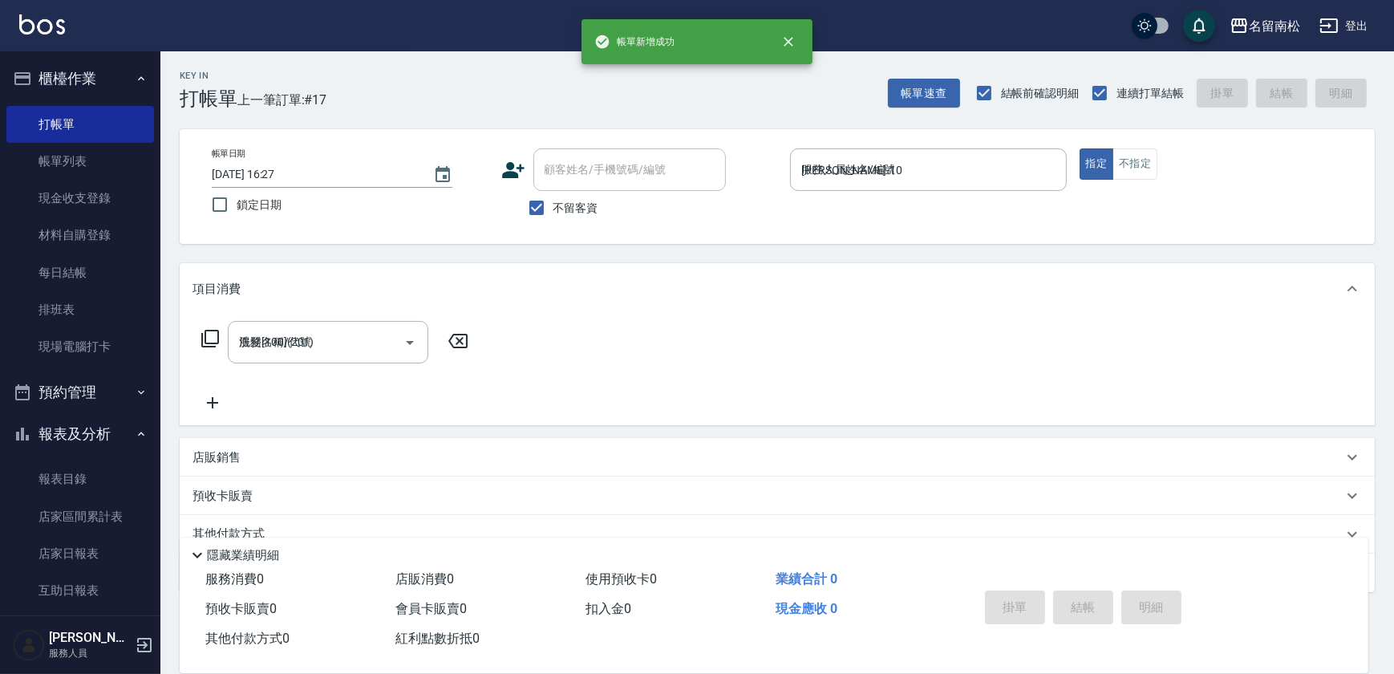
type input "[DATE] 16:28"
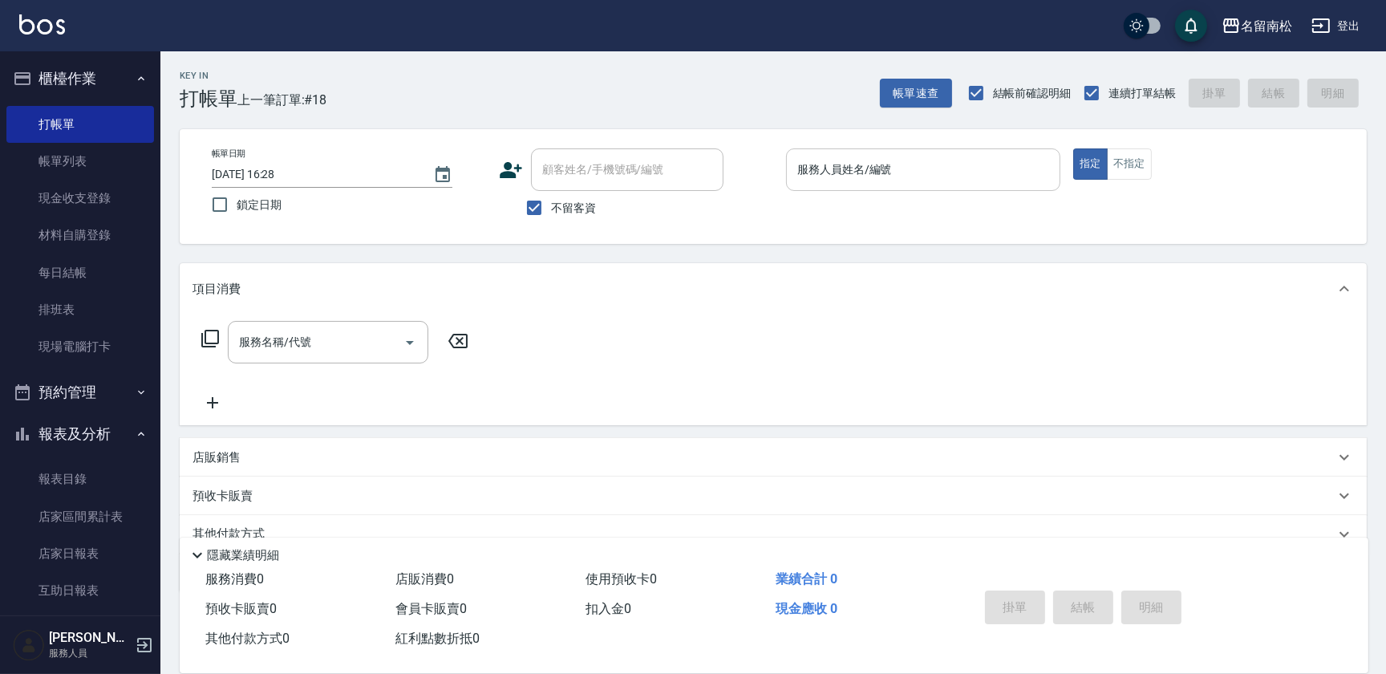
click at [888, 180] on input "服務人員姓名/編號" at bounding box center [923, 170] width 260 height 28
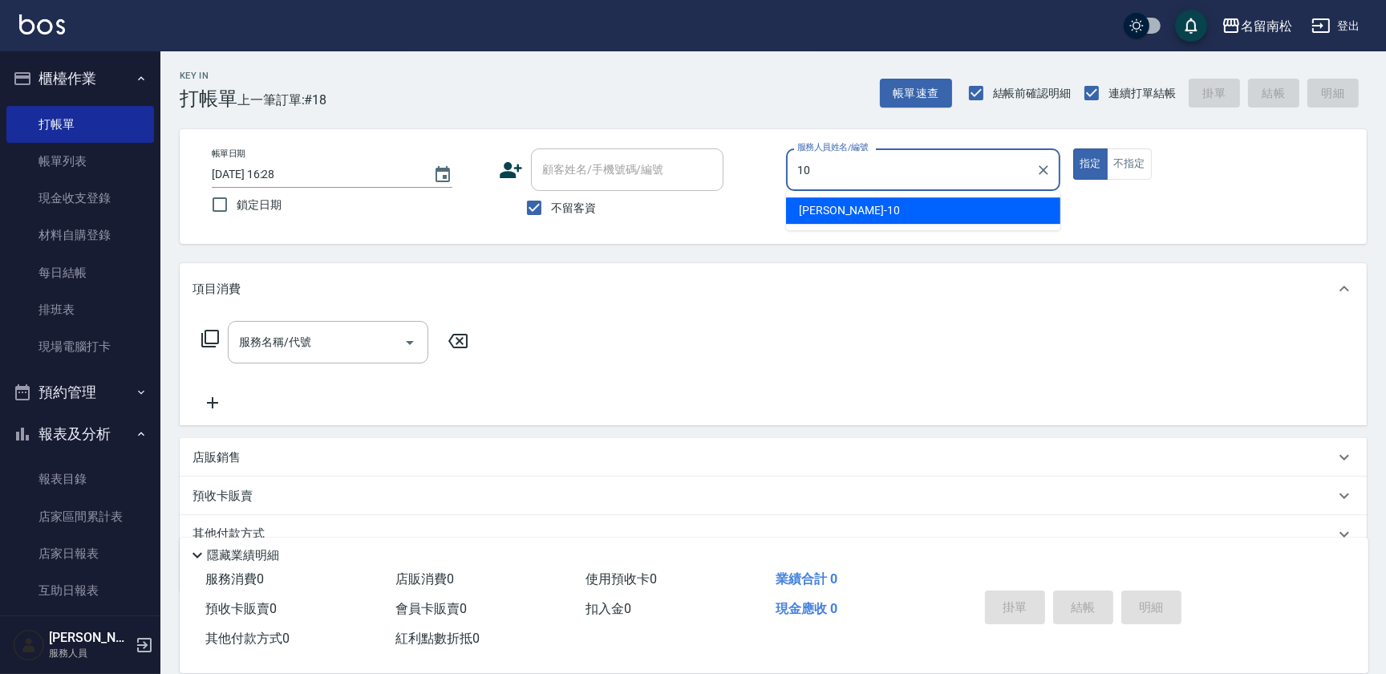
click at [867, 212] on div "[PERSON_NAME]-10" at bounding box center [923, 210] width 274 height 26
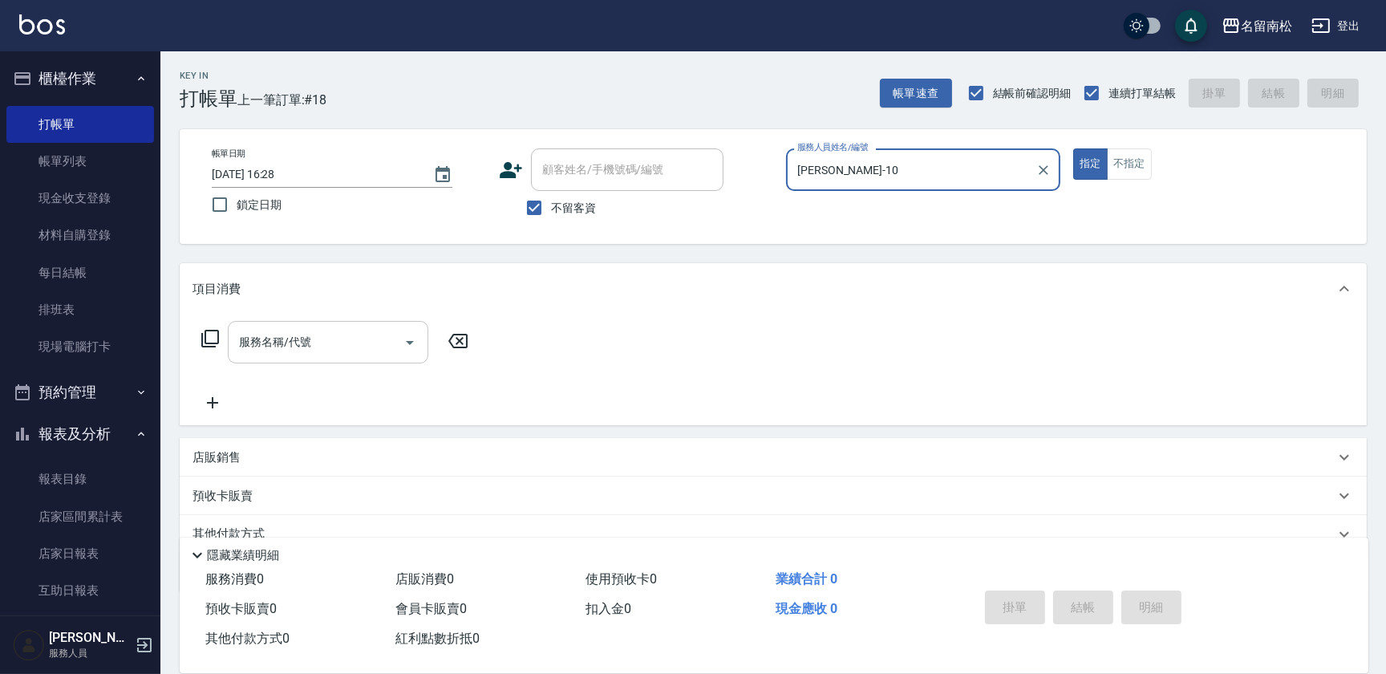
type input "[PERSON_NAME]-10"
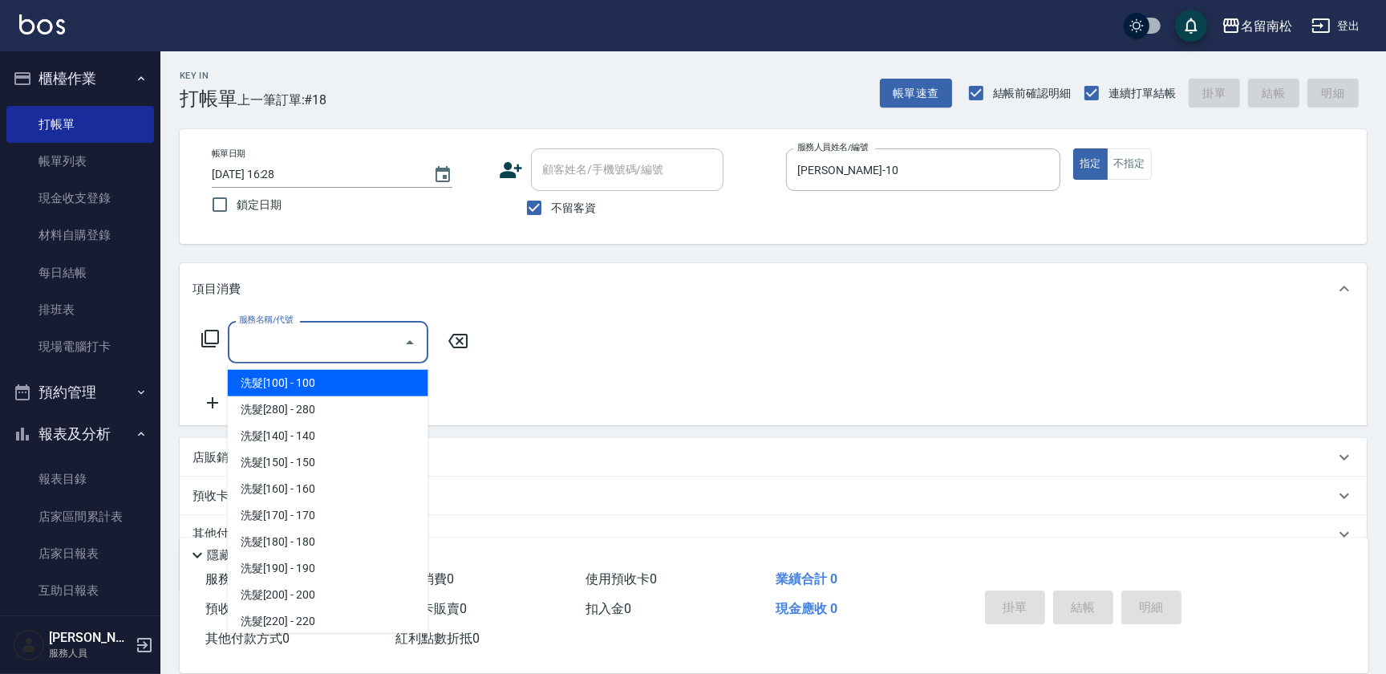
click at [313, 342] on input "服務名稱/代號" at bounding box center [316, 342] width 162 height 28
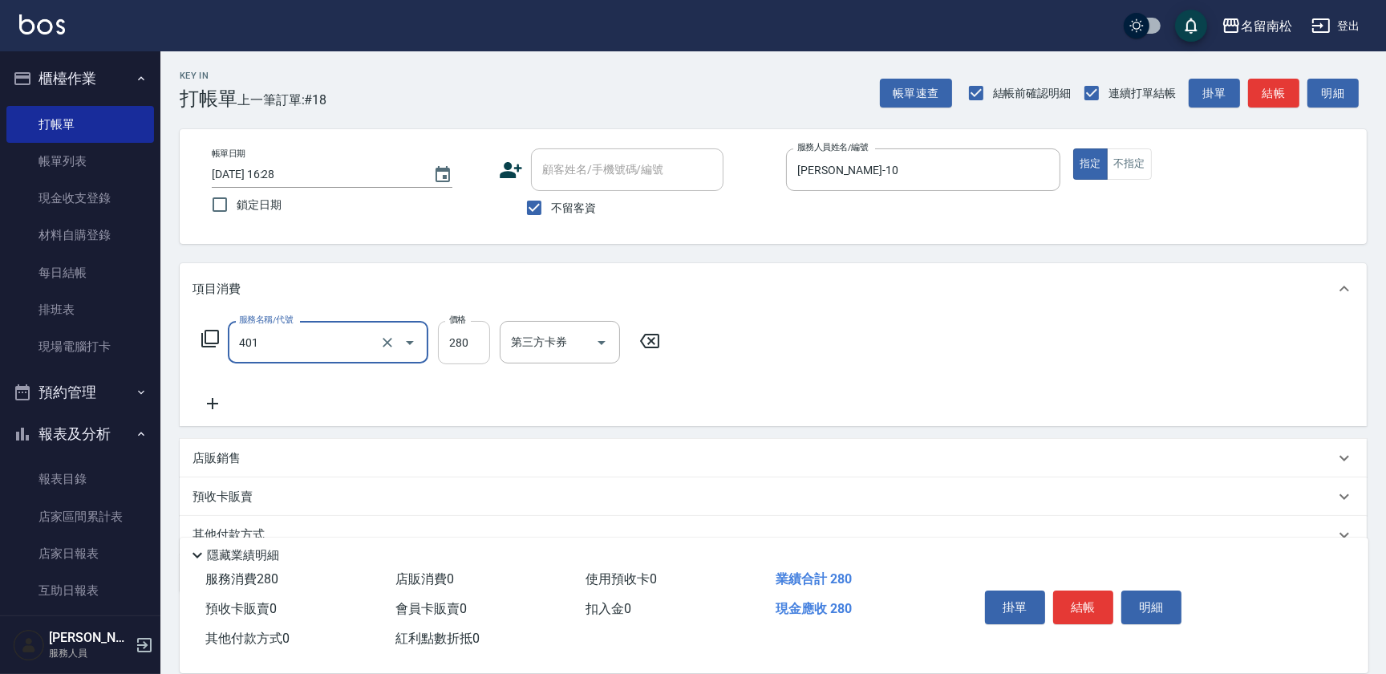
type input "剪髮(280)(401)"
click at [479, 341] on input "280" at bounding box center [464, 342] width 52 height 43
click at [452, 338] on input "1100" at bounding box center [464, 342] width 52 height 43
click at [444, 344] on input "0" at bounding box center [464, 342] width 52 height 43
type input "100"
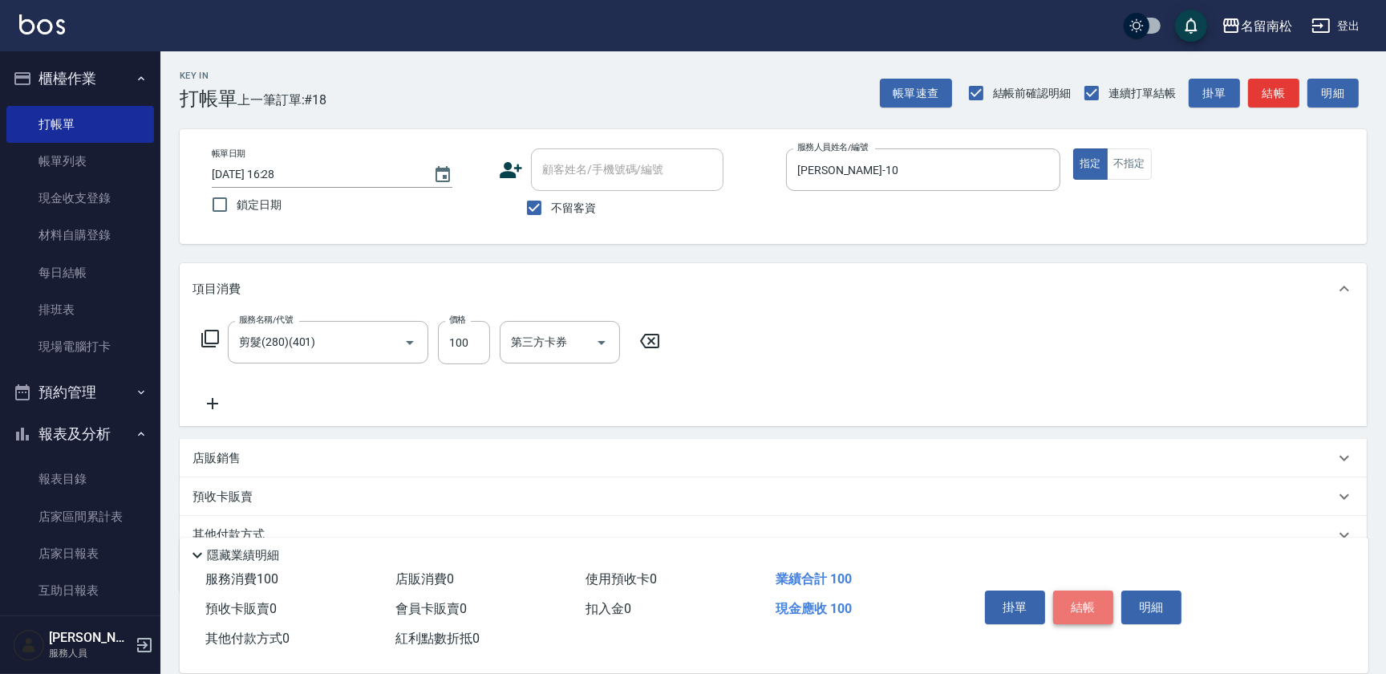
click at [1083, 594] on button "結帳" at bounding box center [1083, 607] width 60 height 34
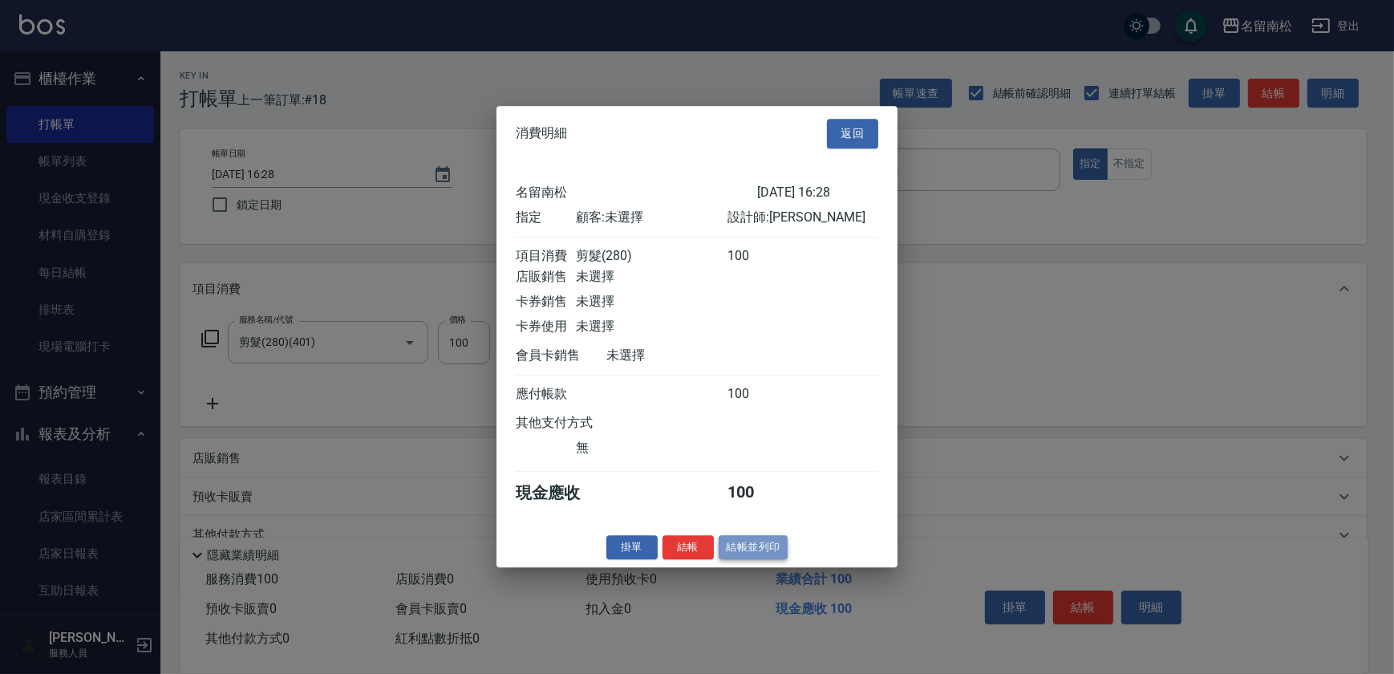
click at [728, 560] on button "結帳並列印" at bounding box center [754, 547] width 70 height 25
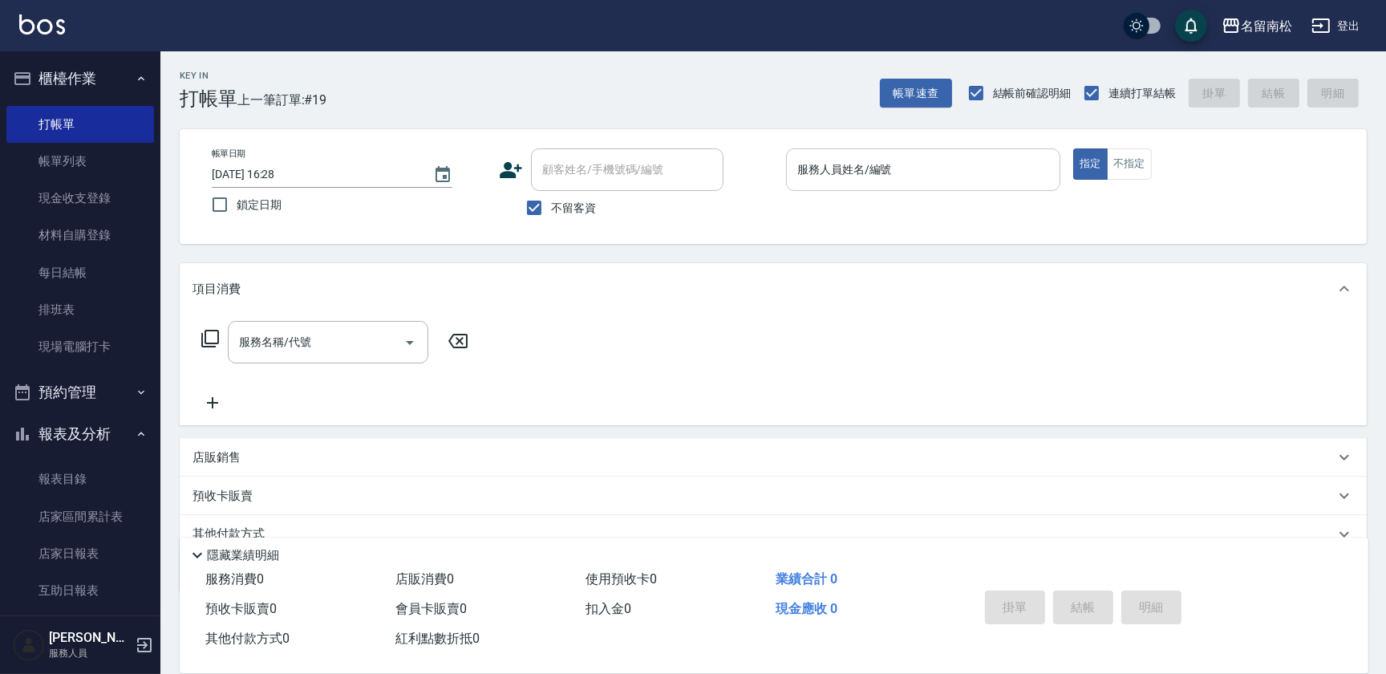
click at [858, 158] on input "服務人員姓名/編號" at bounding box center [923, 170] width 260 height 28
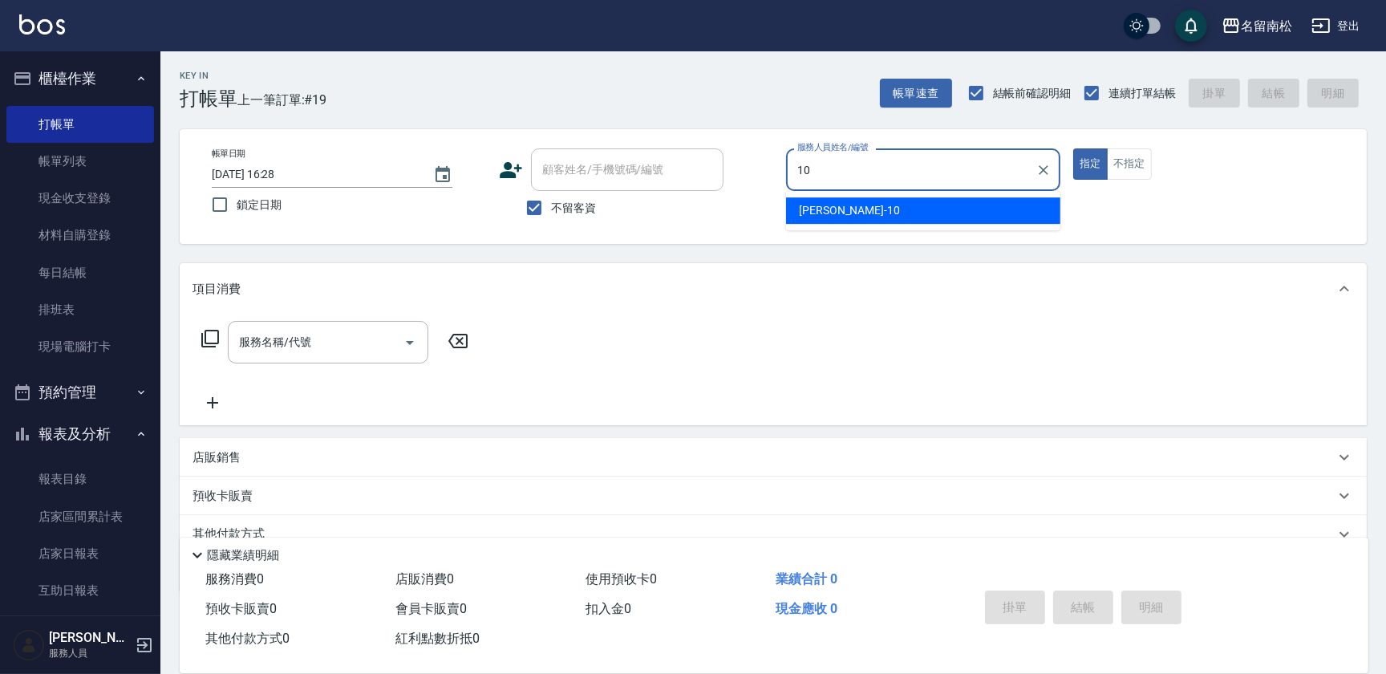
click at [854, 194] on ul "[PERSON_NAME]-10" at bounding box center [923, 210] width 274 height 39
click at [854, 207] on div "[PERSON_NAME]-10" at bounding box center [923, 210] width 274 height 26
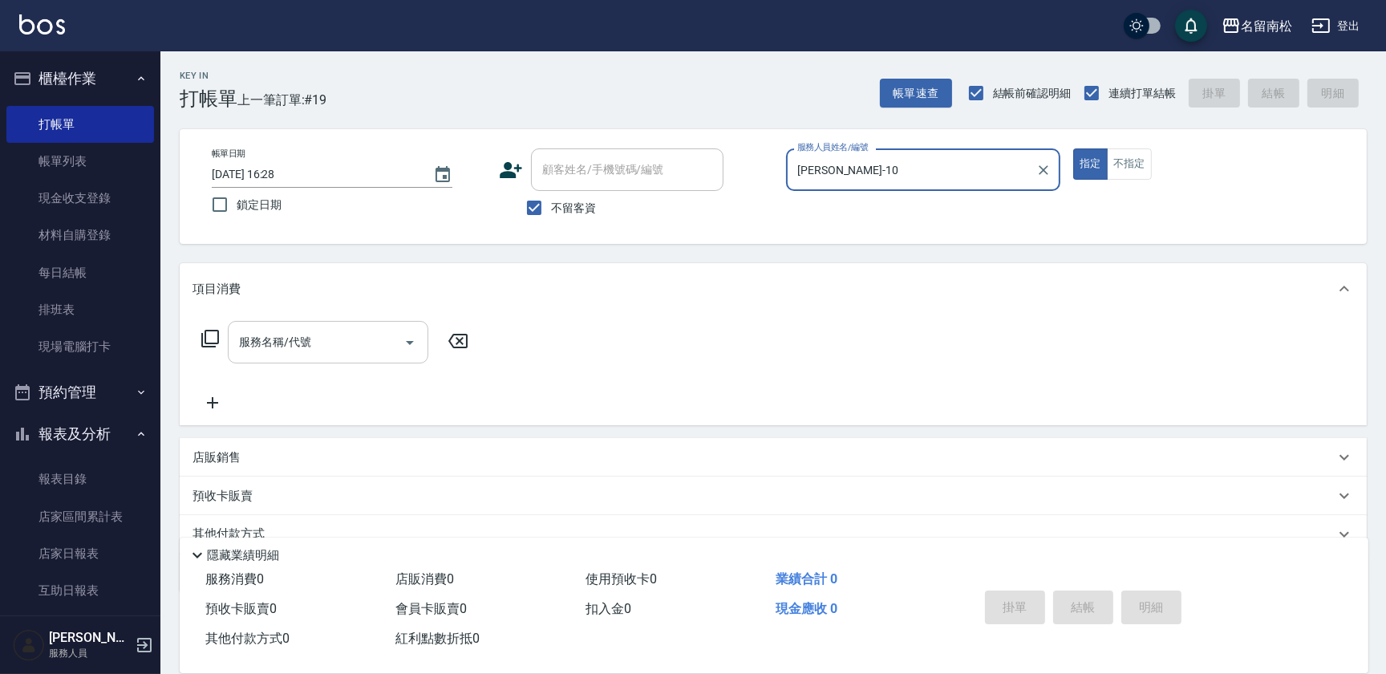
type input "[PERSON_NAME]-10"
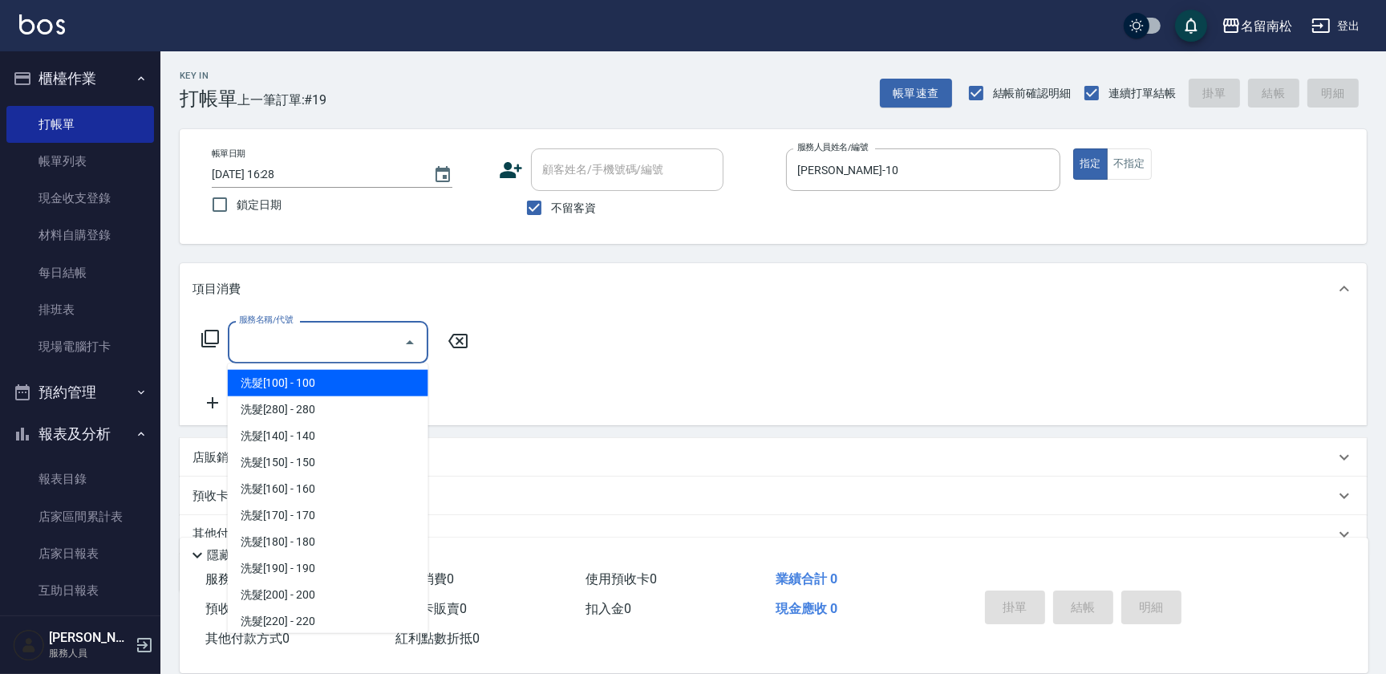
click at [368, 337] on input "服務名稱/代號" at bounding box center [316, 342] width 162 height 28
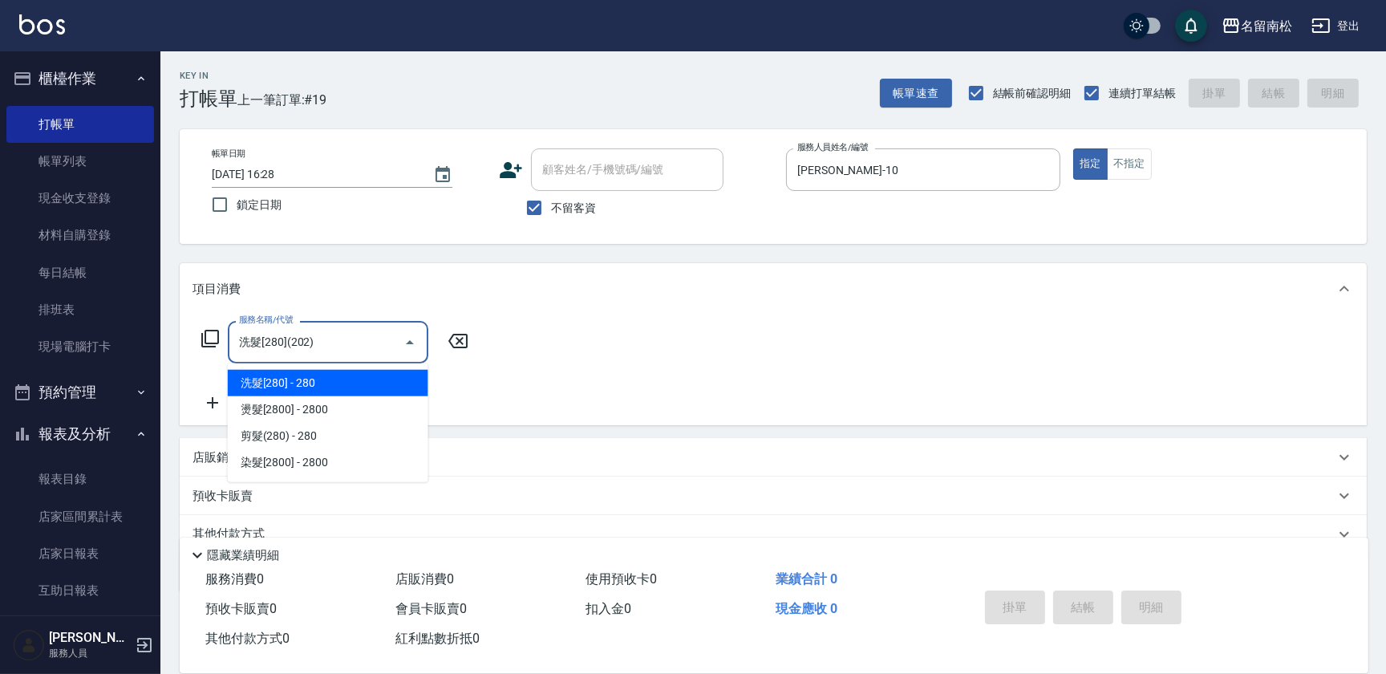
type input "洗髮[280](202)"
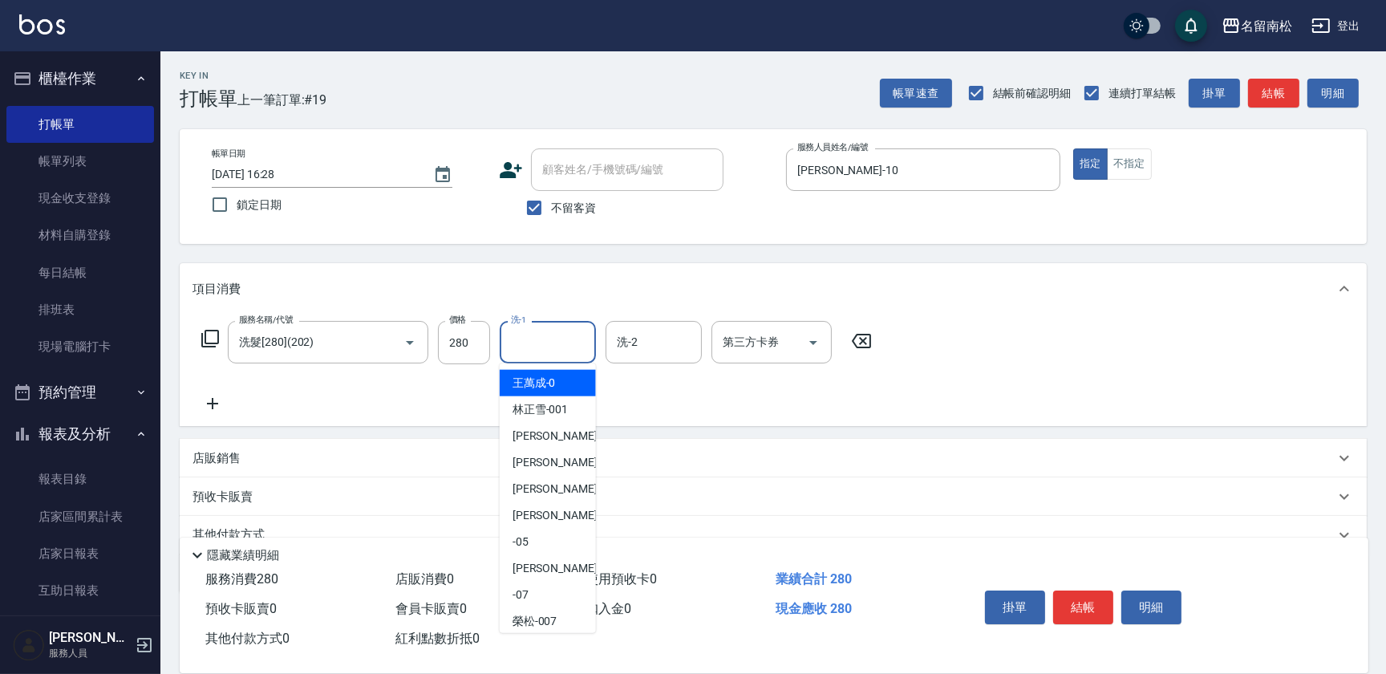
click at [558, 339] on input "洗-1" at bounding box center [548, 342] width 82 height 28
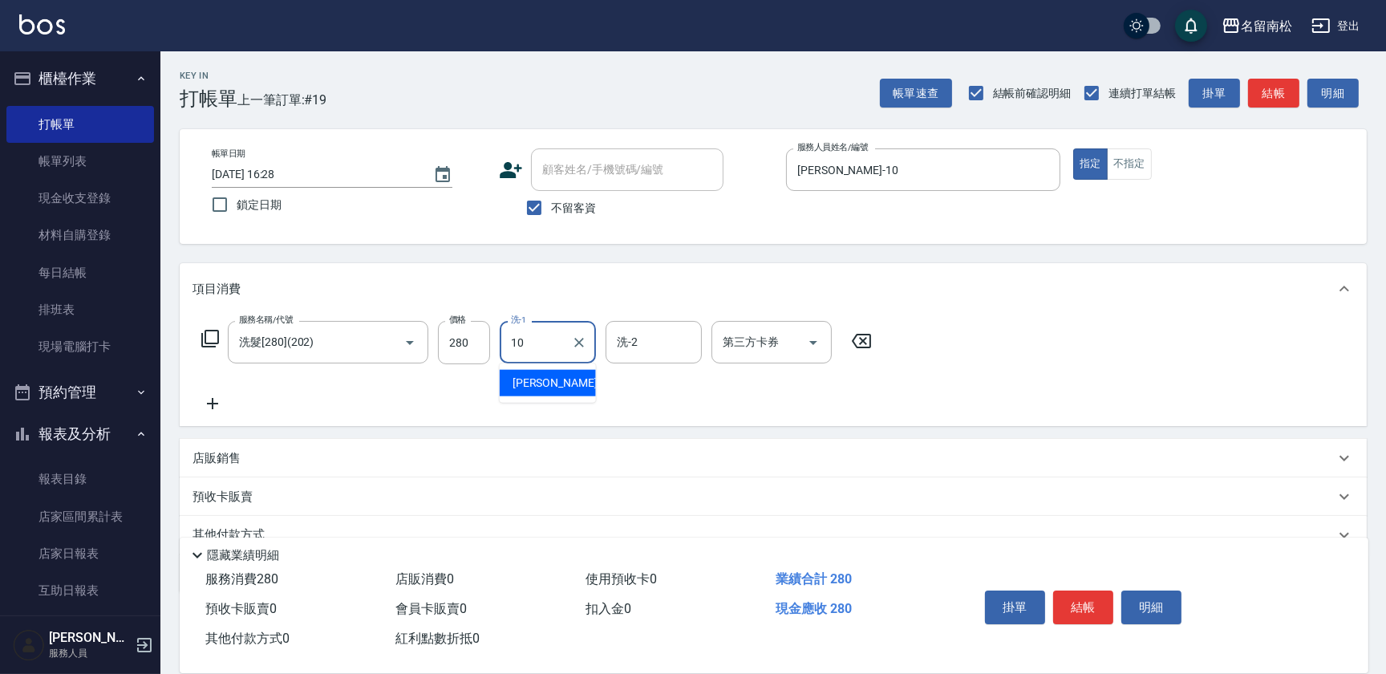
type input "[PERSON_NAME]-10"
click at [214, 406] on icon at bounding box center [213, 403] width 40 height 19
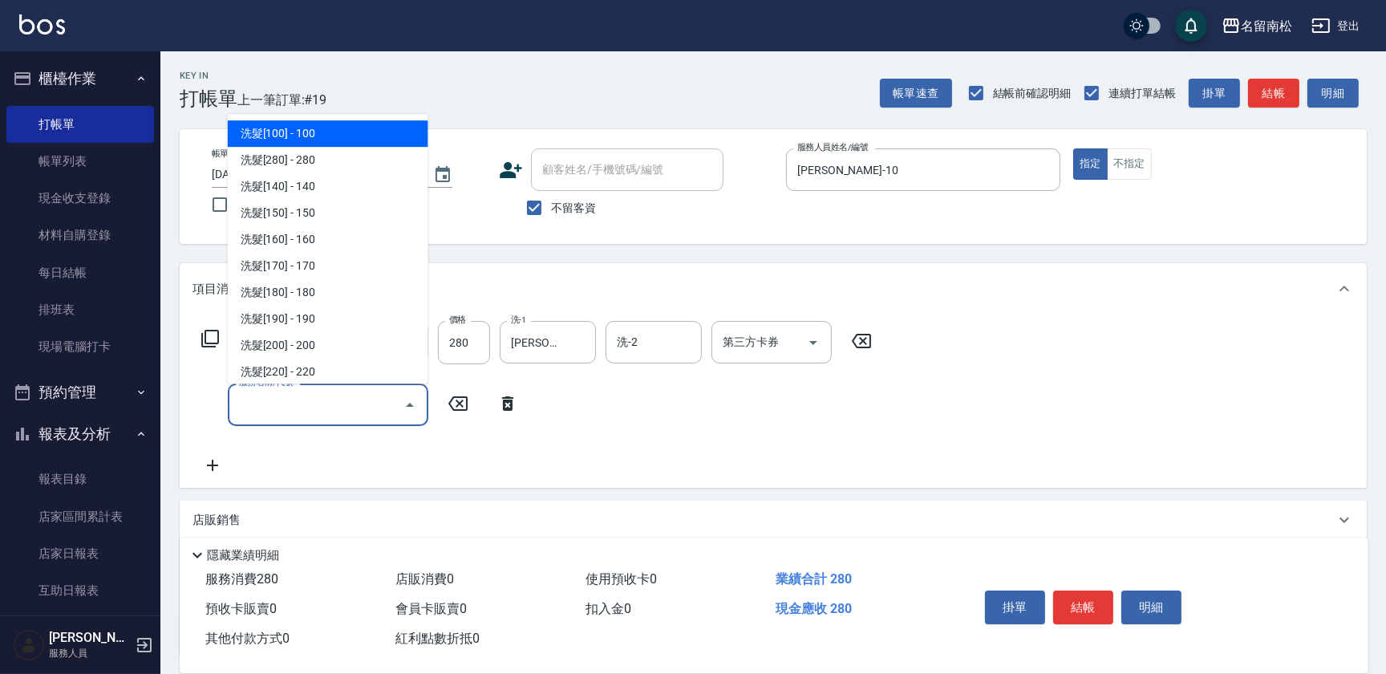
drag, startPoint x: 214, startPoint y: 406, endPoint x: 294, endPoint y: 399, distance: 79.7
click at [294, 400] on input "服務名稱/代號" at bounding box center [316, 405] width 162 height 28
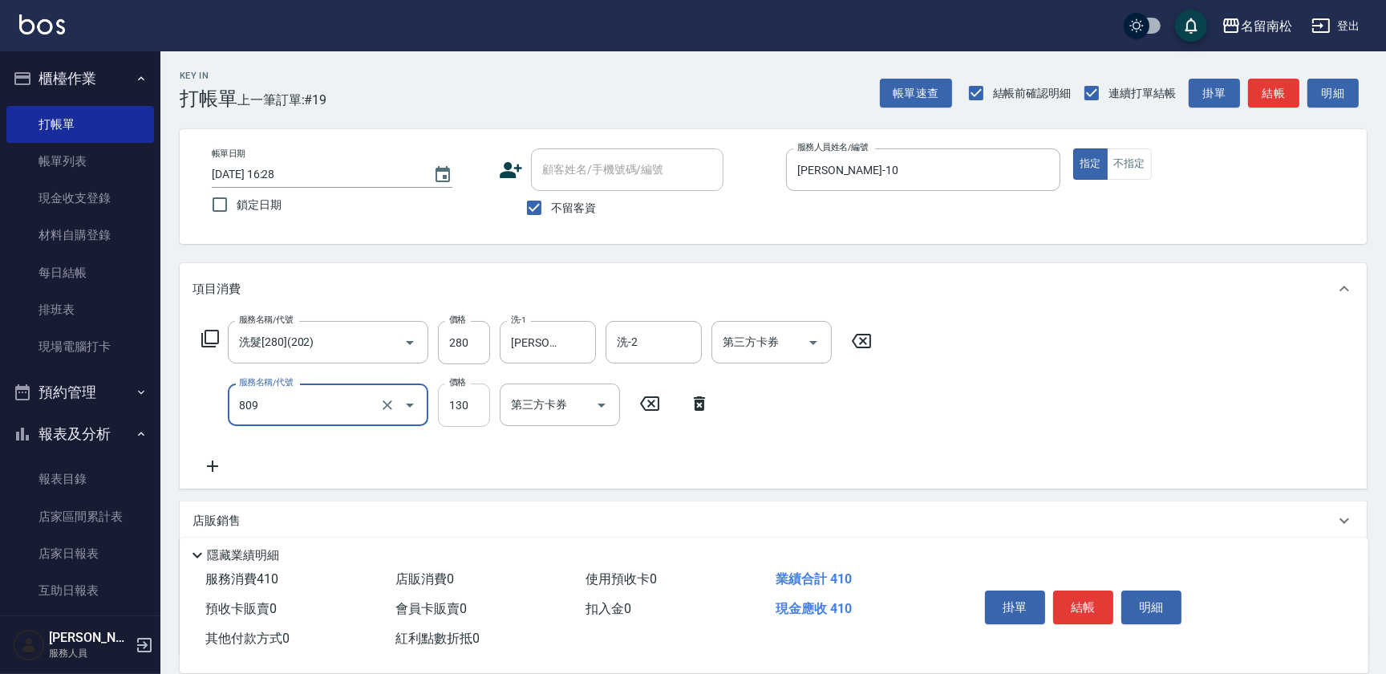
type input "單梳(809)"
click at [472, 407] on input "130" at bounding box center [464, 404] width 52 height 43
click at [455, 400] on input "2200" at bounding box center [464, 404] width 52 height 43
type input "200"
click at [225, 461] on icon at bounding box center [213, 465] width 40 height 19
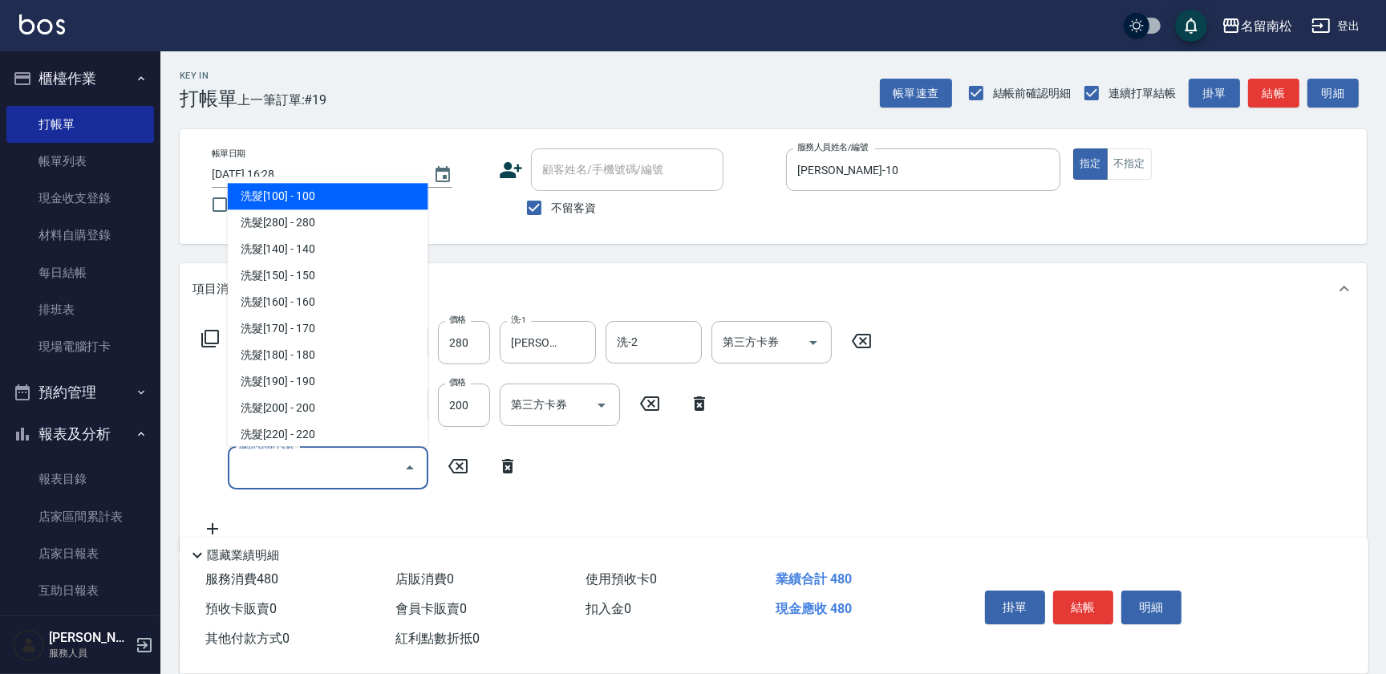
click at [290, 464] on input "服務名稱/代號" at bounding box center [316, 467] width 162 height 28
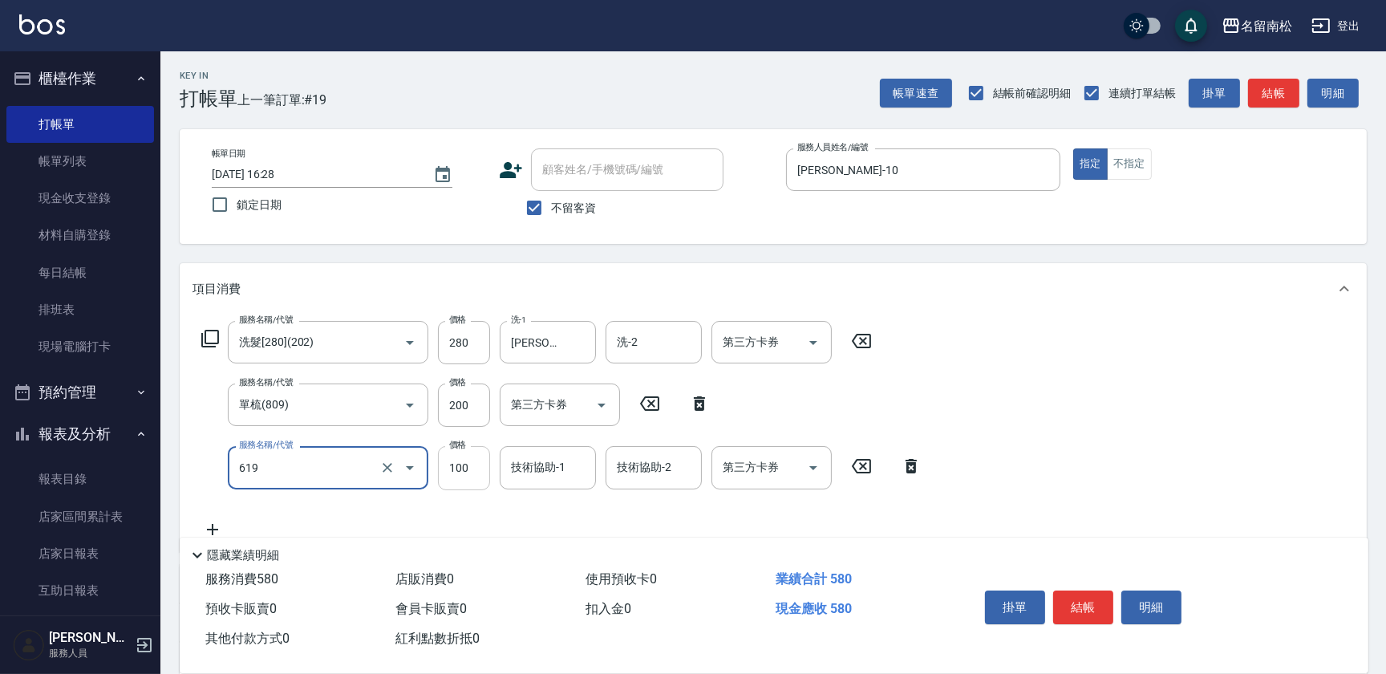
type input "煥彩.玻酸.晶膜.水療(619)"
click at [476, 458] on input "100" at bounding box center [464, 467] width 52 height 43
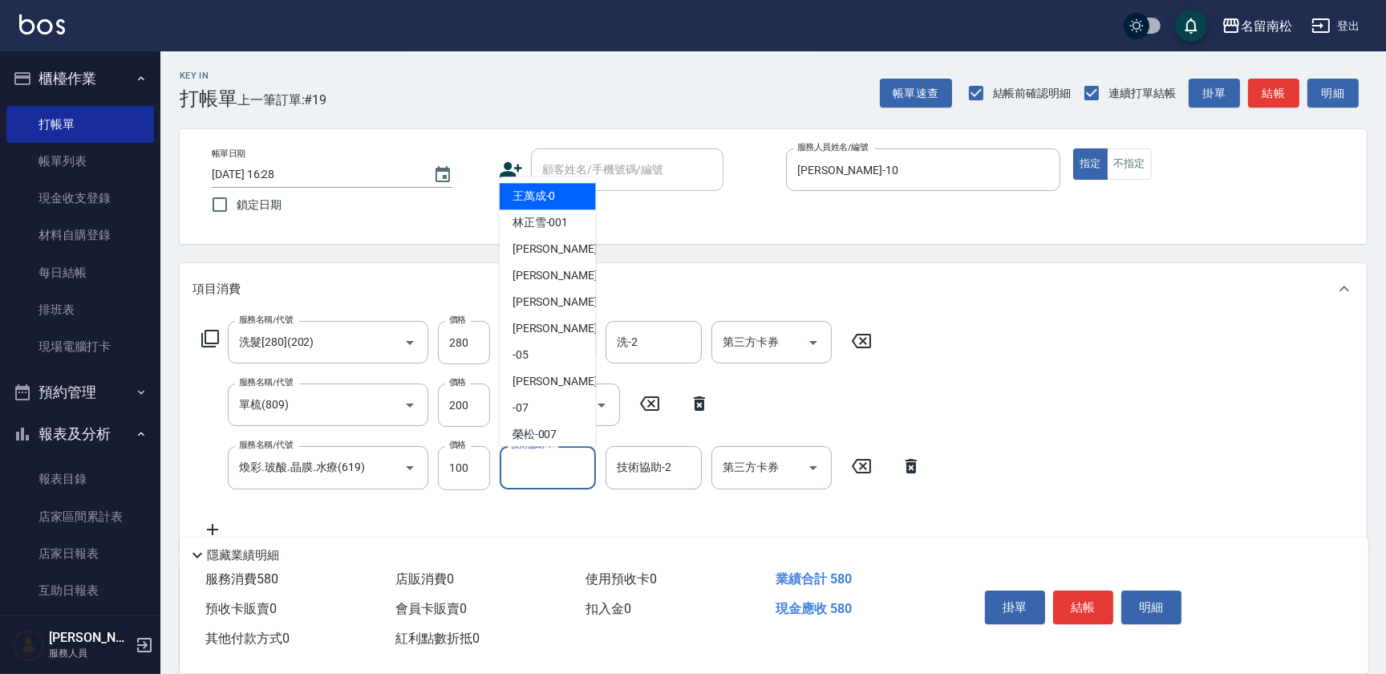
click at [522, 471] on input "技術協助-1" at bounding box center [548, 467] width 82 height 28
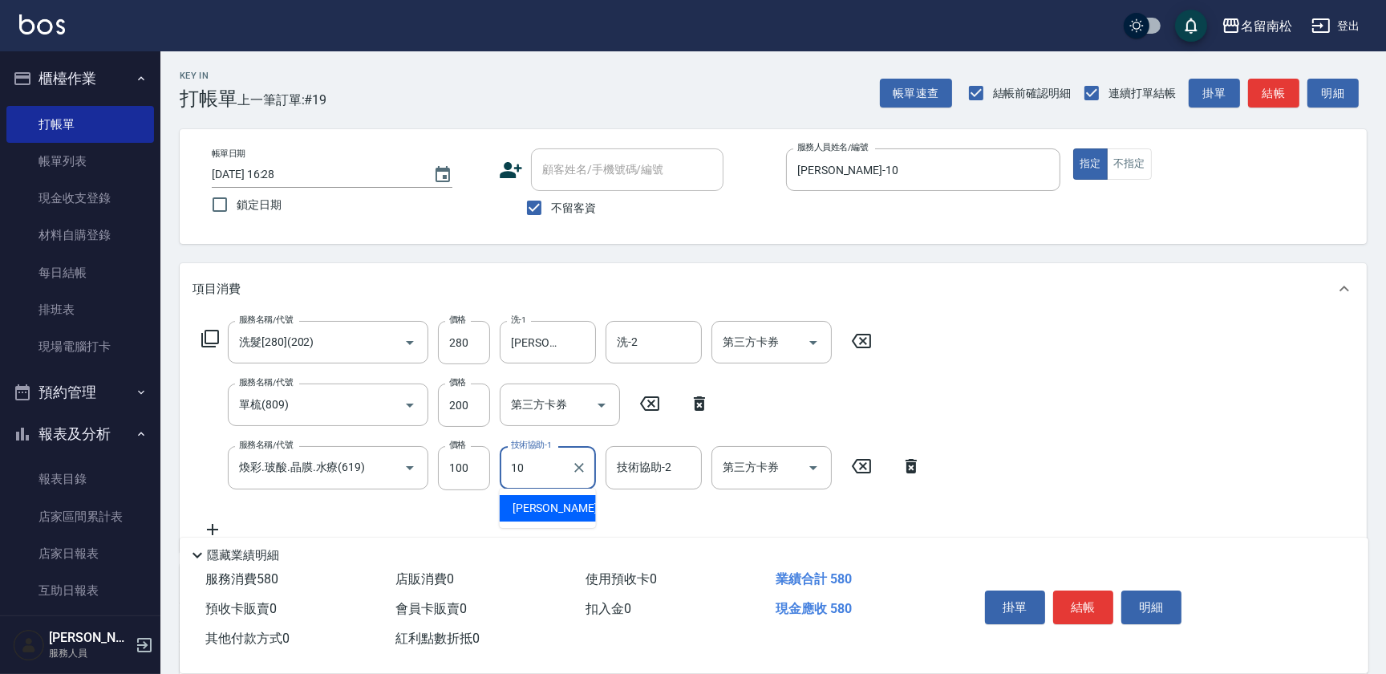
click at [527, 513] on span "[PERSON_NAME]-10" at bounding box center [563, 508] width 101 height 17
type input "[PERSON_NAME]-10"
click at [1088, 598] on button "結帳" at bounding box center [1083, 607] width 60 height 34
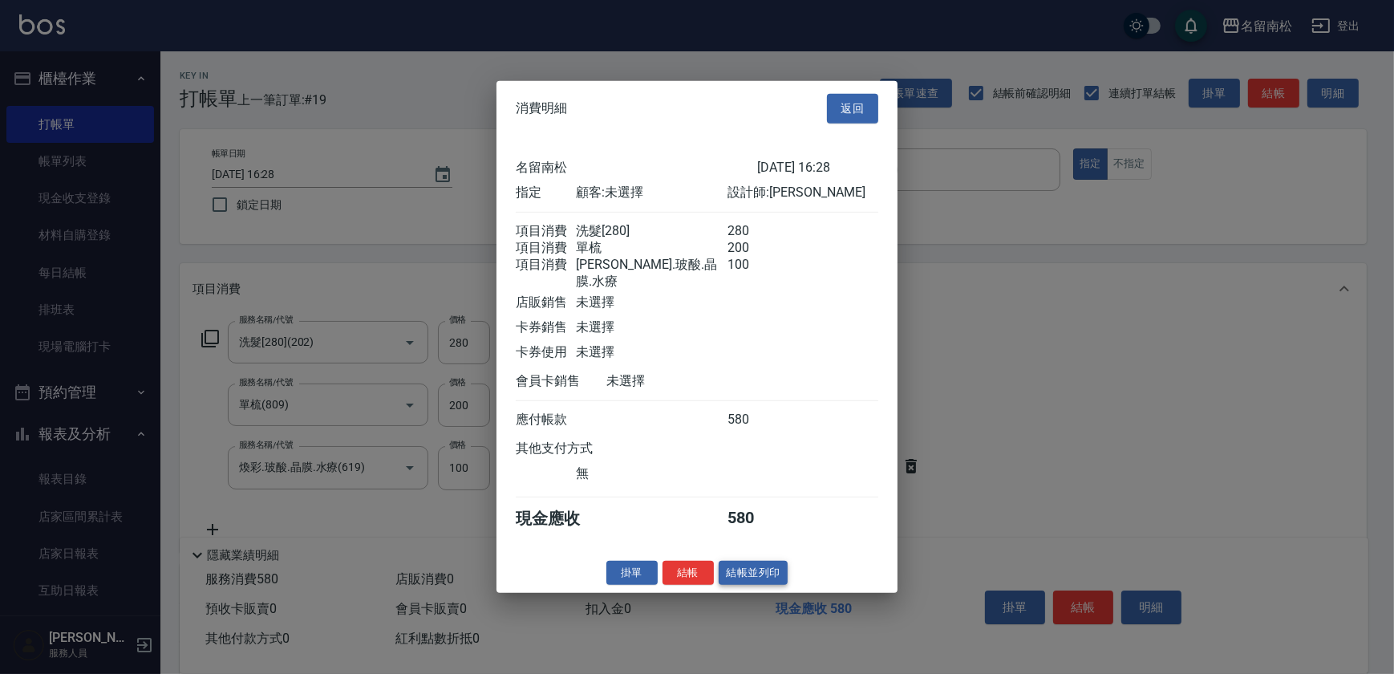
click at [739, 568] on button "結帳並列印" at bounding box center [754, 572] width 70 height 25
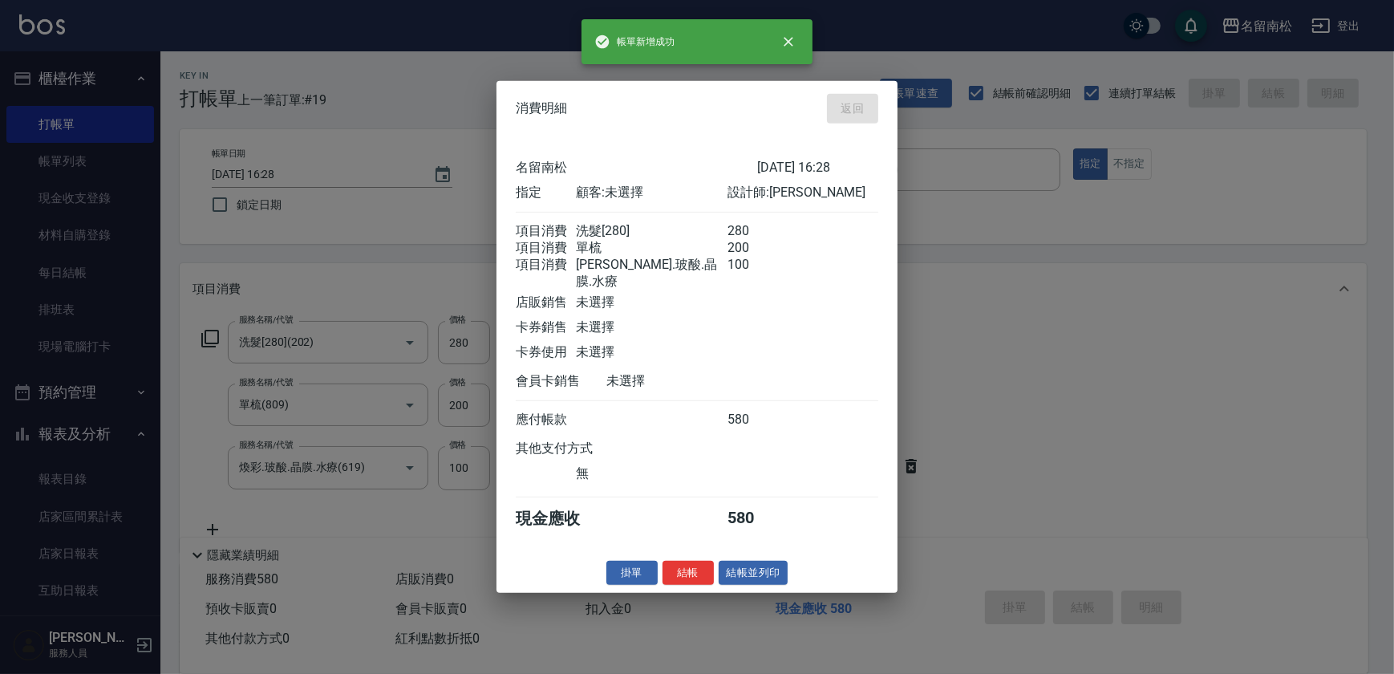
type input "[DATE] 16:29"
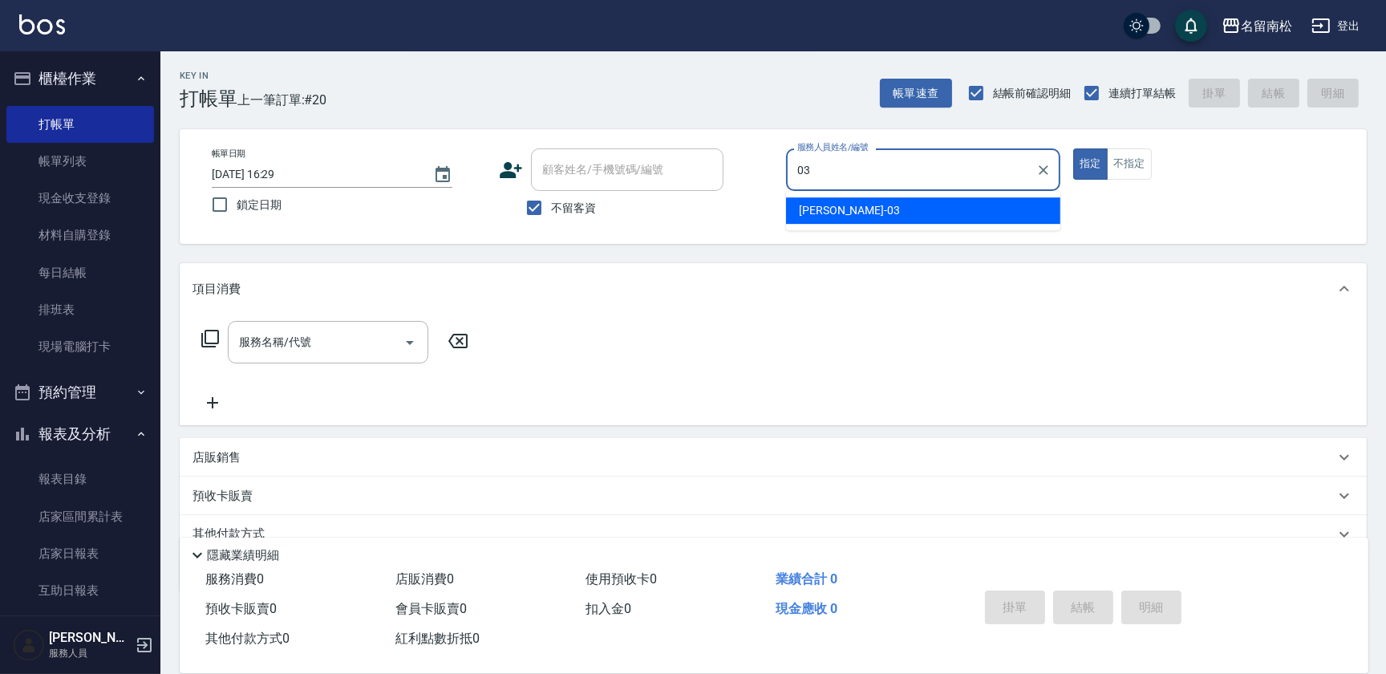
type input "張蕎驛-03"
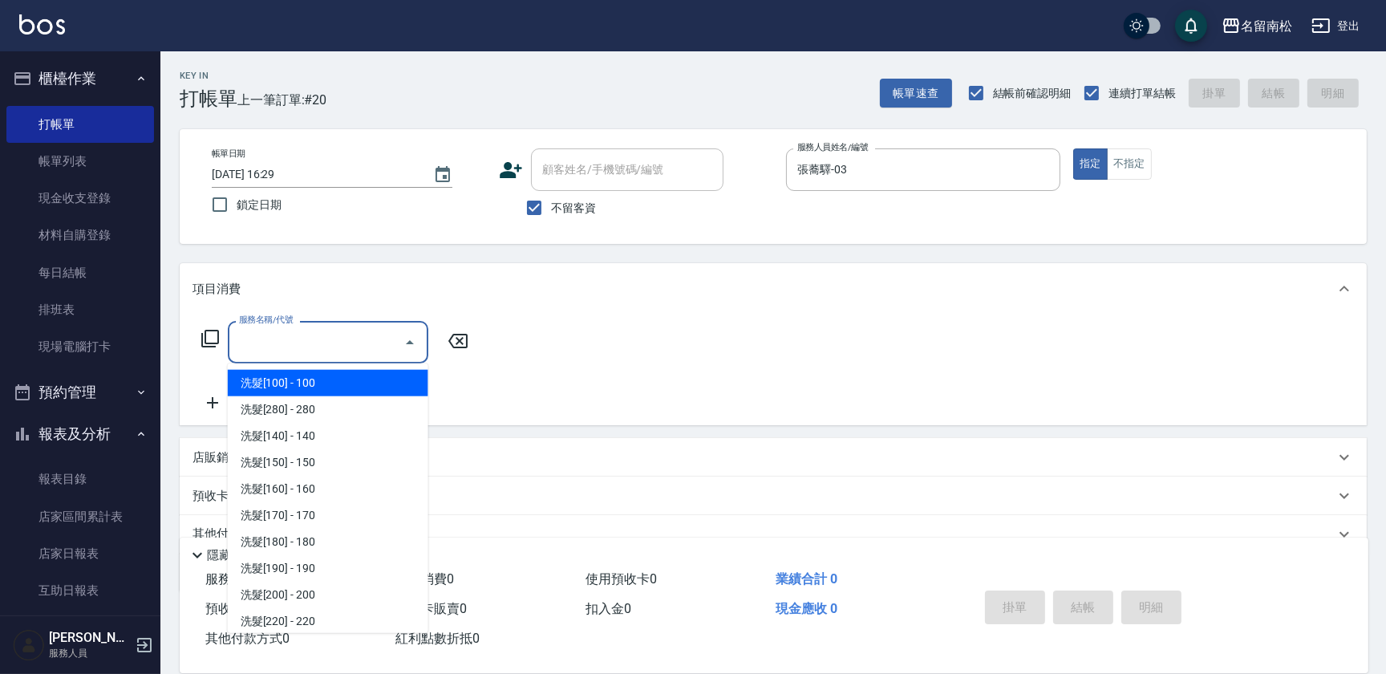
click at [320, 329] on input "服務名稱/代號" at bounding box center [316, 342] width 162 height 28
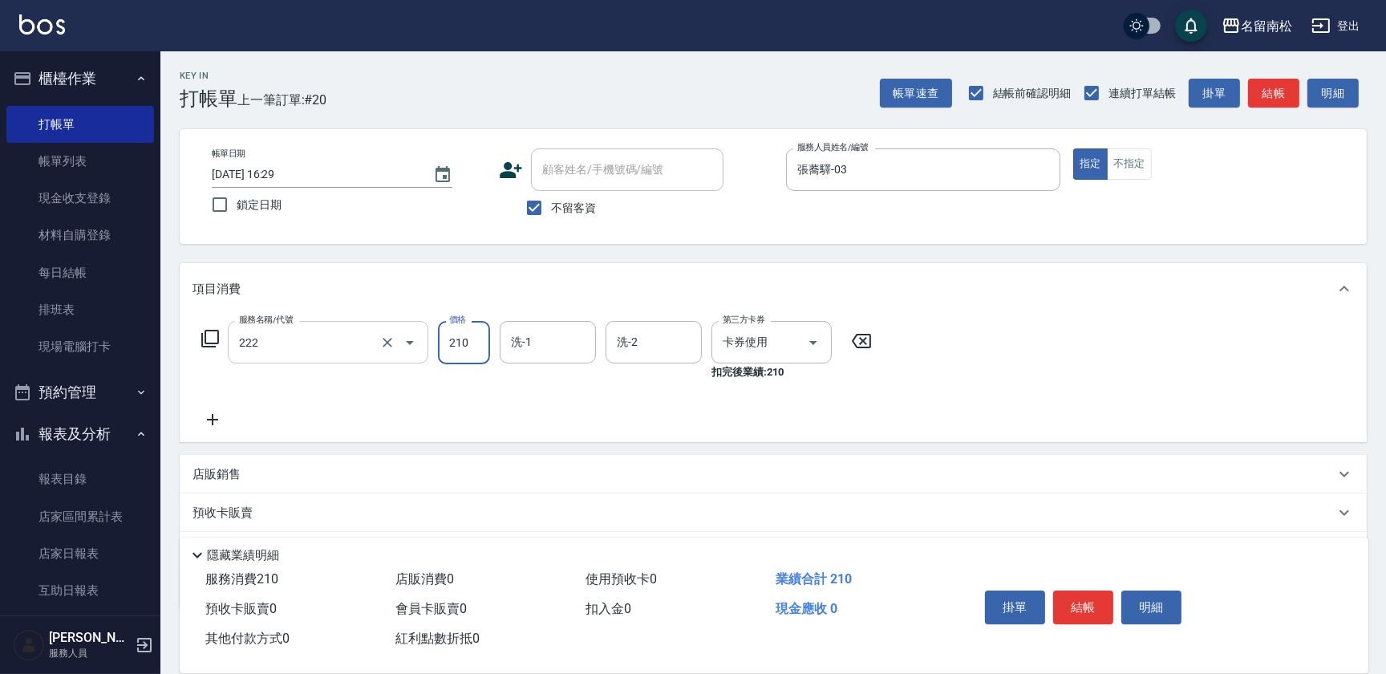
type input "洗髮卡券[210](222)"
type input "張蕎驛-03"
click at [1063, 609] on button "結帳" at bounding box center [1083, 607] width 60 height 34
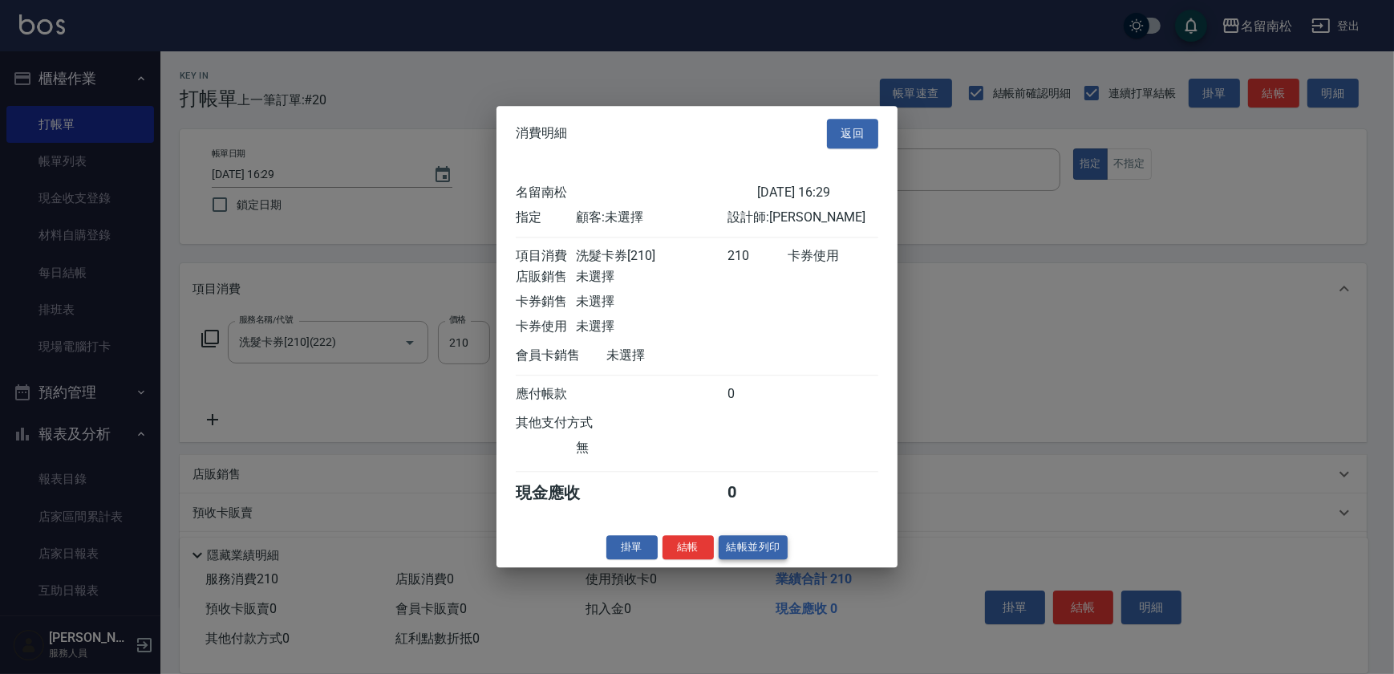
click at [758, 553] on button "結帳並列印" at bounding box center [754, 547] width 70 height 25
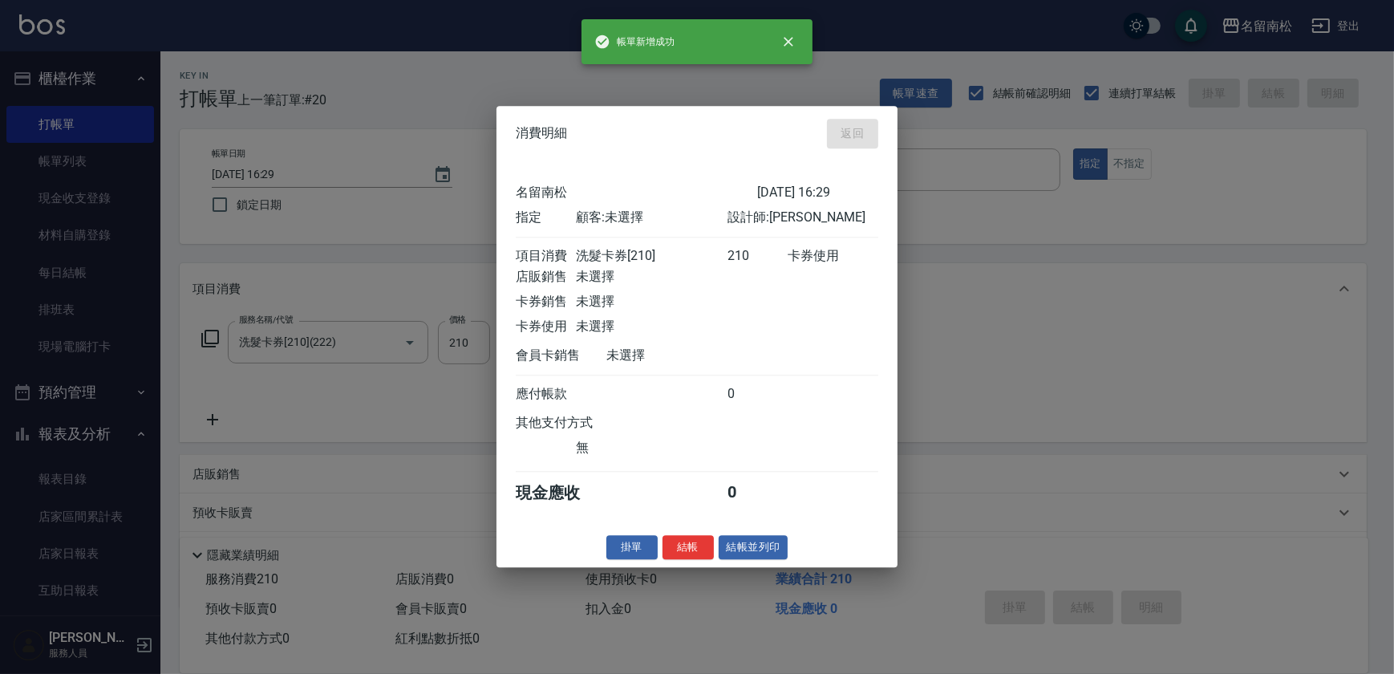
type input "[DATE] 17:11"
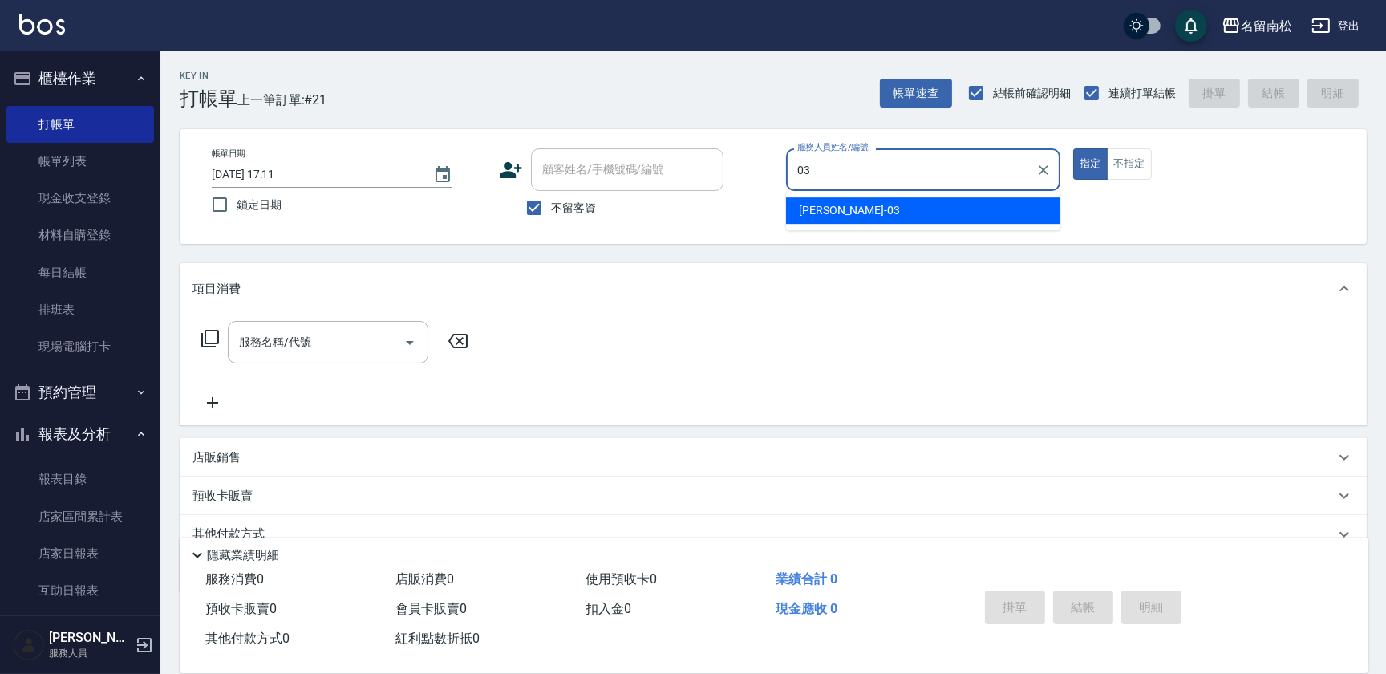
type input "張蕎驛-03"
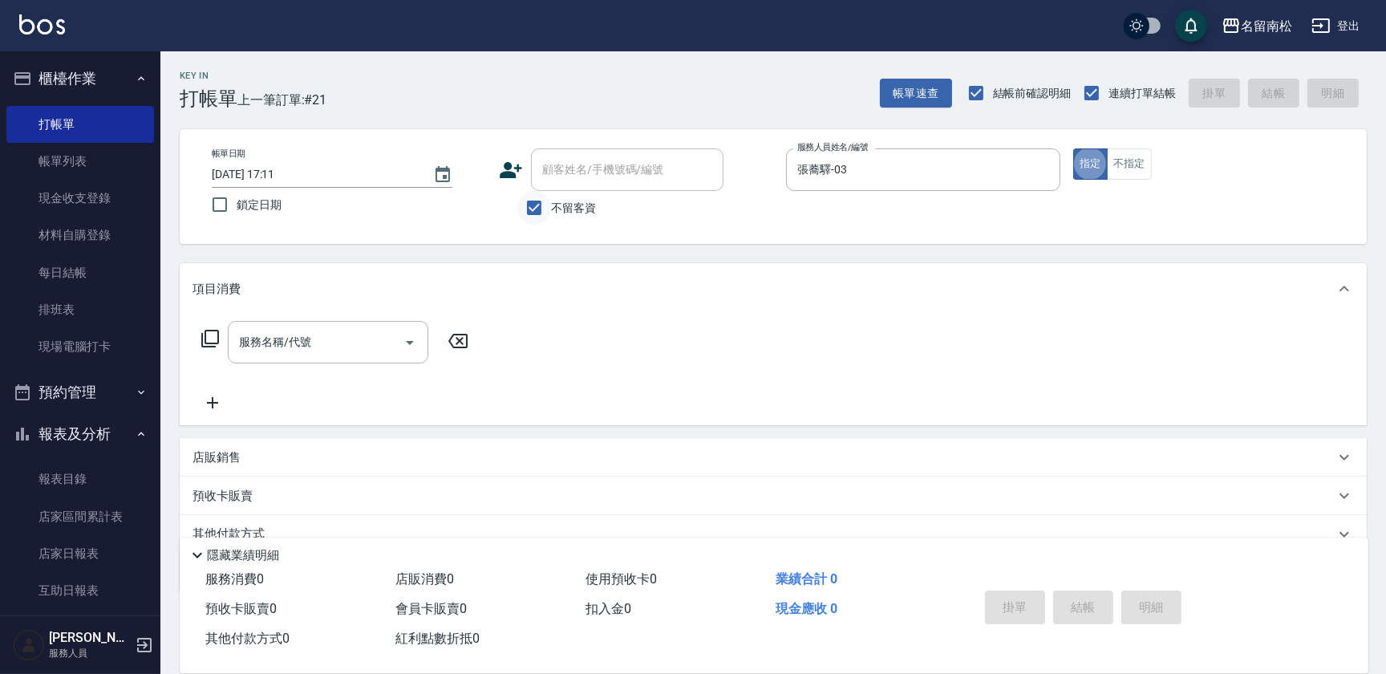
click at [529, 213] on input "不留客資" at bounding box center [534, 208] width 34 height 34
checkbox input "false"
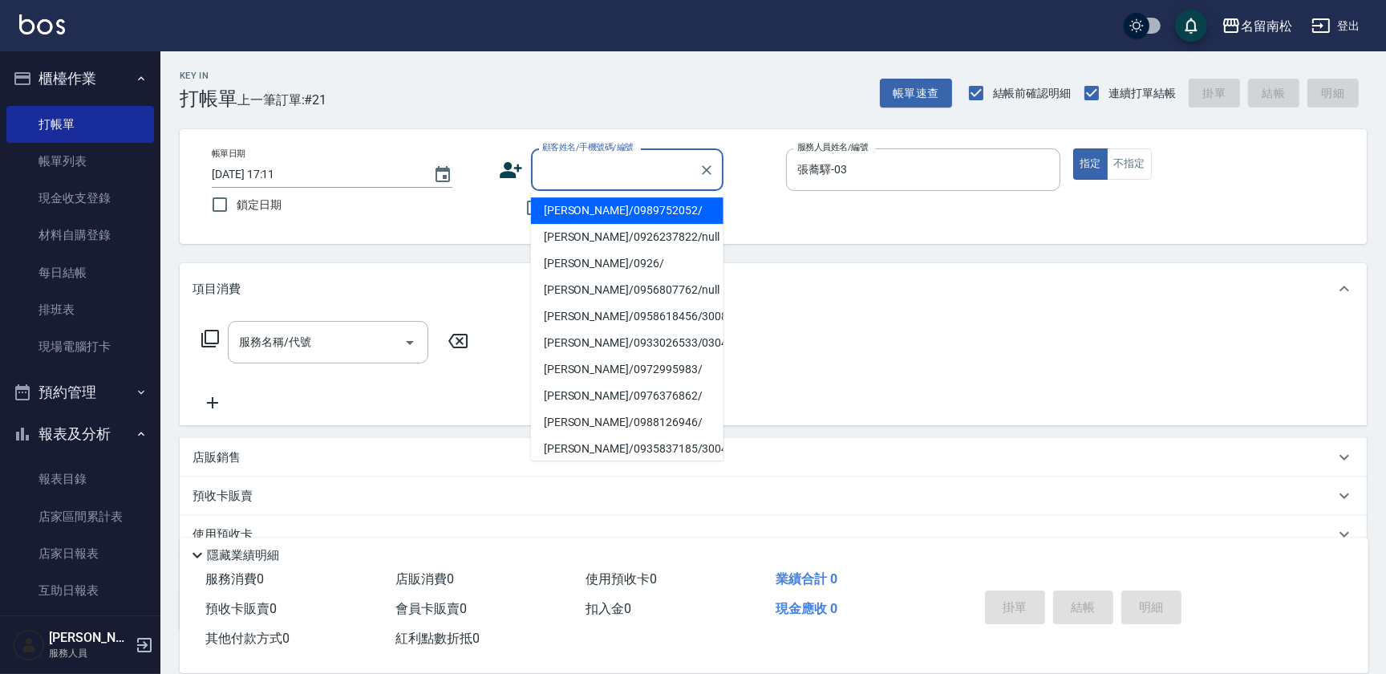
click at [563, 160] on input "顧客姓名/手機號碼/編號" at bounding box center [615, 170] width 154 height 28
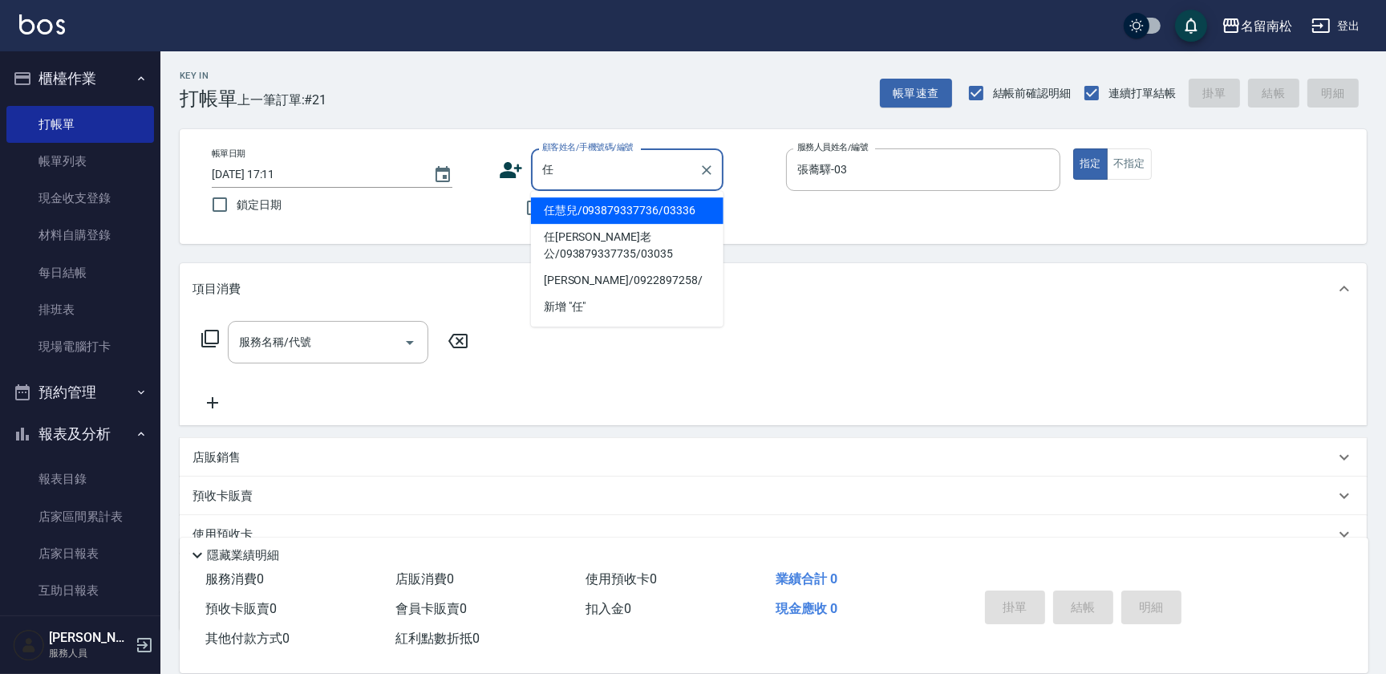
click at [649, 206] on li "任慧兒/093879337736/03336" at bounding box center [627, 210] width 193 height 26
type input "任慧兒/093879337736/03336"
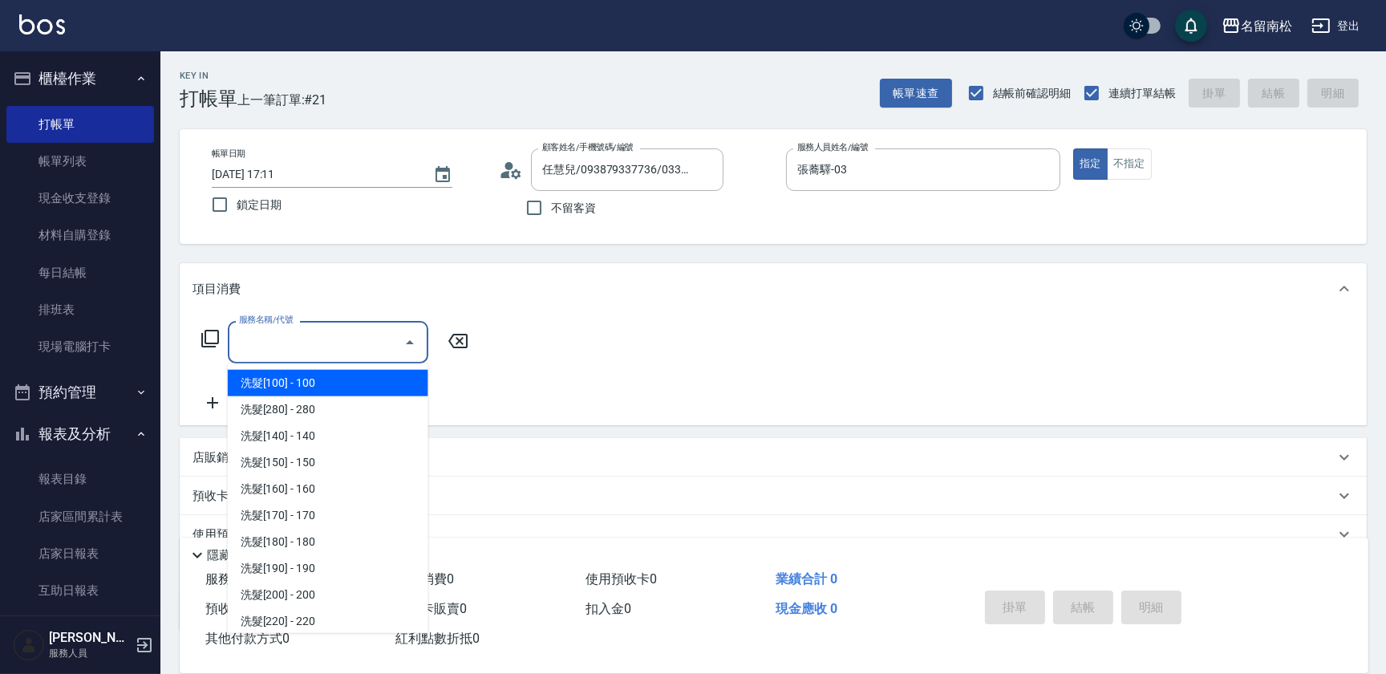
click at [375, 347] on input "服務名稱/代號" at bounding box center [316, 342] width 162 height 28
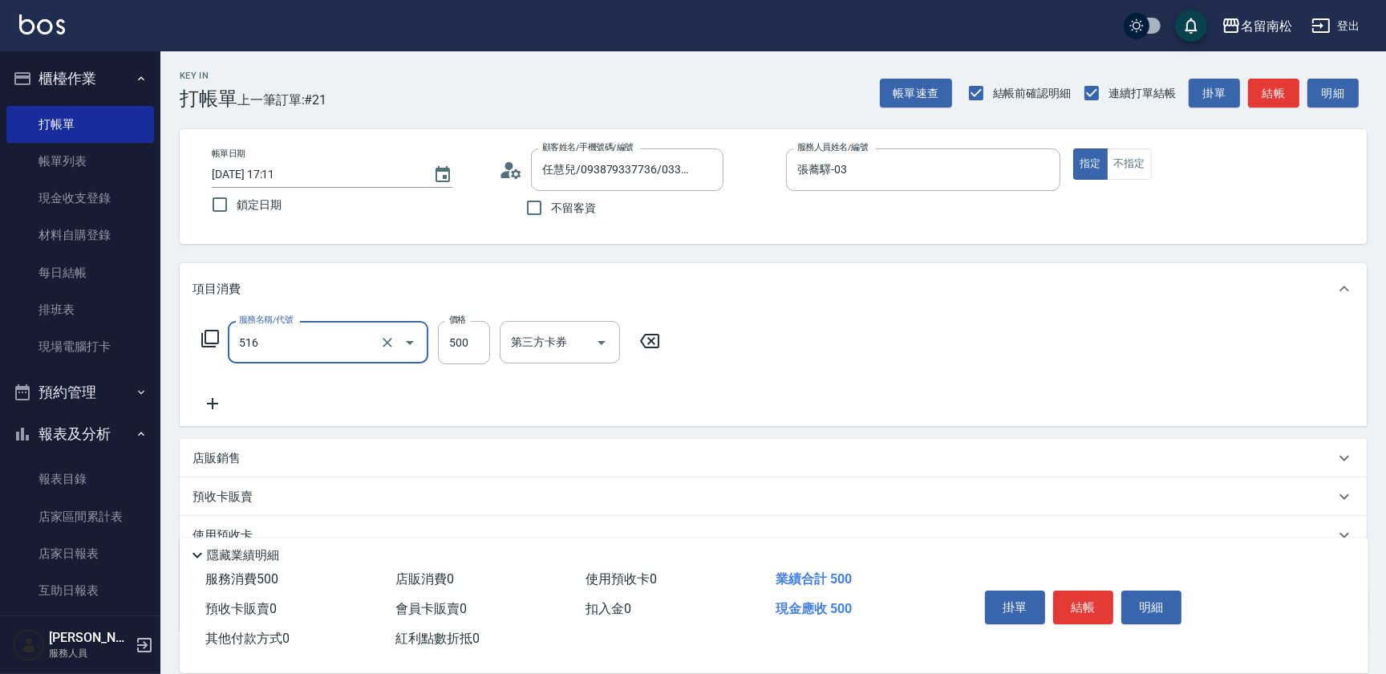
type input "染髮特別處理(516)"
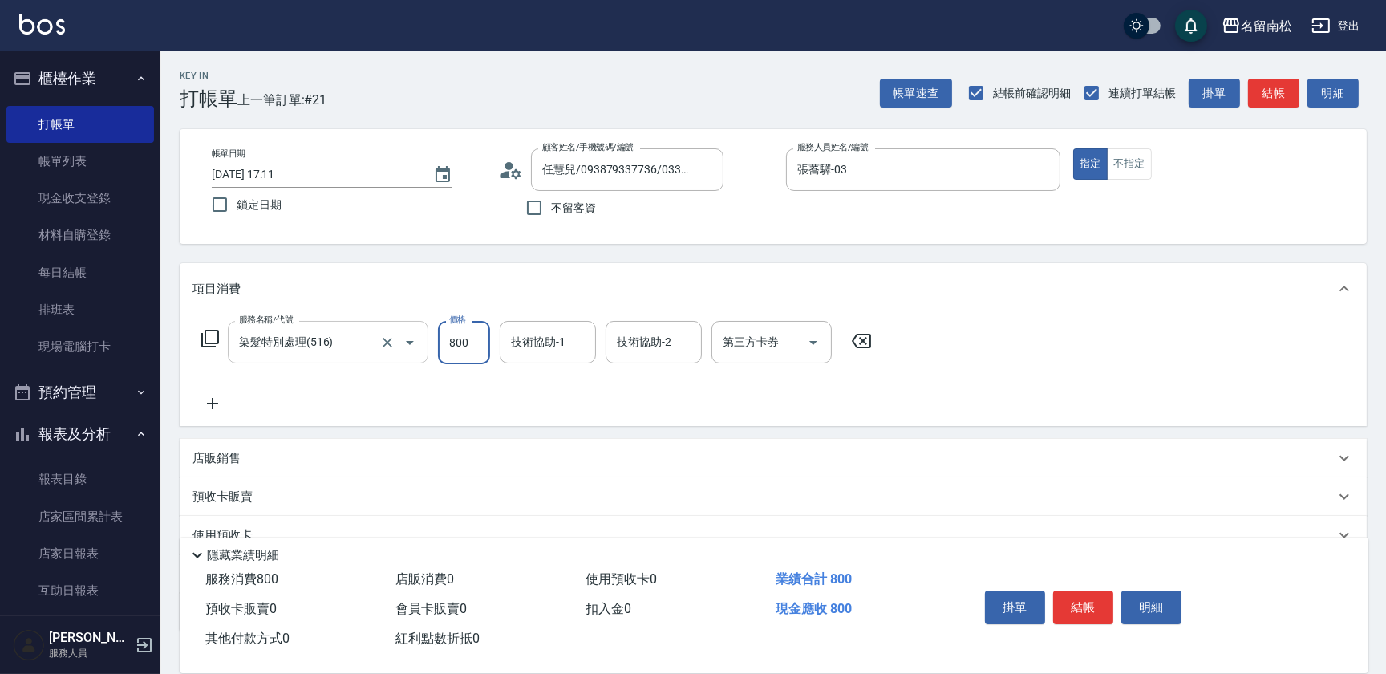
type input "800"
type input "張蕎驛-03"
click at [1084, 605] on button "結帳" at bounding box center [1083, 607] width 60 height 34
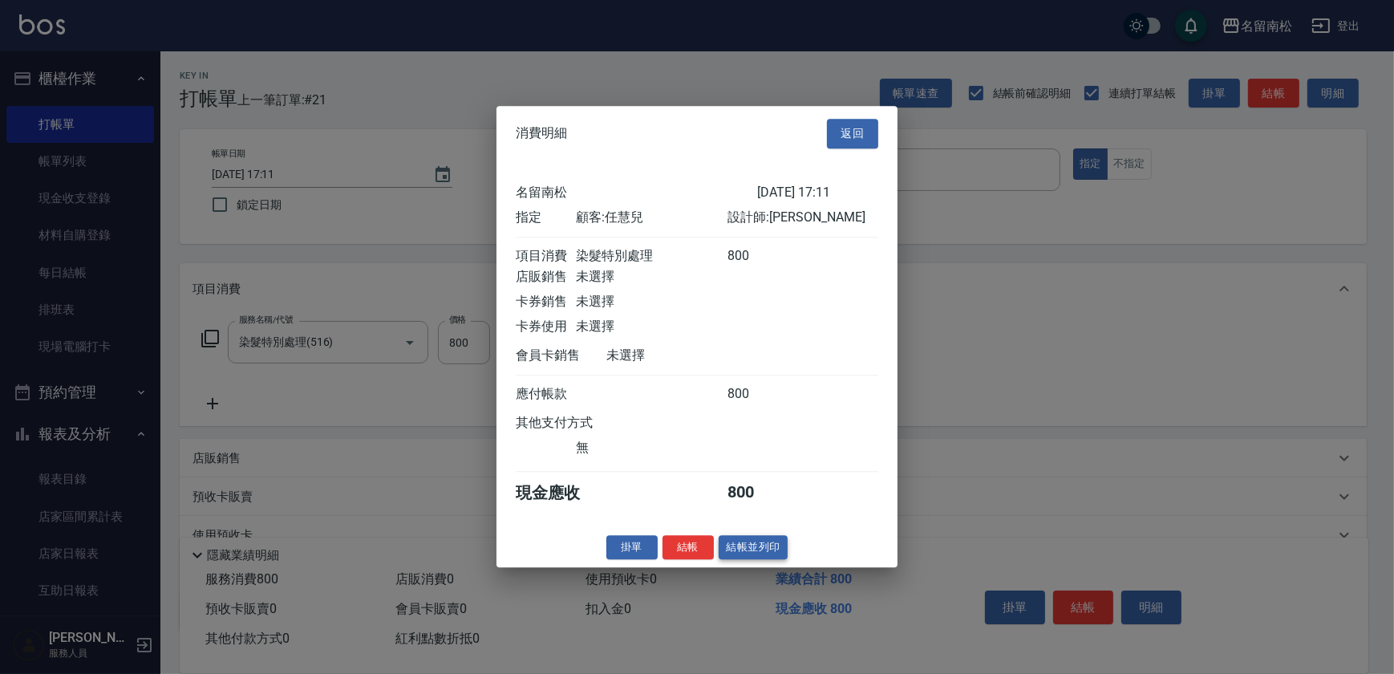
click at [746, 553] on button "結帳並列印" at bounding box center [754, 547] width 70 height 25
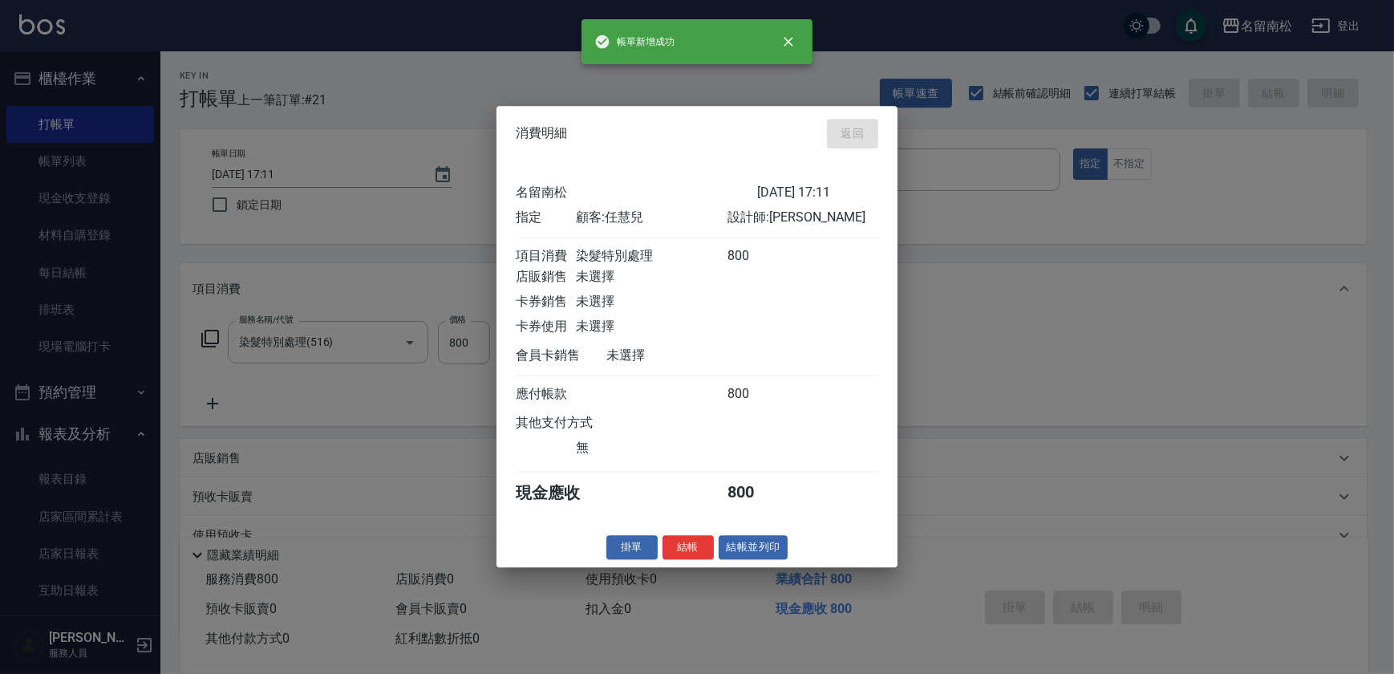
type input "[DATE] 17:41"
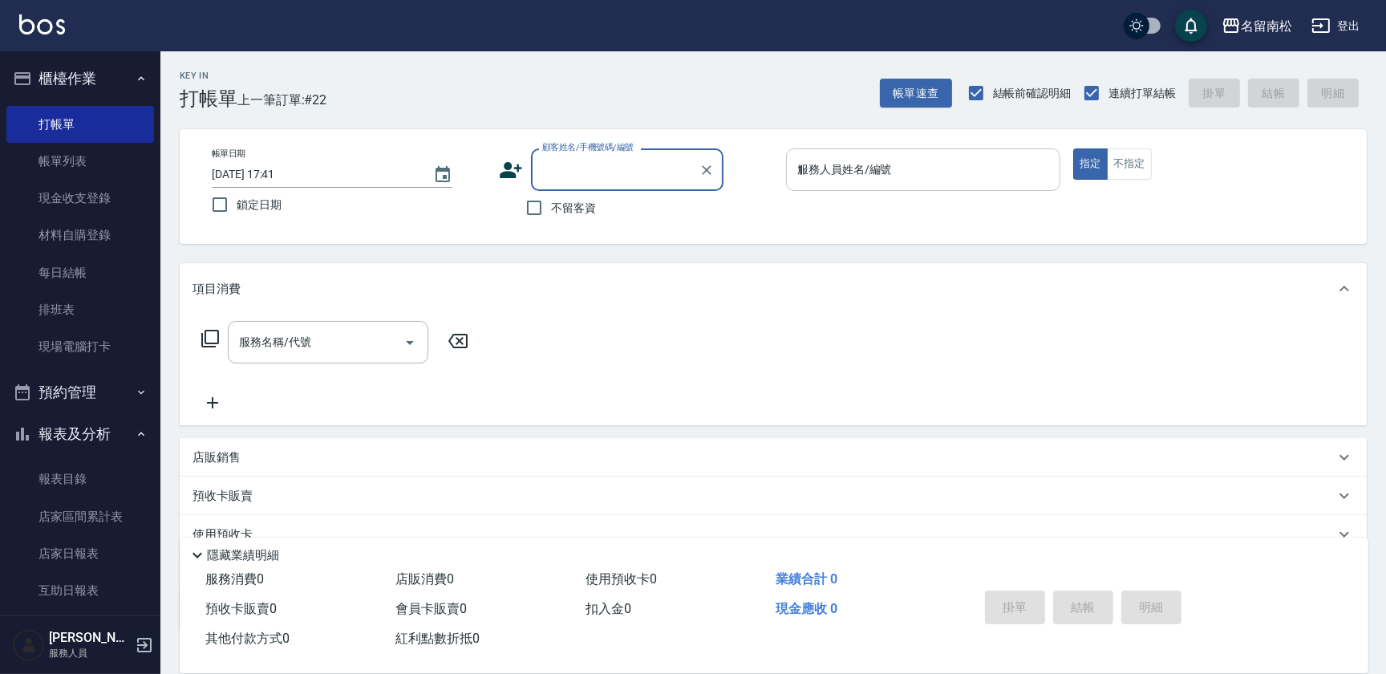
drag, startPoint x: 867, startPoint y: 165, endPoint x: 865, endPoint y: 176, distance: 10.7
click at [866, 168] on input "1" at bounding box center [923, 170] width 260 height 28
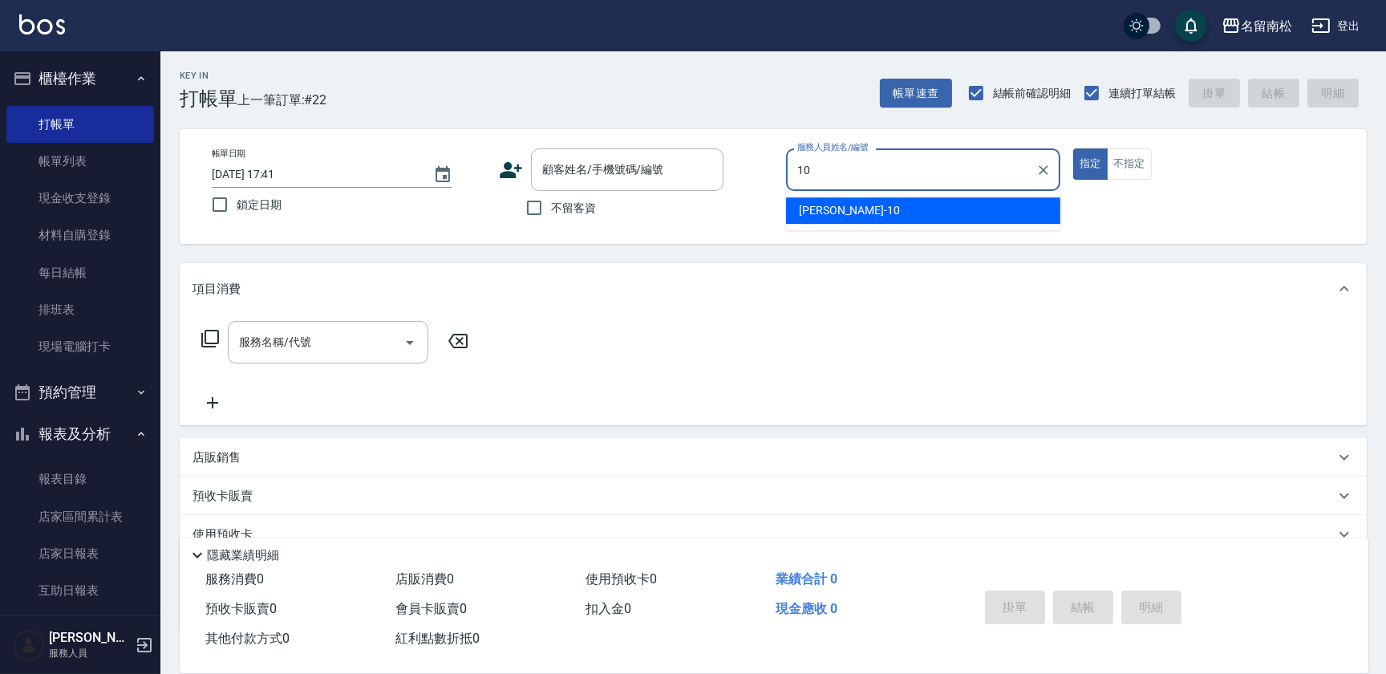
click at [864, 217] on div "[PERSON_NAME]-10" at bounding box center [923, 210] width 274 height 26
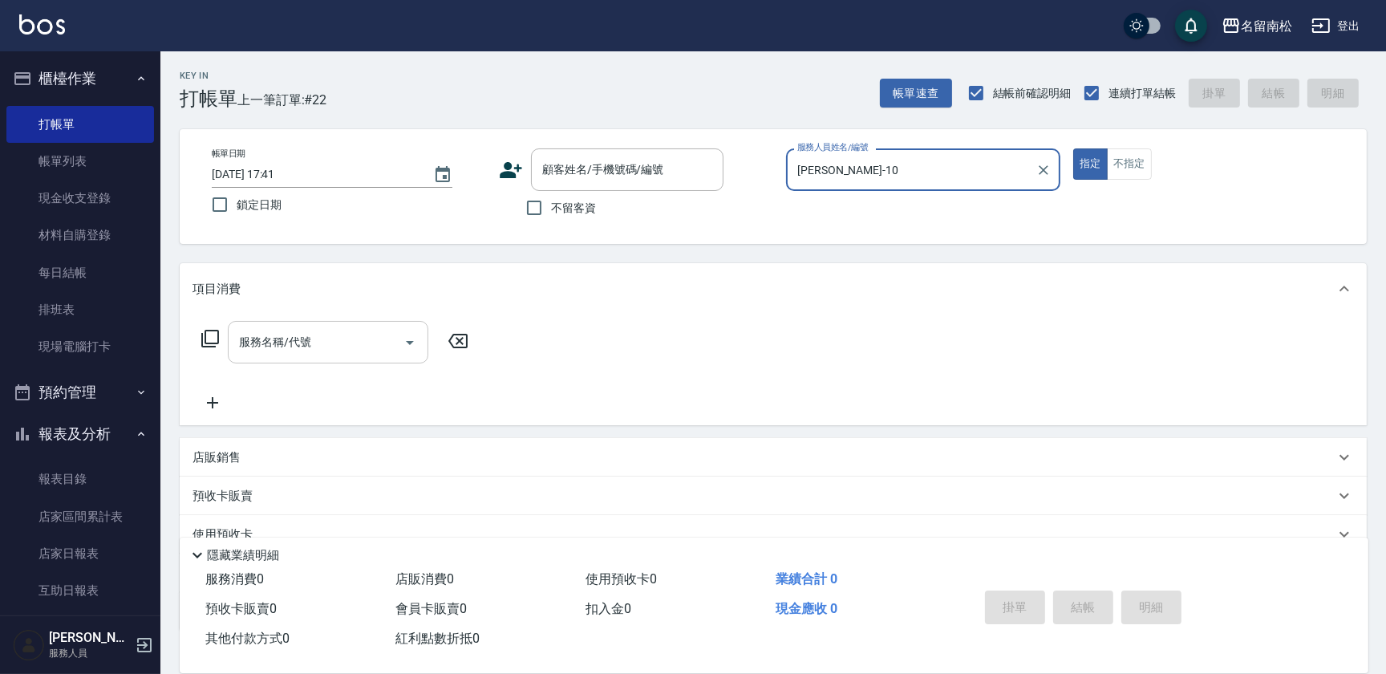
type input "[PERSON_NAME]-10"
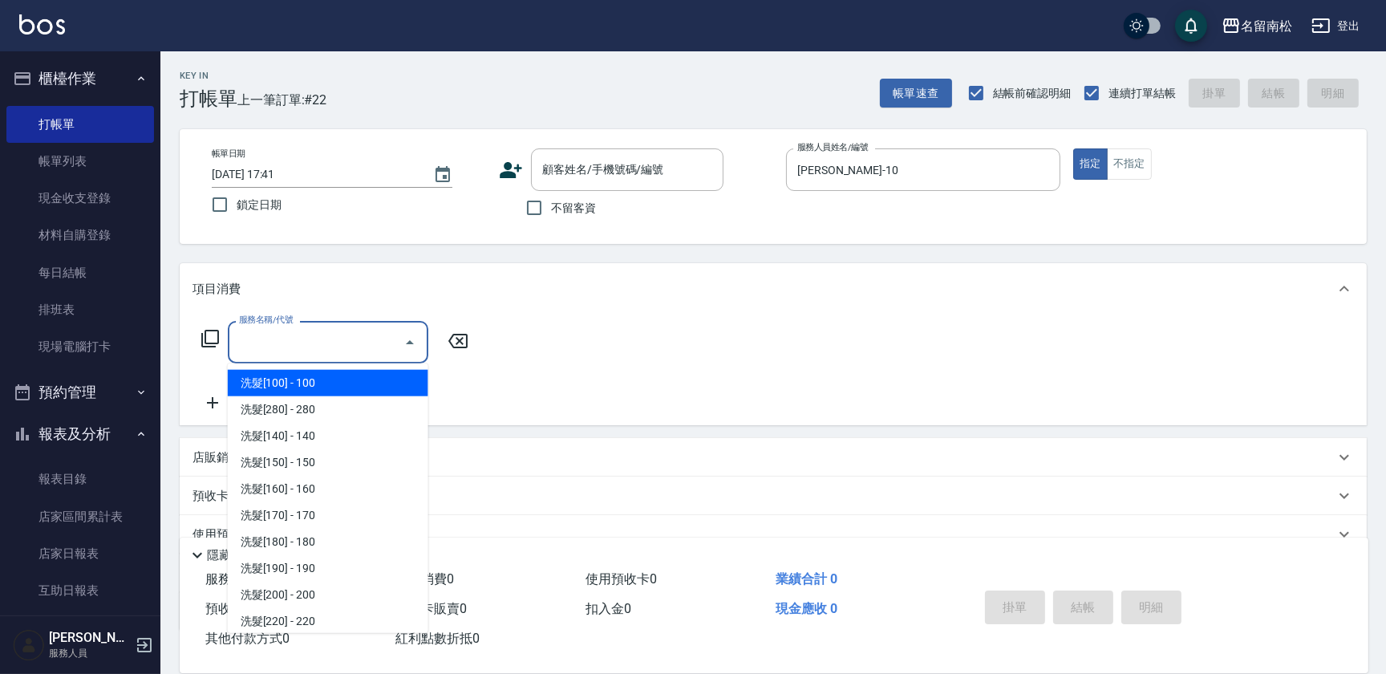
click at [326, 339] on input "服務名稱/代號" at bounding box center [316, 342] width 162 height 28
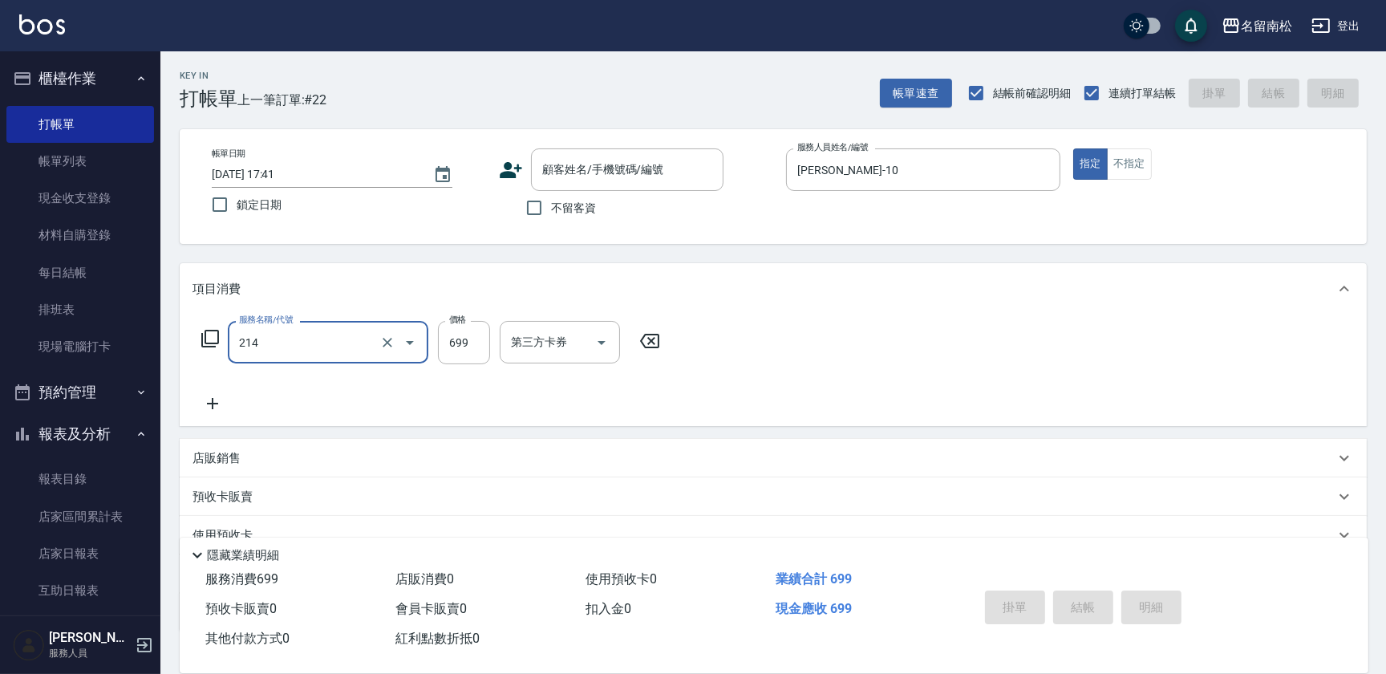
type input "滾珠洗髪699(214)"
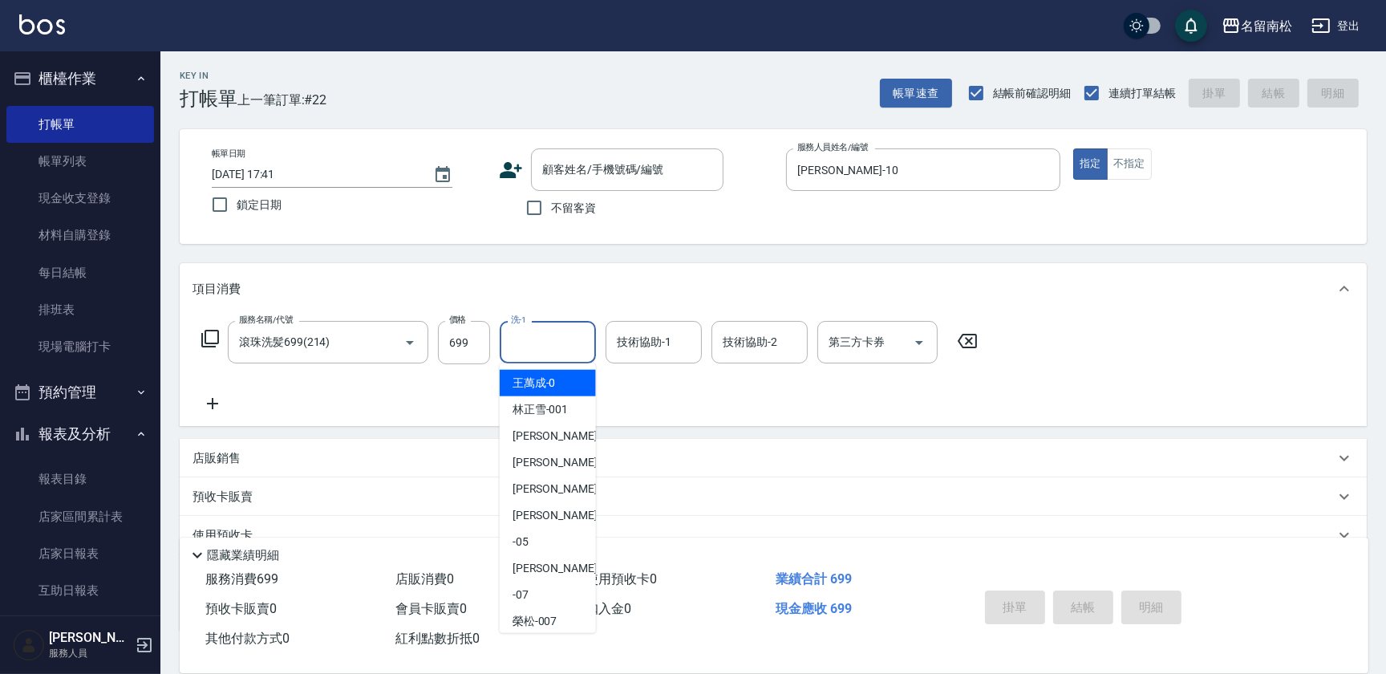
click at [523, 341] on input "洗-1" at bounding box center [548, 342] width 82 height 28
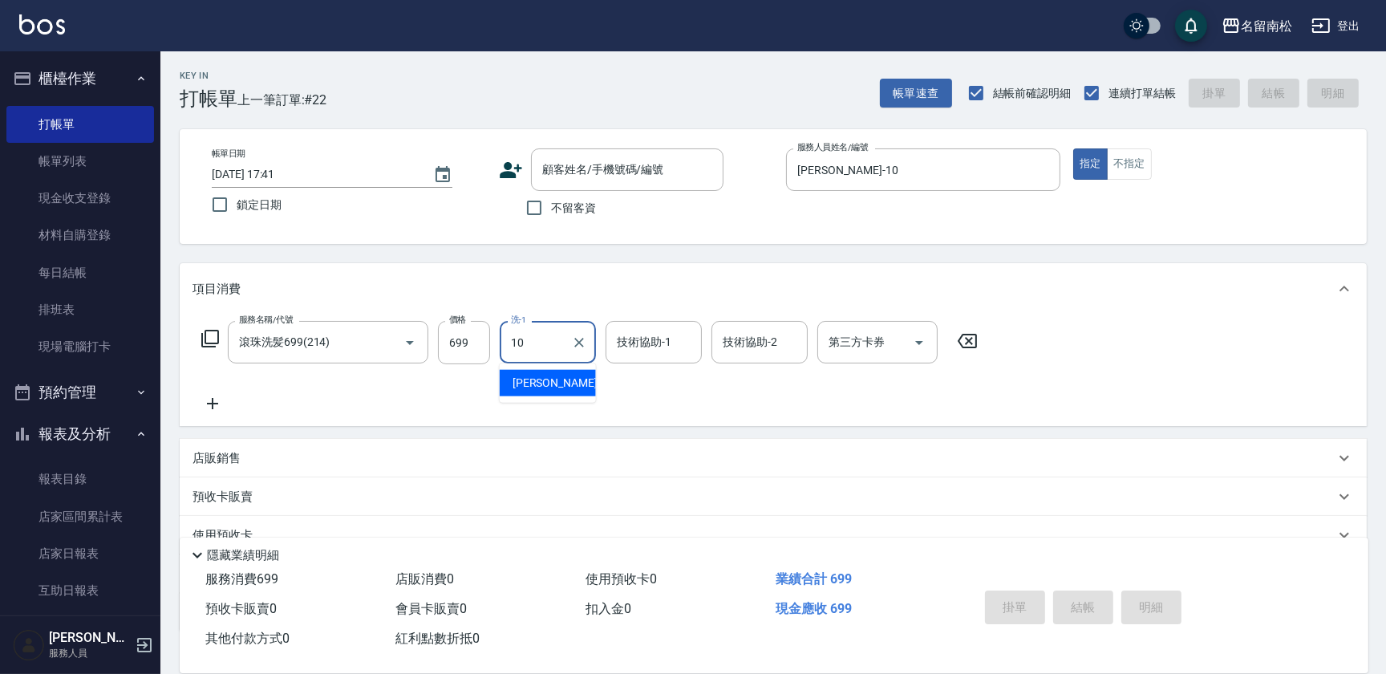
click at [545, 383] on span "[PERSON_NAME]-10" at bounding box center [563, 383] width 101 height 17
type input "[PERSON_NAME]-10"
click at [211, 406] on icon at bounding box center [213, 403] width 40 height 19
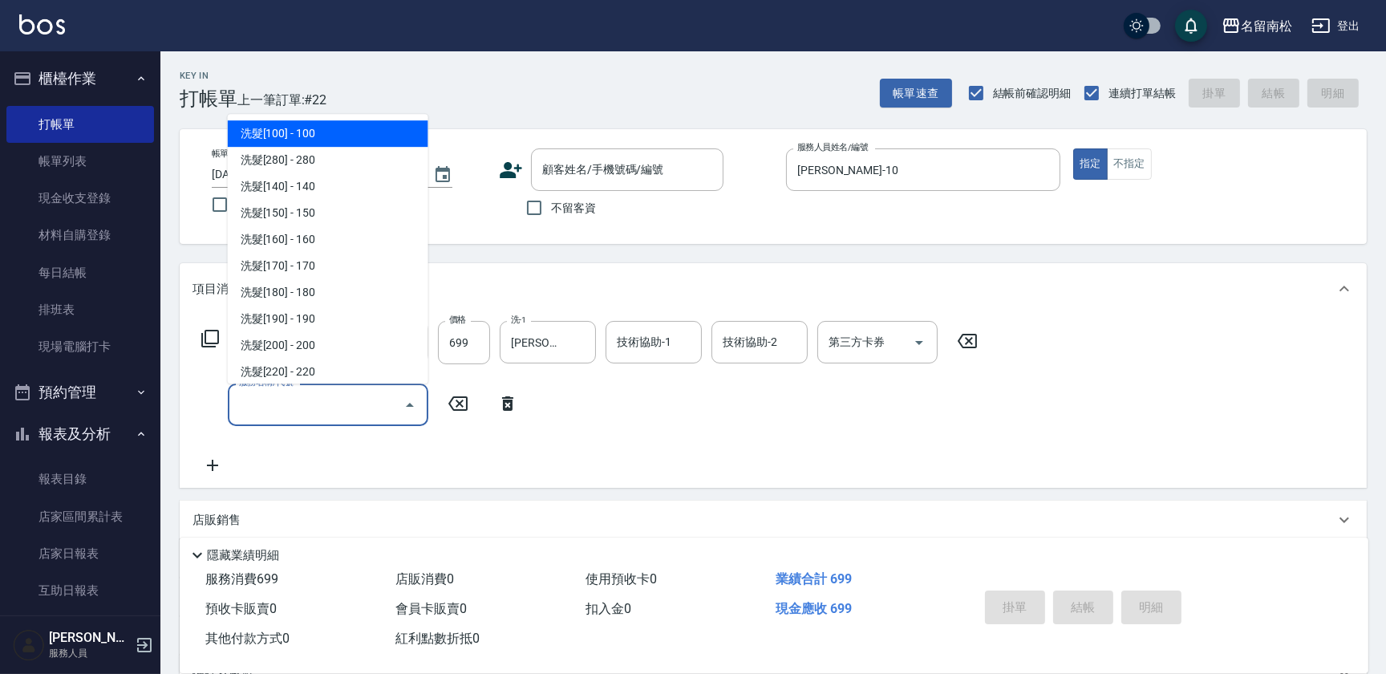
click at [265, 400] on input "服務名稱/代號" at bounding box center [316, 405] width 162 height 28
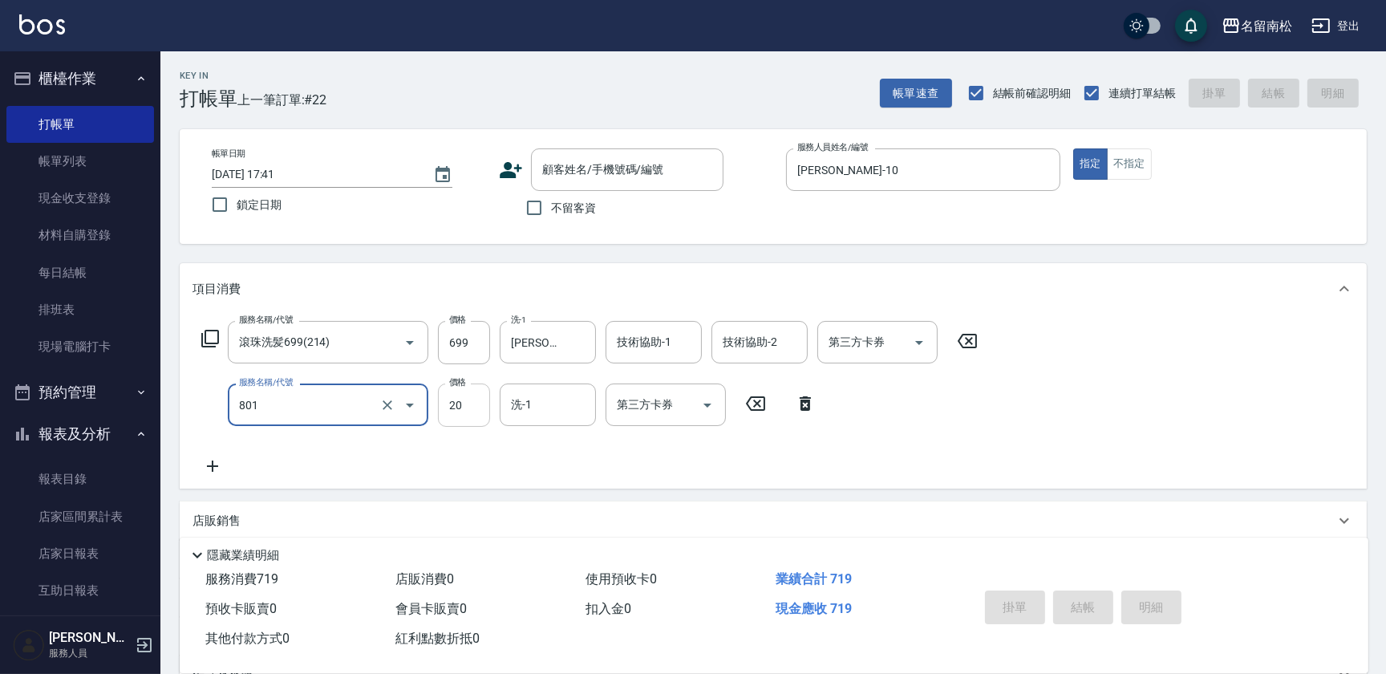
type input "潤絲(801)"
click at [465, 396] on input "20" at bounding box center [464, 404] width 52 height 43
click at [450, 400] on input "330" at bounding box center [464, 404] width 52 height 43
click at [456, 403] on input "330" at bounding box center [464, 404] width 52 height 43
type input "30"
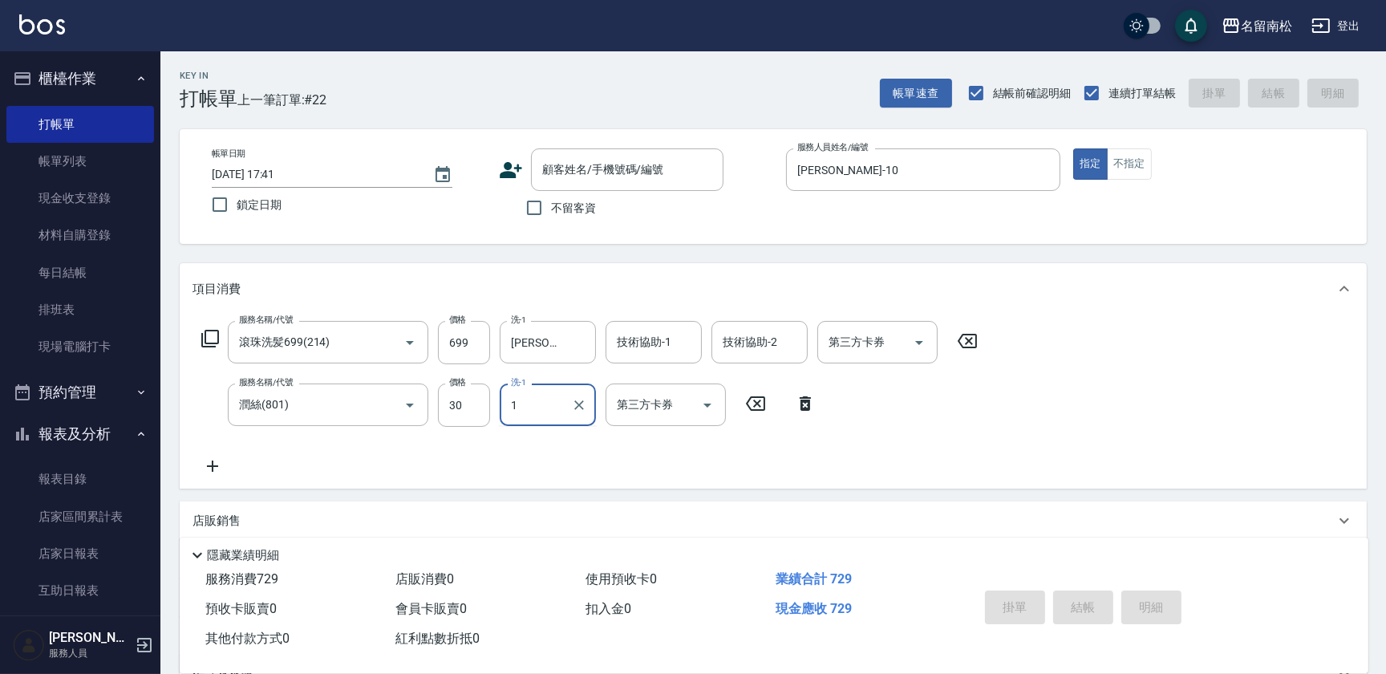
drag, startPoint x: 554, startPoint y: 403, endPoint x: 553, endPoint y: 439, distance: 36.1
click at [554, 404] on input "1" at bounding box center [536, 405] width 58 height 28
click at [553, 448] on span "[PERSON_NAME]-10" at bounding box center [563, 445] width 101 height 17
type input "[PERSON_NAME]-10"
click at [533, 210] on input "不留客資" at bounding box center [534, 208] width 34 height 34
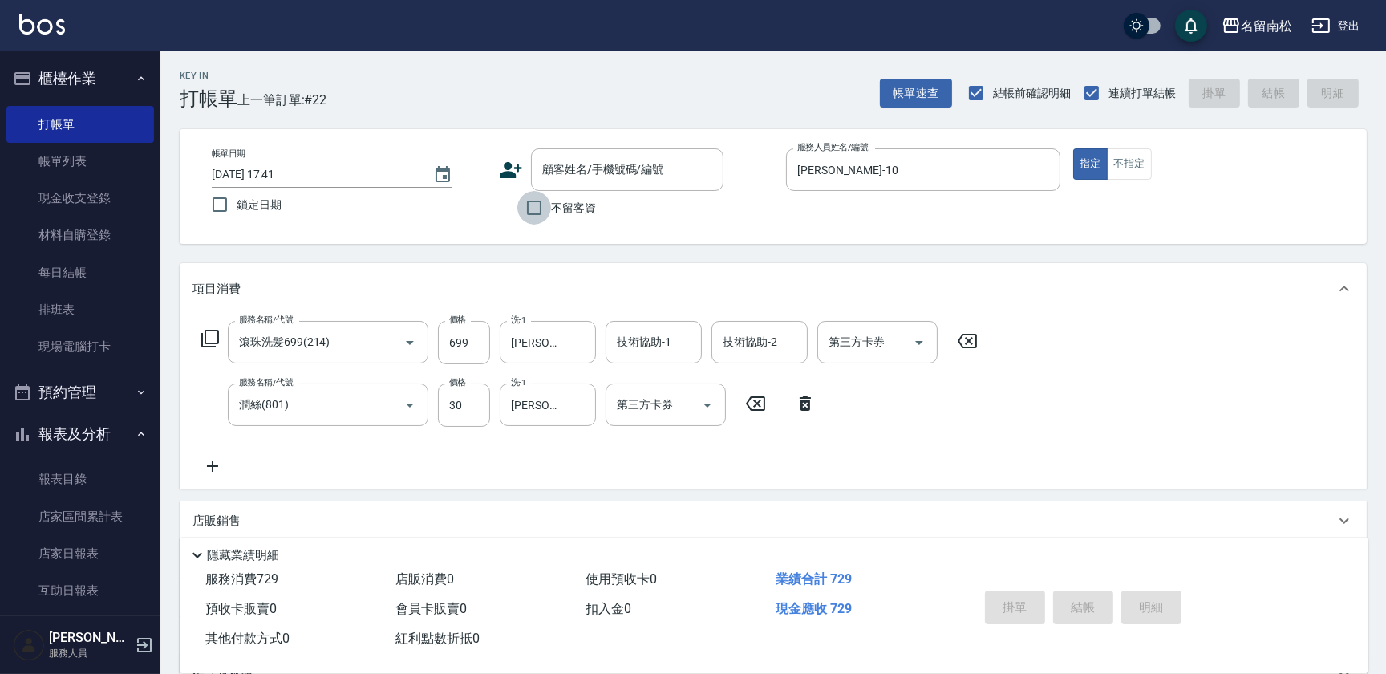
checkbox input "true"
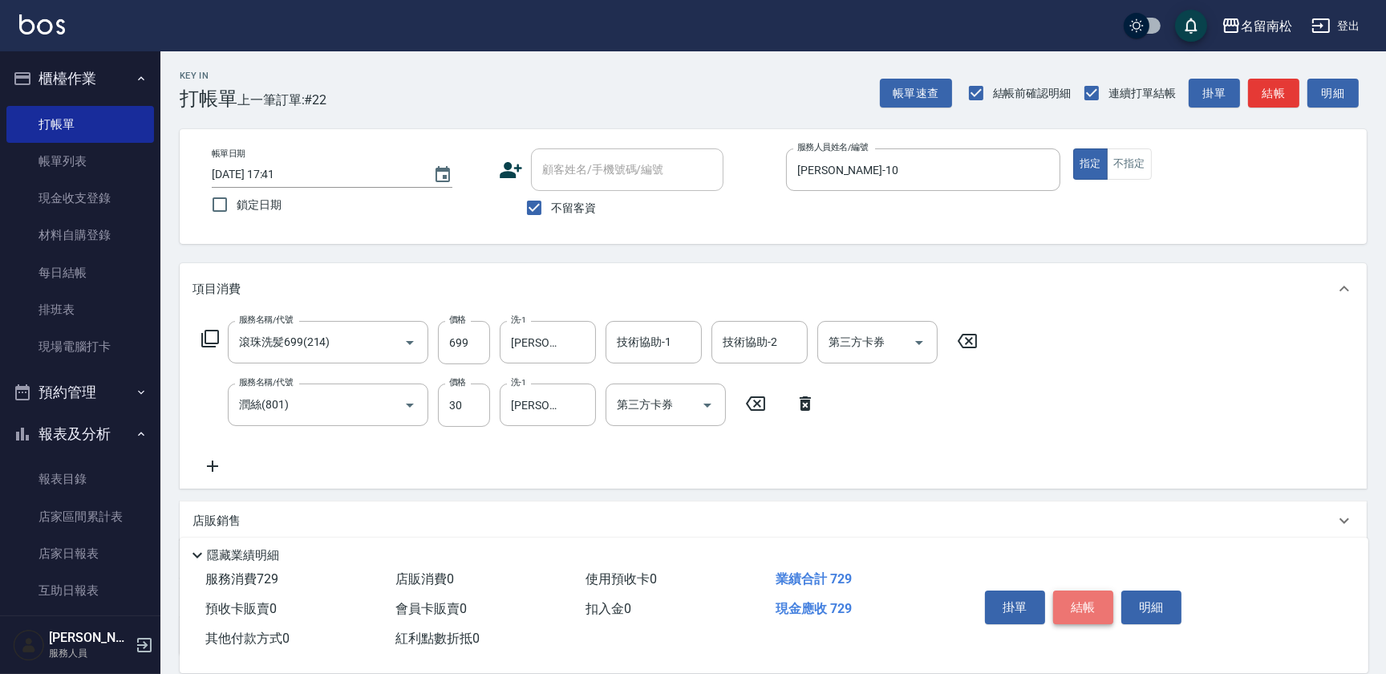
click at [1075, 597] on button "結帳" at bounding box center [1083, 607] width 60 height 34
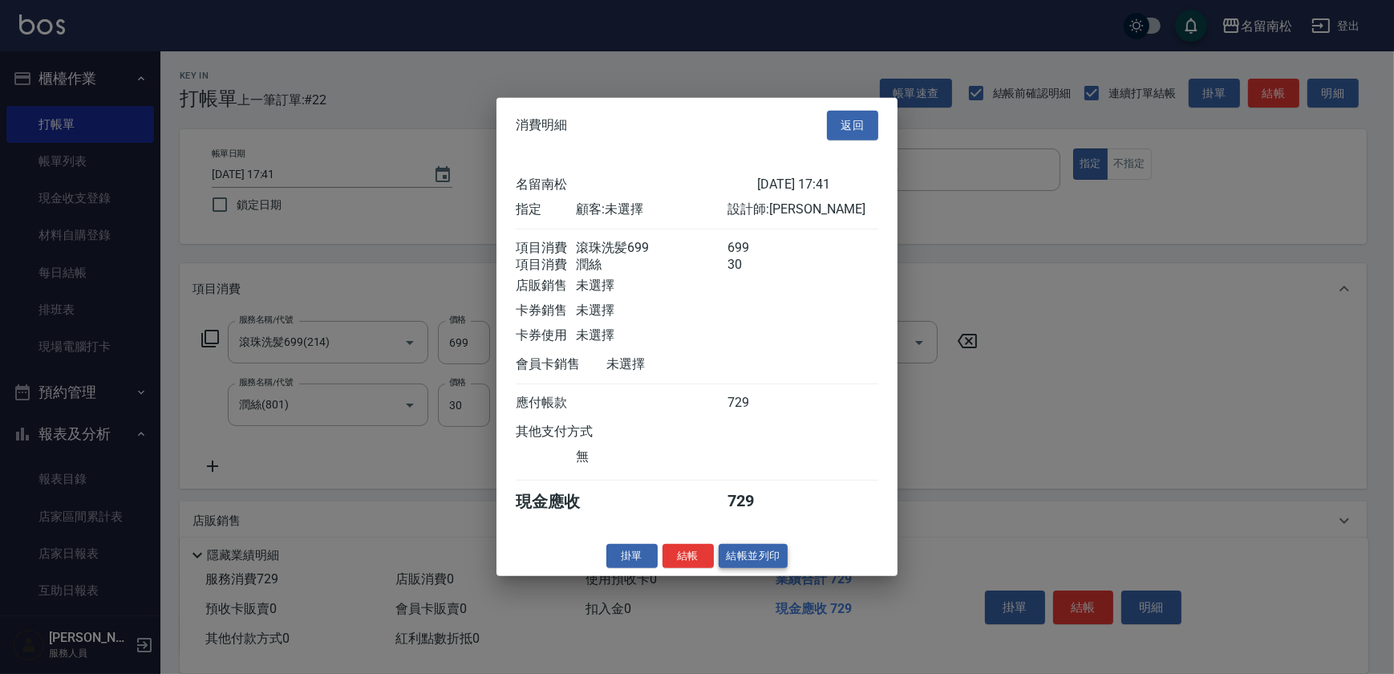
click at [766, 561] on button "結帳並列印" at bounding box center [754, 555] width 70 height 25
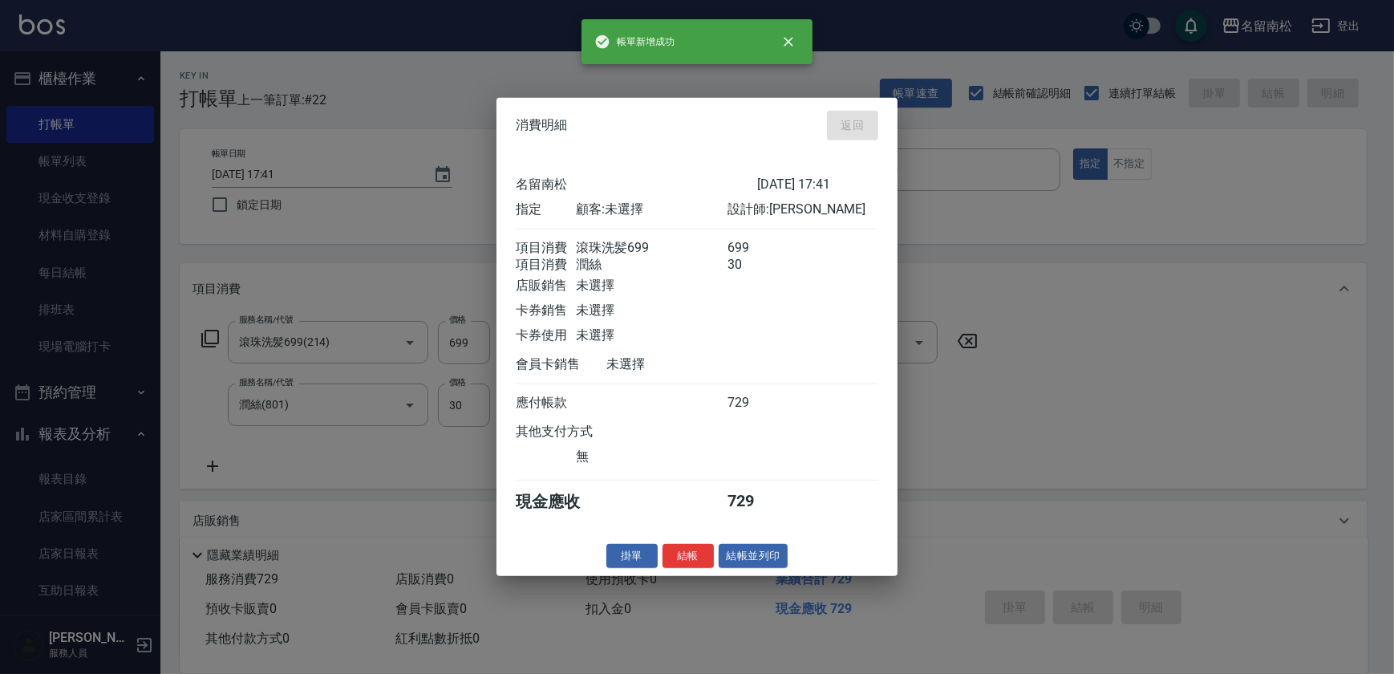
type input "[DATE] 17:44"
